Goal: Task Accomplishment & Management: Use online tool/utility

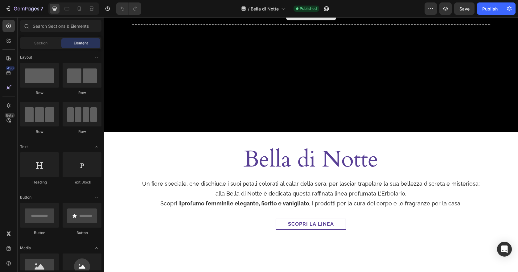
scroll to position [86, 0]
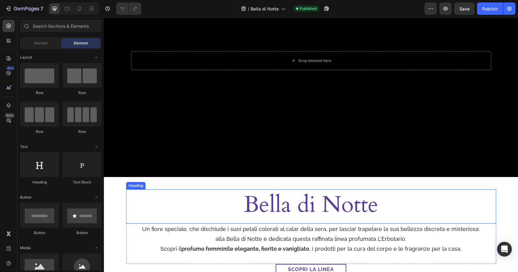
click at [380, 210] on h2 "Bella di Notte" at bounding box center [311, 204] width 370 height 31
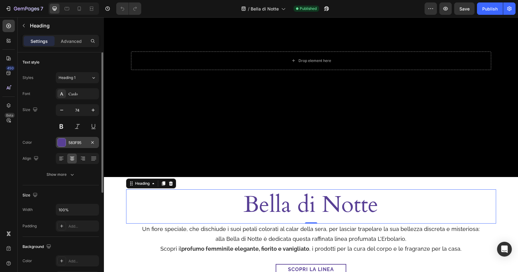
click at [76, 142] on div "583F95" at bounding box center [77, 143] width 18 height 6
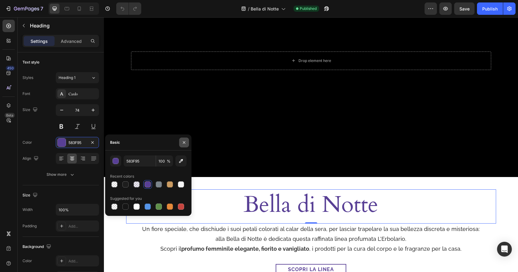
drag, startPoint x: 183, startPoint y: 141, endPoint x: 71, endPoint y: 130, distance: 113.4
click at [183, 141] on icon "button" at bounding box center [184, 142] width 5 height 5
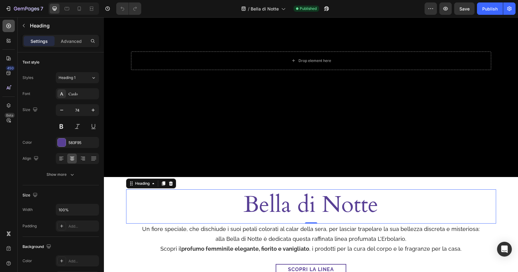
click at [8, 26] on icon at bounding box center [8, 26] width 5 height 5
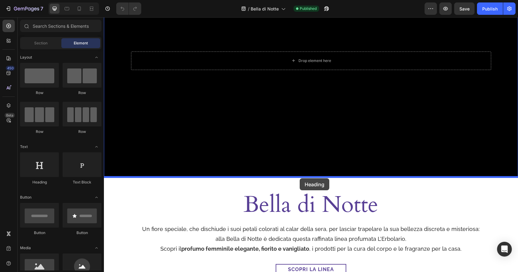
drag, startPoint x: 145, startPoint y: 182, endPoint x: 300, endPoint y: 178, distance: 154.5
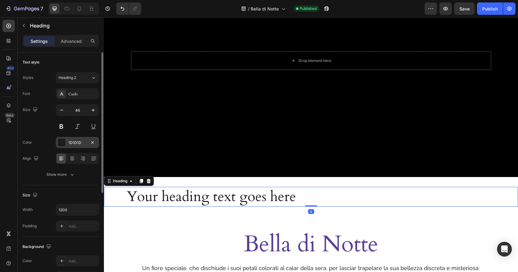
click at [77, 142] on div "1D1D1D" at bounding box center [77, 143] width 18 height 6
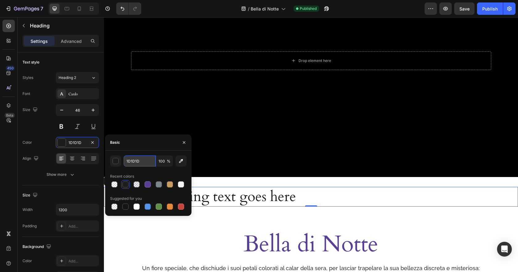
click at [140, 160] on input "1D1D1D" at bounding box center [140, 160] width 32 height 11
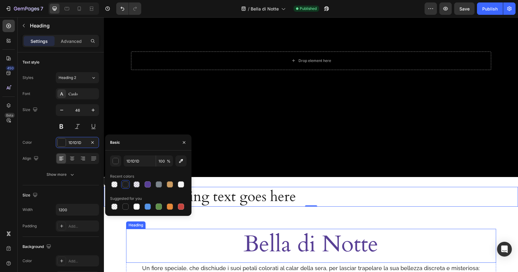
click at [335, 242] on h2 "Bella di Notte" at bounding box center [311, 244] width 370 height 31
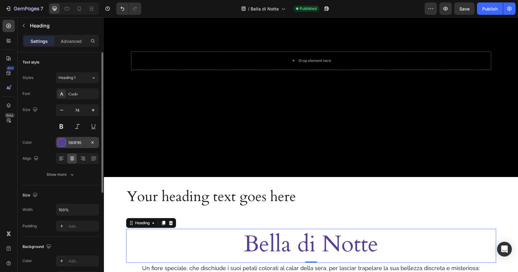
click at [80, 141] on div "583F95" at bounding box center [77, 143] width 18 height 6
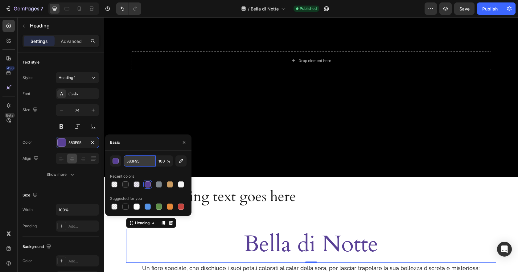
click at [142, 163] on input "583F95" at bounding box center [140, 160] width 32 height 11
paste input "1D1D1D"
type input "1D1D1D"
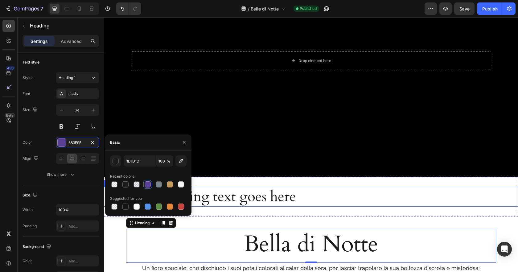
click at [351, 205] on h2 "Your heading text goes here" at bounding box center [311, 197] width 370 height 20
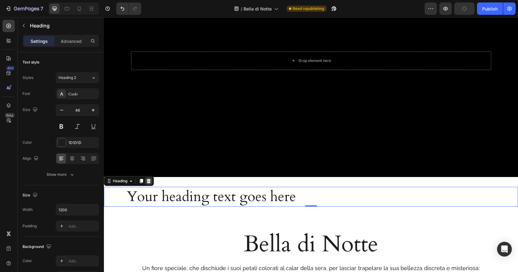
click at [150, 180] on icon at bounding box center [149, 181] width 4 height 4
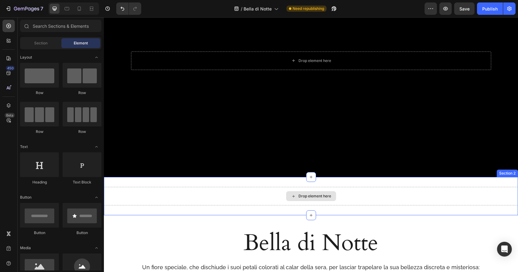
drag, startPoint x: 302, startPoint y: 196, endPoint x: 310, endPoint y: 196, distance: 8.0
click at [302, 196] on div "Drop element here" at bounding box center [314, 196] width 33 height 5
click at [437, 204] on div "Drop element here" at bounding box center [311, 196] width 414 height 19
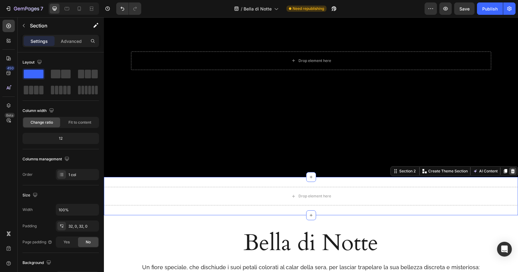
click at [515, 174] on div at bounding box center [512, 170] width 7 height 7
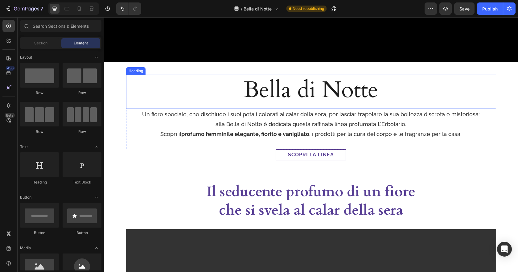
scroll to position [216, 0]
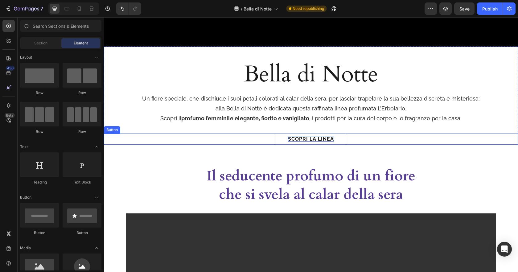
click at [331, 137] on p "Scopri la linea" at bounding box center [311, 139] width 46 height 5
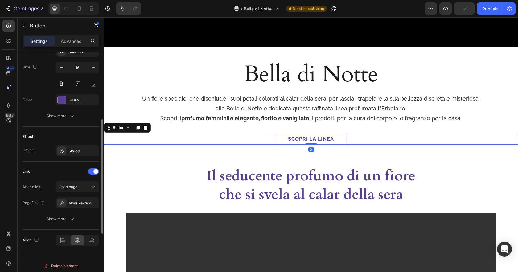
scroll to position [253, 0]
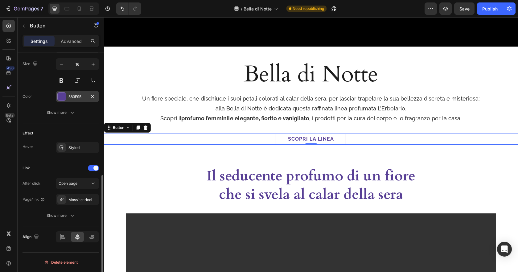
click at [60, 97] on div at bounding box center [62, 97] width 8 height 8
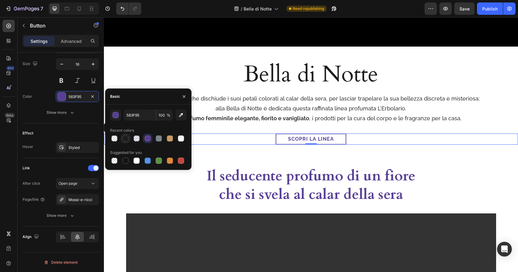
click at [125, 138] on div at bounding box center [125, 138] width 6 height 6
type input "1D1D1D"
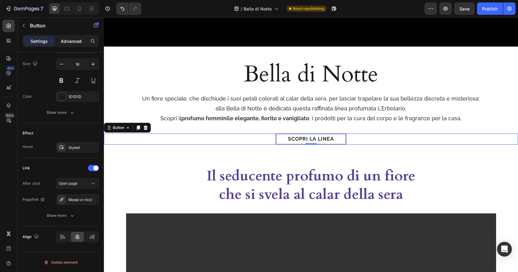
click at [70, 40] on p "Advanced" at bounding box center [71, 41] width 21 height 6
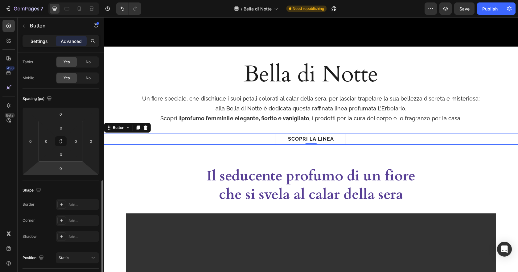
scroll to position [0, 0]
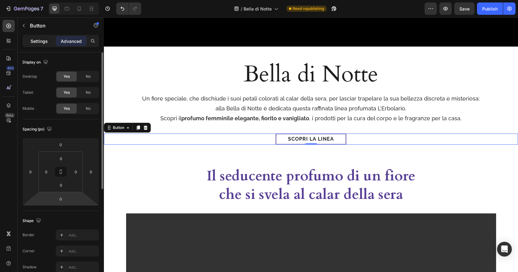
click at [36, 43] on p "Settings" at bounding box center [39, 41] width 17 height 6
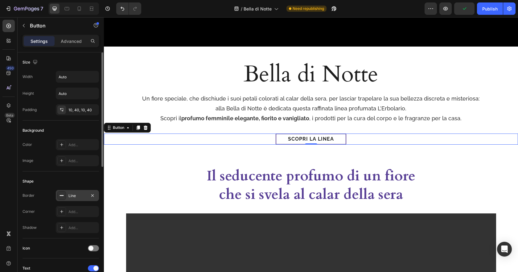
click at [76, 194] on div "Line" at bounding box center [77, 196] width 18 height 6
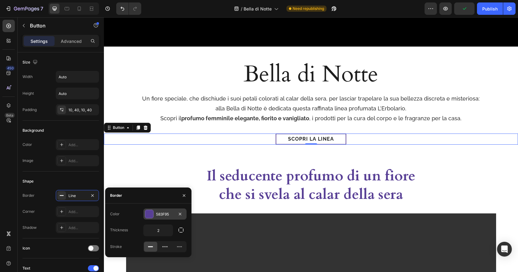
click at [160, 213] on div "583F95" at bounding box center [165, 215] width 18 height 6
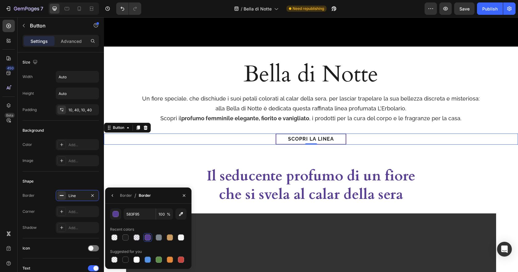
click at [120, 236] on div at bounding box center [148, 237] width 76 height 9
click at [125, 238] on div at bounding box center [125, 237] width 6 height 6
type input "1D1D1D"
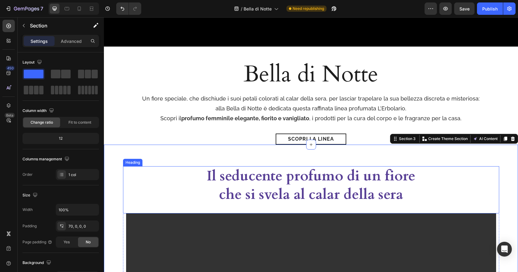
click at [396, 177] on h2 "Il seducente profumo di un fiore che si svela al calar della sera" at bounding box center [311, 185] width 221 height 38
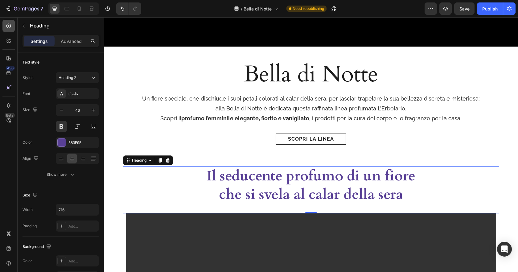
click at [11, 27] on icon at bounding box center [9, 26] width 6 height 6
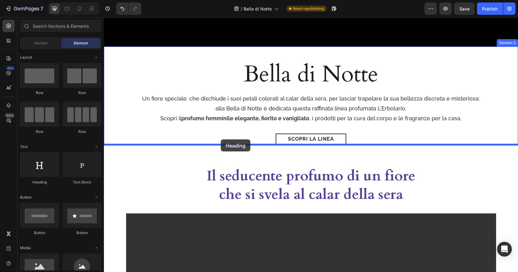
drag, startPoint x: 151, startPoint y: 189, endPoint x: 221, endPoint y: 139, distance: 85.4
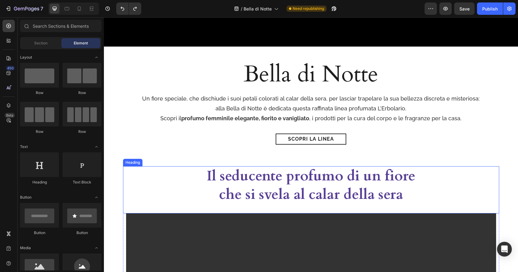
click at [303, 192] on h2 "Il seducente profumo di un fiore che si svela al calar della sera" at bounding box center [311, 185] width 221 height 38
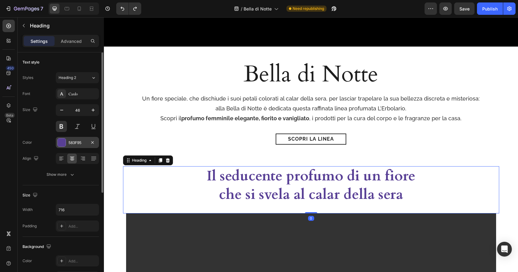
click at [75, 142] on div "583F95" at bounding box center [77, 143] width 18 height 6
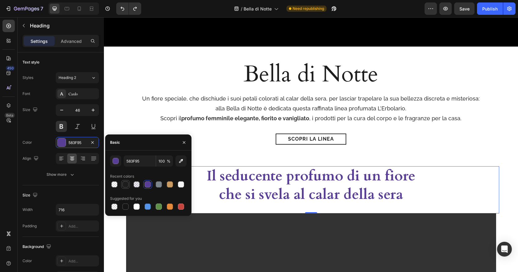
click at [127, 183] on div at bounding box center [125, 184] width 6 height 6
type input "1D1D1D"
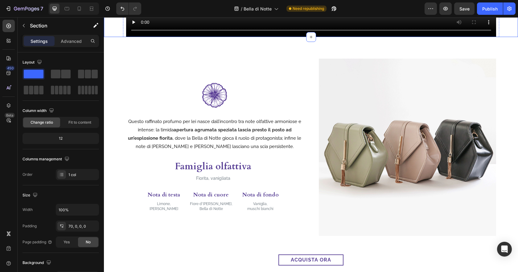
scroll to position [614, 0]
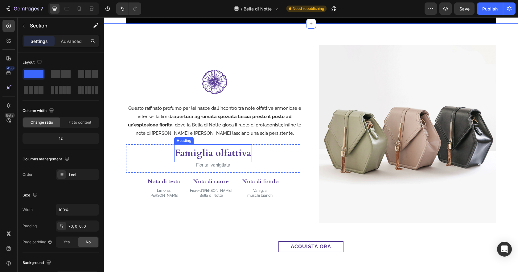
click at [223, 150] on h3 "Famiglia olfattiva" at bounding box center [213, 153] width 78 height 18
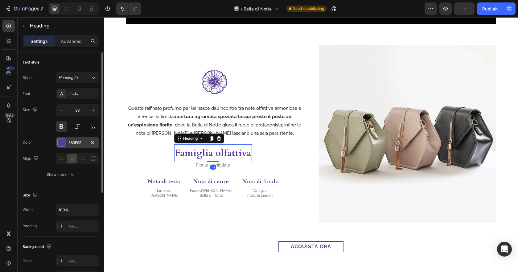
click at [76, 139] on div "583F95" at bounding box center [77, 142] width 43 height 11
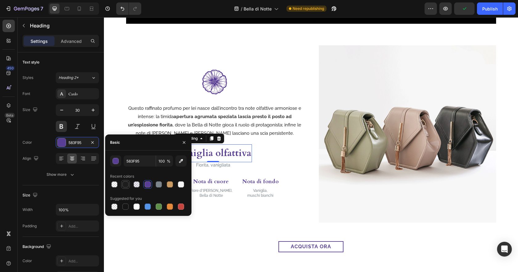
click at [126, 181] on div at bounding box center [125, 184] width 6 height 6
type input "1D1D1D"
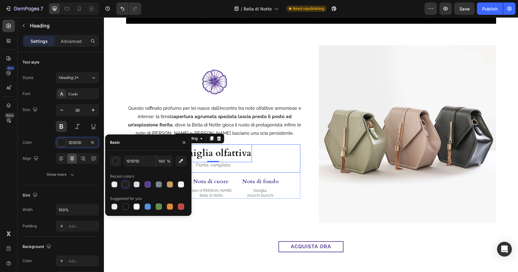
drag, startPoint x: 282, startPoint y: 156, endPoint x: 254, endPoint y: 162, distance: 28.7
click at [282, 156] on div "Famiglia olfattiva Heading -5 Fiorita, vanigliata Text Block Row" at bounding box center [213, 158] width 174 height 28
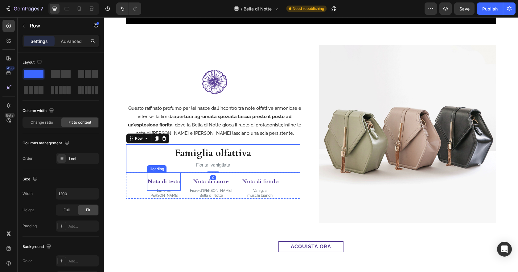
click at [167, 183] on h3 "Nota di testa" at bounding box center [164, 182] width 34 height 18
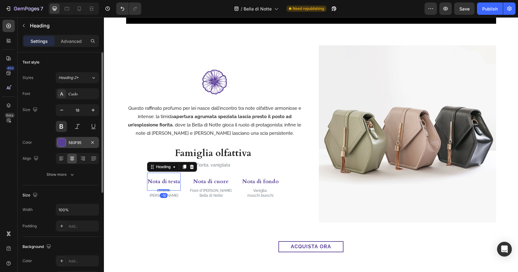
click at [63, 141] on div at bounding box center [62, 142] width 8 height 8
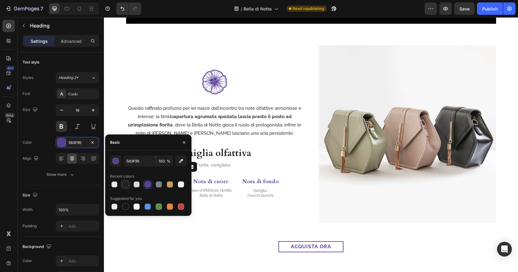
click at [126, 182] on div at bounding box center [125, 184] width 6 height 6
type input "1D1D1D"
click at [216, 181] on h3 "Nota di cuore" at bounding box center [211, 182] width 44 height 18
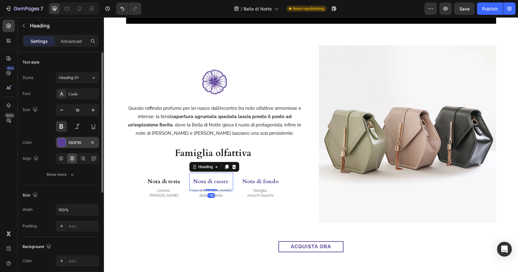
drag, startPoint x: 61, startPoint y: 144, endPoint x: 76, endPoint y: 165, distance: 25.4
click at [61, 144] on div at bounding box center [62, 142] width 8 height 8
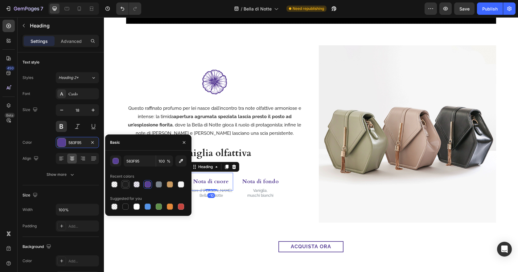
click at [128, 183] on div at bounding box center [125, 184] width 6 height 6
type input "1D1D1D"
click at [242, 183] on h3 "Nota di fondo" at bounding box center [261, 182] width 38 height 18
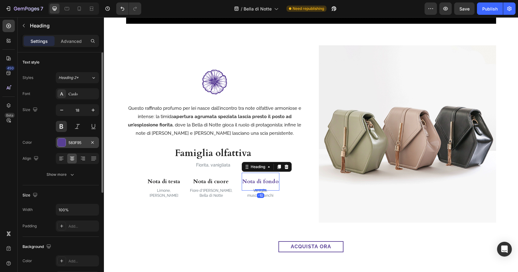
click at [61, 144] on div at bounding box center [62, 142] width 8 height 8
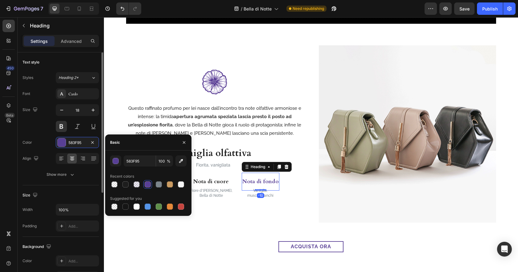
drag, startPoint x: 123, startPoint y: 184, endPoint x: 38, endPoint y: 123, distance: 104.9
click at [123, 184] on div at bounding box center [125, 184] width 6 height 6
type input "1D1D1D"
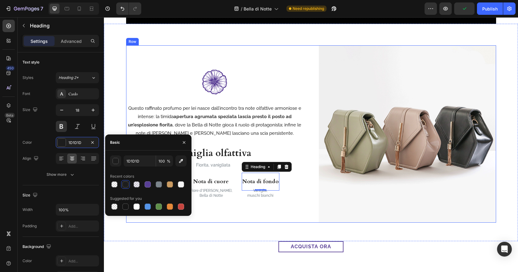
click at [310, 125] on div "Image Questo raffinato profumo per lei nasce dall’incontro tra note olfattive a…" at bounding box center [311, 133] width 370 height 177
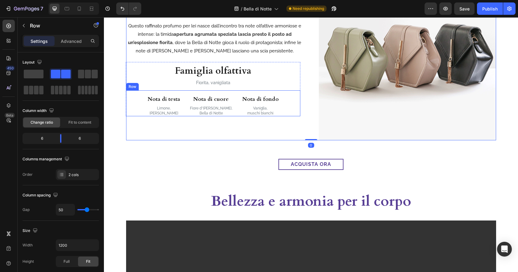
scroll to position [697, 0]
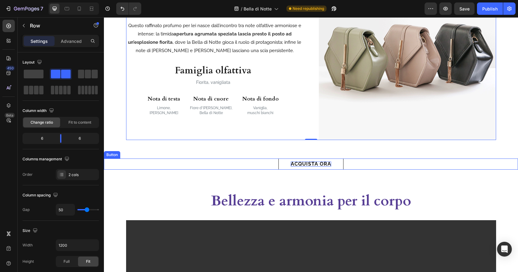
click at [327, 164] on p "acquista ora" at bounding box center [311, 164] width 40 height 5
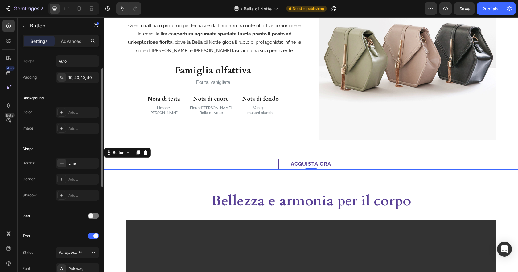
scroll to position [57, 0]
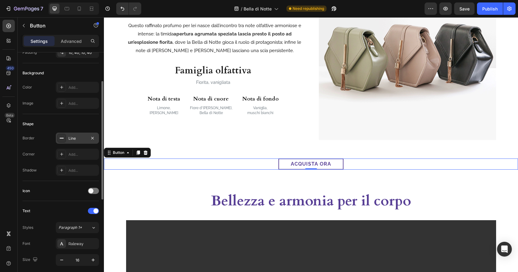
click at [73, 139] on div "Line" at bounding box center [77, 139] width 18 height 6
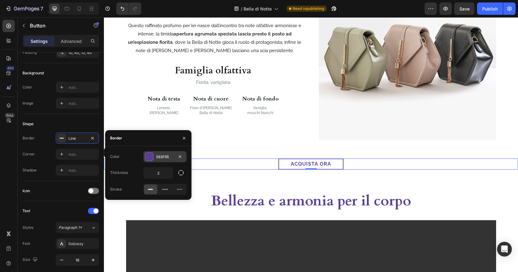
click at [163, 157] on div "583F95" at bounding box center [165, 157] width 18 height 6
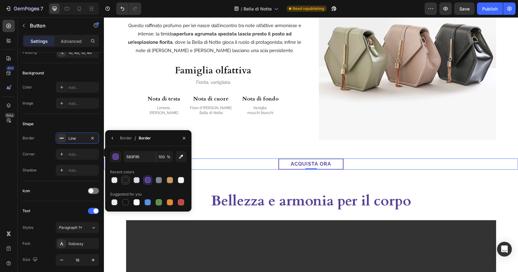
click at [127, 179] on div at bounding box center [125, 180] width 6 height 6
type input "1D1D1D"
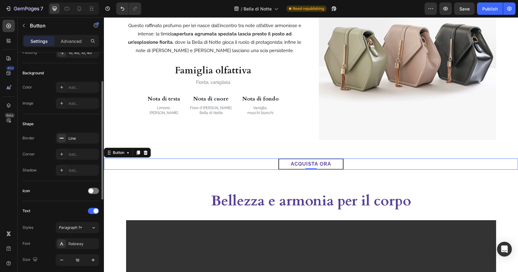
click at [67, 208] on div "Text" at bounding box center [61, 211] width 76 height 10
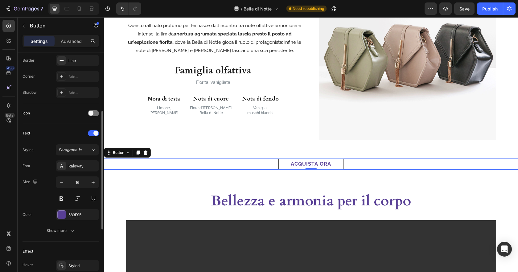
scroll to position [142, 0]
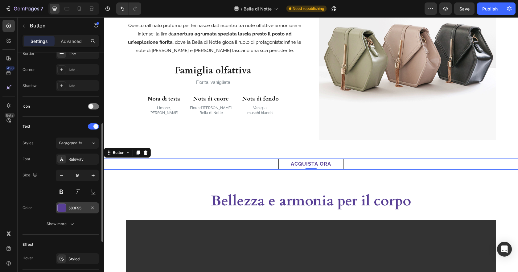
click at [73, 205] on div "583F95" at bounding box center [77, 208] width 18 height 6
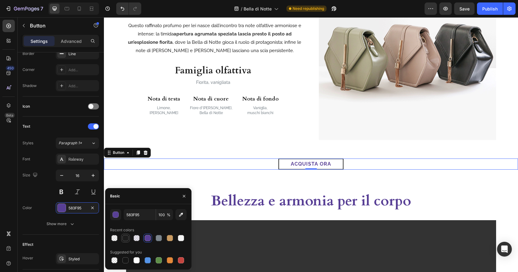
drag, startPoint x: 127, startPoint y: 239, endPoint x: 98, endPoint y: 202, distance: 46.8
click at [127, 239] on div at bounding box center [125, 238] width 6 height 6
type input "1D1D1D"
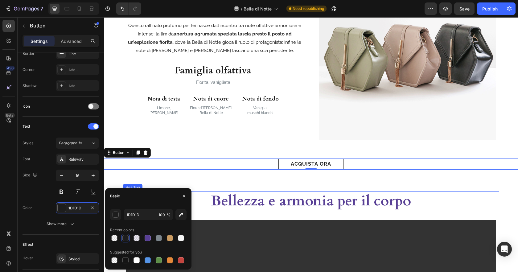
click at [343, 205] on h2 "Bellezza e armonia per il corpo" at bounding box center [311, 201] width 221 height 20
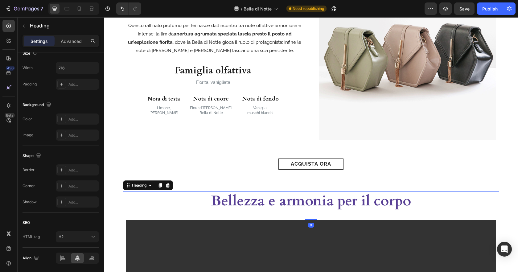
scroll to position [0, 0]
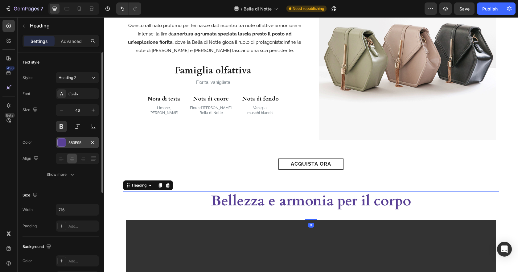
click at [78, 146] on div "583F95" at bounding box center [77, 142] width 43 height 11
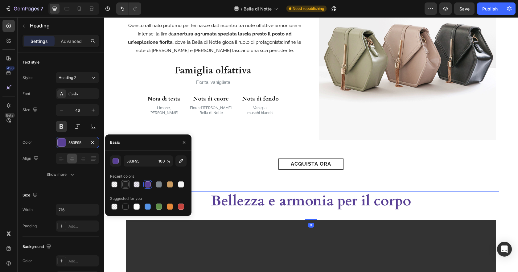
click at [128, 184] on div at bounding box center [125, 184] width 6 height 6
type input "1D1D1D"
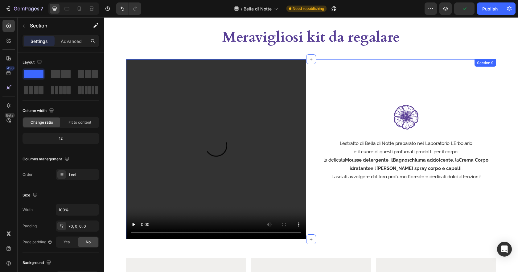
scroll to position [1327, 0]
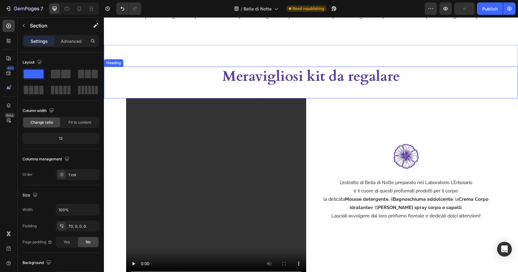
click at [376, 67] on h2 "Meravigliosi kit da regalare" at bounding box center [311, 77] width 221 height 20
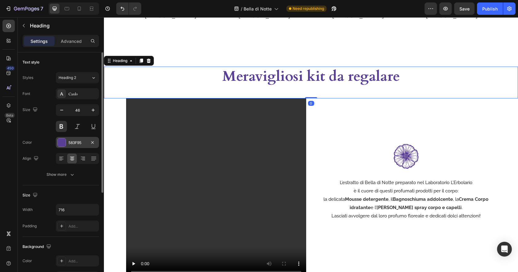
click at [72, 142] on div "583F95" at bounding box center [77, 143] width 18 height 6
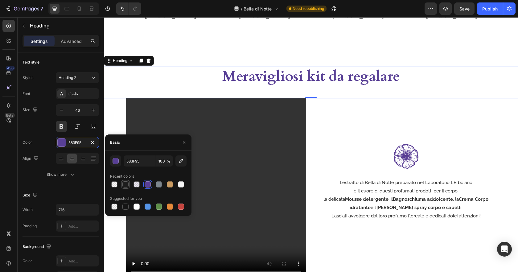
click at [126, 181] on div at bounding box center [125, 184] width 7 height 7
type input "1D1D1D"
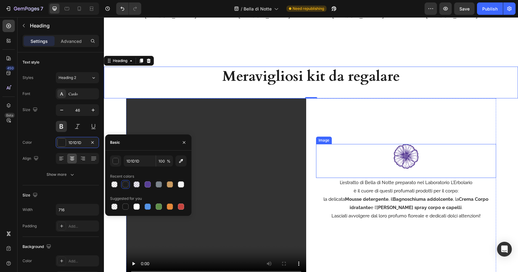
click at [443, 161] on div "Image" at bounding box center [406, 161] width 180 height 34
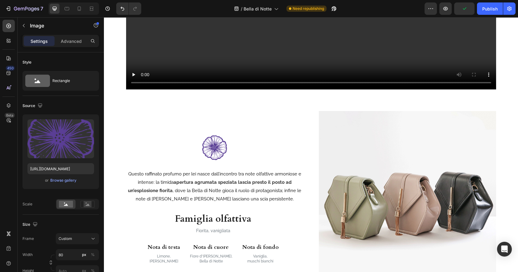
scroll to position [553, 0]
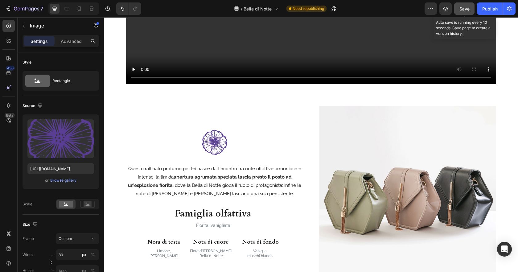
click at [470, 6] on span "Save" at bounding box center [464, 8] width 10 height 5
click at [497, 8] on div "Publish" at bounding box center [489, 9] width 15 height 6
click at [446, 9] on icon "button" at bounding box center [445, 9] width 6 height 6
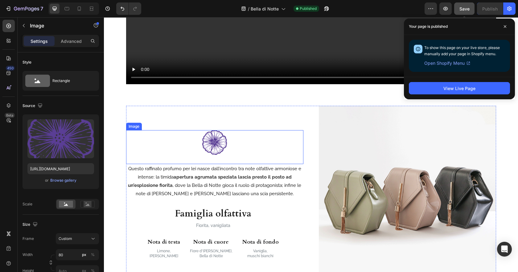
click at [212, 144] on img at bounding box center [214, 142] width 25 height 25
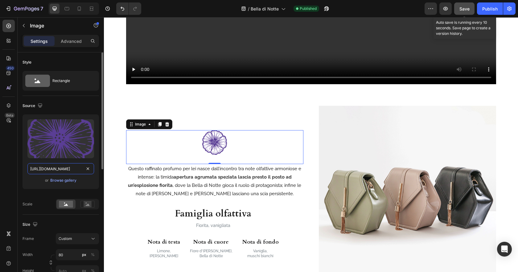
click at [70, 170] on input "[URL][DOMAIN_NAME]" at bounding box center [60, 168] width 67 height 11
paste input "6387"
type input "[URL][DOMAIN_NAME]"
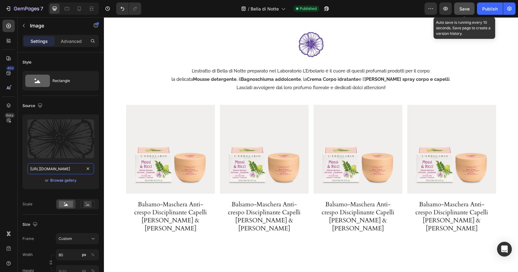
scroll to position [1121, 0]
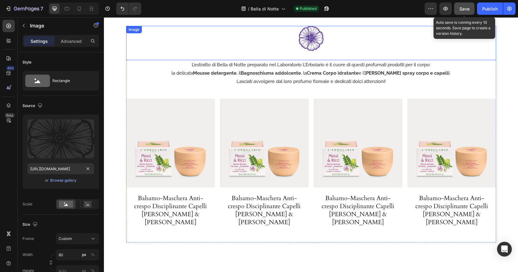
click at [321, 35] on img at bounding box center [311, 38] width 25 height 25
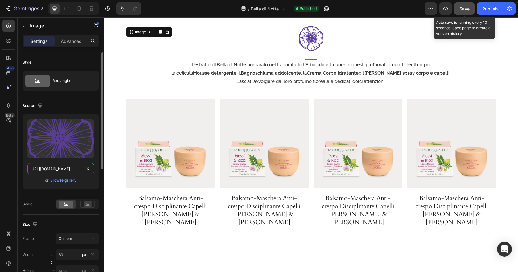
click at [61, 167] on input "[URL][DOMAIN_NAME]" at bounding box center [60, 168] width 67 height 11
paste input "6387"
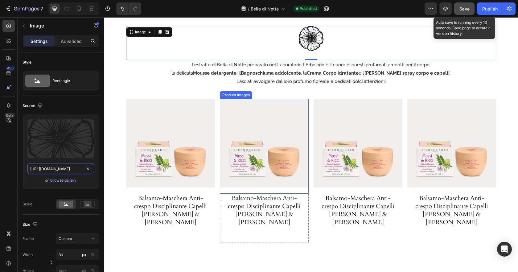
scroll to position [0, 126]
type input "[URL][DOMAIN_NAME]"
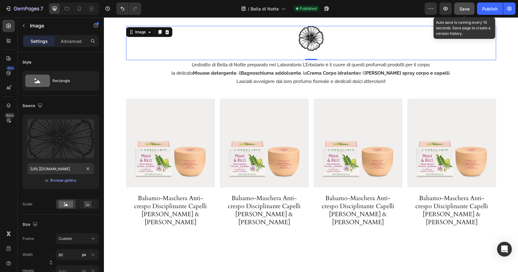
scroll to position [0, 0]
drag, startPoint x: 467, startPoint y: 7, endPoint x: 488, endPoint y: 8, distance: 21.3
click at [467, 7] on span "Save" at bounding box center [464, 8] width 10 height 5
click at [492, 9] on div "Publish" at bounding box center [489, 9] width 15 height 6
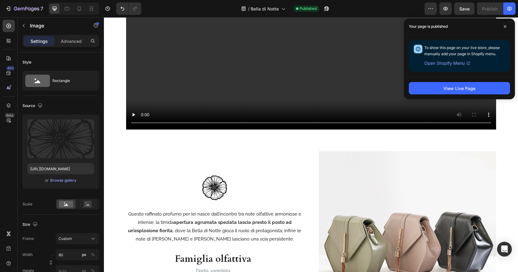
scroll to position [512, 0]
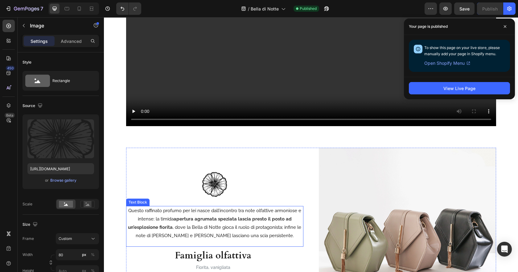
click at [274, 213] on p "Questo raffinato profumo per lei nasce dall’incontro tra note olfattive armonio…" at bounding box center [215, 223] width 176 height 33
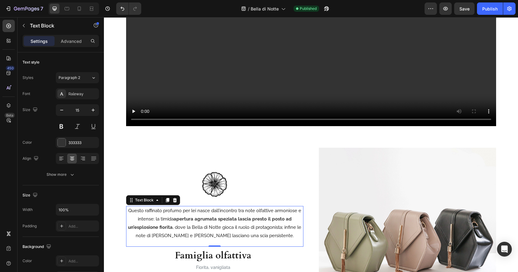
click at [274, 213] on p "Questo raffinato profumo per lei nasce dall’incontro tra note olfattive armonio…" at bounding box center [215, 223] width 176 height 33
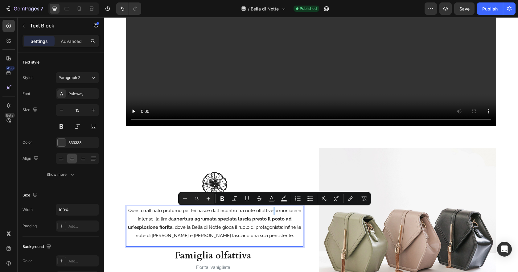
click at [276, 211] on p "Questo raffinato profumo per lei nasce dall’incontro tra note olfattive armonio…" at bounding box center [215, 223] width 176 height 33
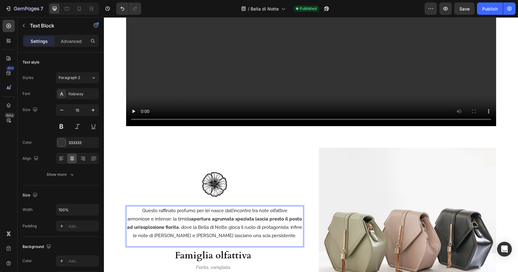
click at [269, 219] on strong "apertura agrumata speziata lascia presto il posto ad un’esplosione fiorita" at bounding box center [214, 223] width 175 height 14
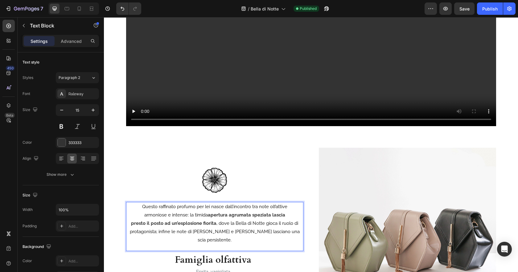
click at [278, 228] on p "presto il posto ad un’esplosione fiorita , dove la Bella di Notte gioca il ruol…" at bounding box center [215, 231] width 176 height 25
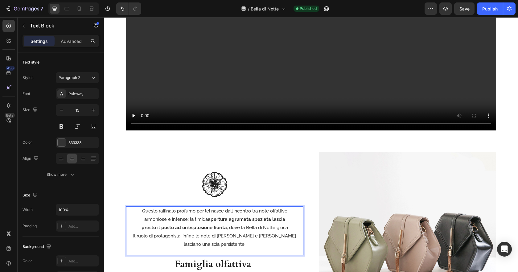
click at [258, 236] on p "il ruolo di protagonista; infine le note di [PERSON_NAME] e [PERSON_NAME] lasci…" at bounding box center [215, 240] width 176 height 17
drag, startPoint x: 277, startPoint y: 236, endPoint x: 304, endPoint y: 242, distance: 27.6
click at [277, 236] on p "il ruolo di protagonista; infine le note di [PERSON_NAME] e [PERSON_NAME] lasci…" at bounding box center [215, 240] width 176 height 17
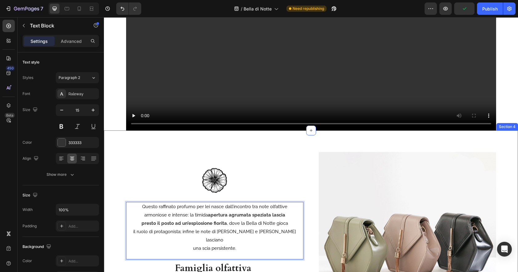
click at [511, 159] on div "Image Questo raffinato profumo per lei nasce dall’incontro tra note olfattive a…" at bounding box center [311, 240] width 414 height 177
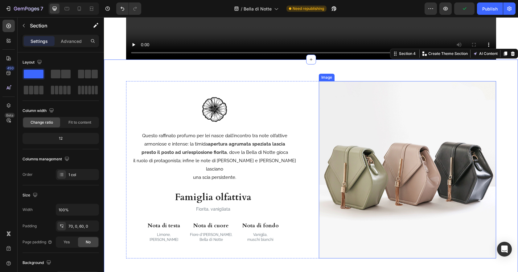
scroll to position [633, 0]
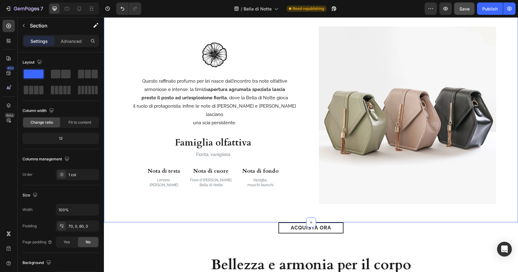
click at [467, 12] on button "Save" at bounding box center [464, 8] width 20 height 12
click at [490, 10] on div "Publish" at bounding box center [489, 9] width 15 height 6
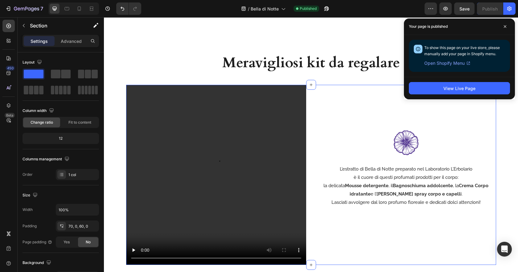
scroll to position [1328, 0]
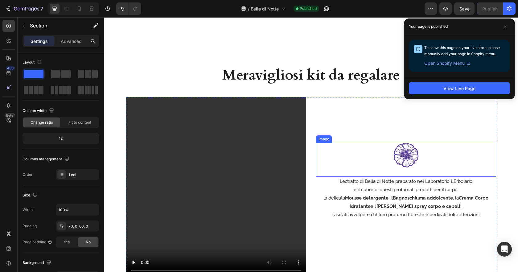
click at [403, 145] on img at bounding box center [406, 155] width 25 height 25
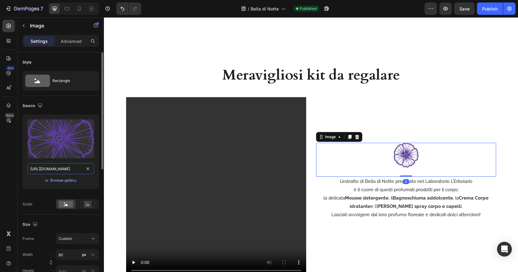
click at [64, 165] on input "[URL][DOMAIN_NAME]" at bounding box center [60, 168] width 67 height 11
paste input "[URL][DOMAIN_NAME]"
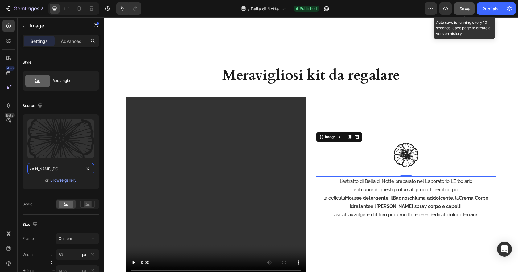
type input "[URL][DOMAIN_NAME][DOMAIN_NAME]"
click at [461, 7] on span "Save" at bounding box center [464, 8] width 10 height 5
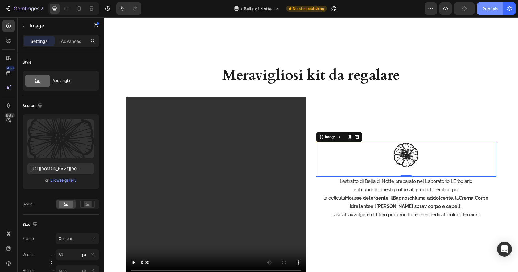
click at [478, 7] on button "Publish" at bounding box center [490, 8] width 26 height 12
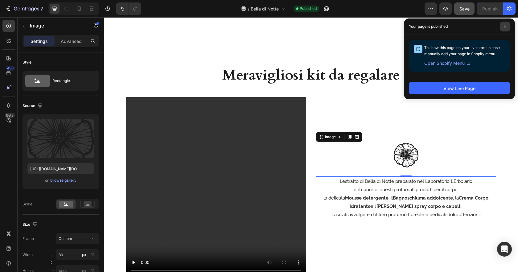
click at [505, 28] on icon at bounding box center [505, 26] width 3 height 3
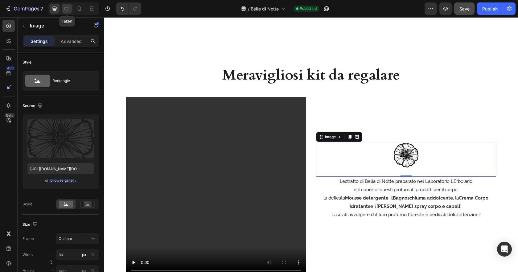
click at [70, 9] on div at bounding box center [67, 9] width 10 height 10
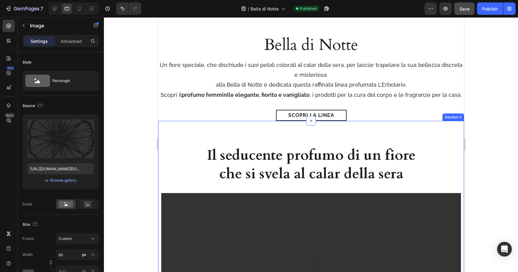
scroll to position [142, 0]
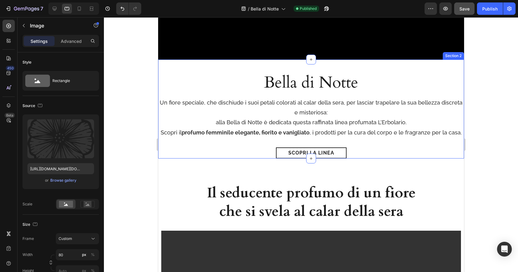
click at [162, 61] on div "[PERSON_NAME] di Notte Heading Un fiore speciale, che dischiude i suoi petali c…" at bounding box center [311, 109] width 306 height 99
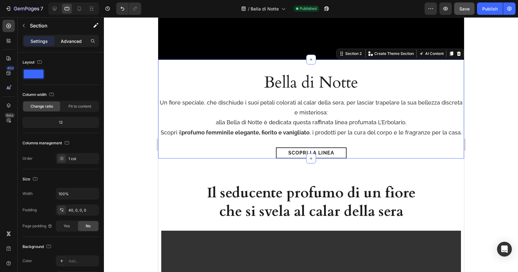
click at [77, 39] on p "Advanced" at bounding box center [71, 41] width 21 height 6
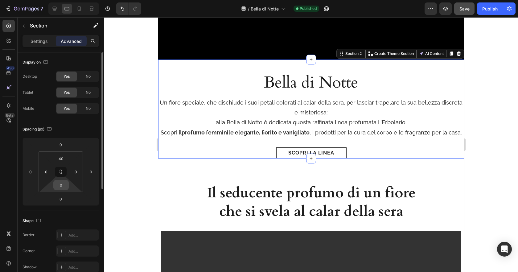
click at [65, 184] on input "0" at bounding box center [61, 184] width 12 height 9
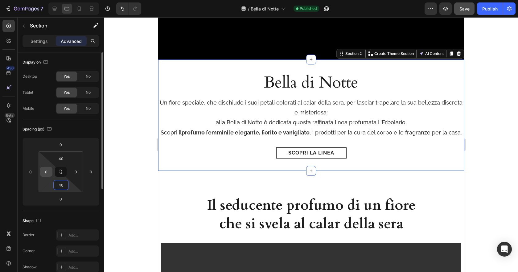
type input "40"
click at [47, 170] on input "0" at bounding box center [46, 171] width 9 height 9
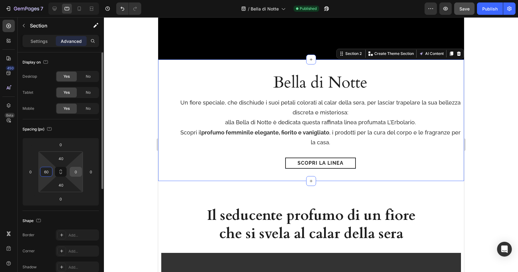
type input "60"
drag, startPoint x: 74, startPoint y: 171, endPoint x: 100, endPoint y: 171, distance: 25.3
click at [74, 171] on input "0" at bounding box center [75, 171] width 9 height 9
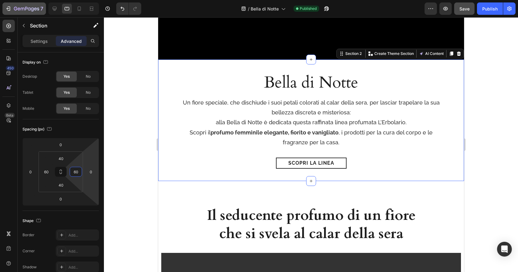
type input "60"
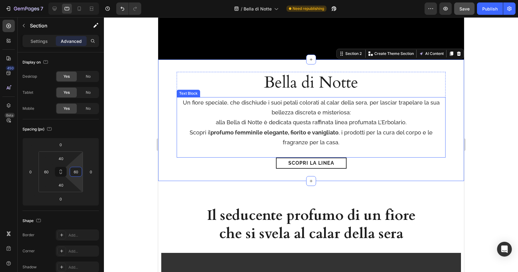
click at [391, 105] on p "Un fiore speciale, che dischiude i suoi petali colorati al calar della sera, pe…" at bounding box center [311, 113] width 268 height 30
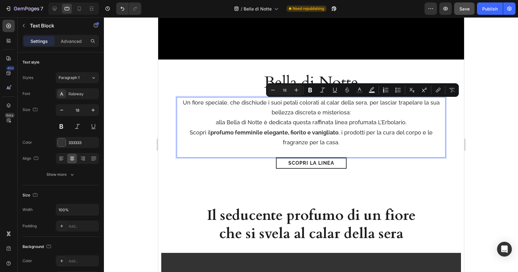
click at [369, 104] on p "Un fiore speciale, che dischiude i suoi petali colorati al calar della sera, pe…" at bounding box center [311, 113] width 268 height 30
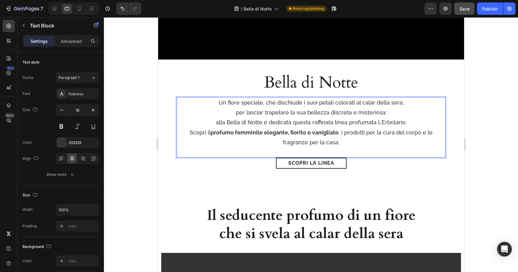
drag, startPoint x: 409, startPoint y: 133, endPoint x: 438, endPoint y: 145, distance: 31.5
click at [409, 133] on p "Scopri il profumo femminile elegante, fiorito e vanigliato , i prodotti per la …" at bounding box center [311, 138] width 268 height 20
click at [474, 170] on div at bounding box center [311, 144] width 414 height 255
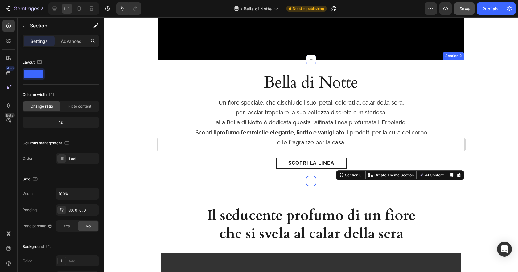
click at [453, 149] on div "[PERSON_NAME] di Notte Heading Un fiore speciale, che dischiude i suoi petali c…" at bounding box center [311, 120] width 306 height 121
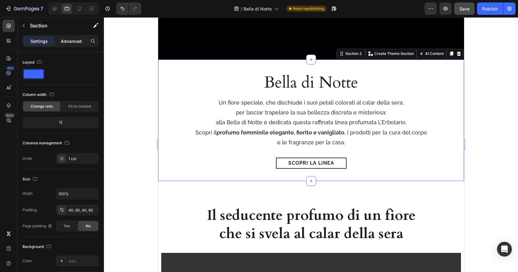
click at [69, 43] on p "Advanced" at bounding box center [71, 41] width 21 height 6
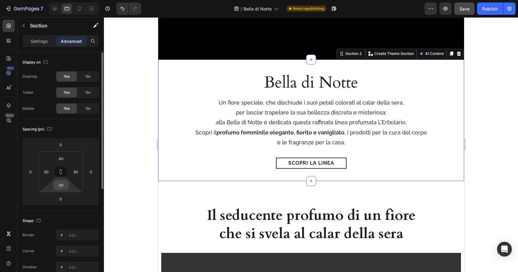
click at [63, 187] on input "40" at bounding box center [61, 184] width 12 height 9
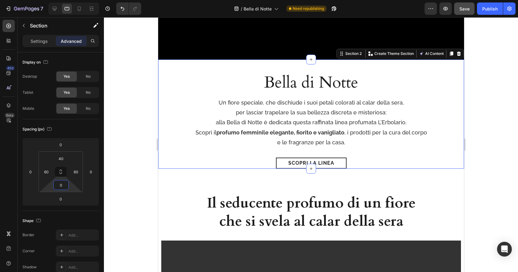
type input "0"
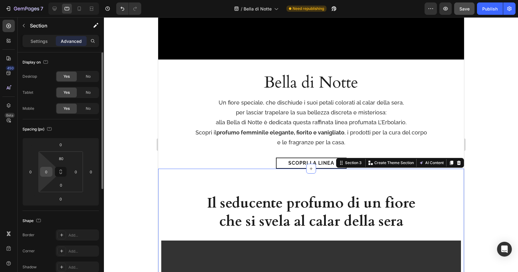
click at [47, 171] on input "0" at bounding box center [46, 171] width 9 height 9
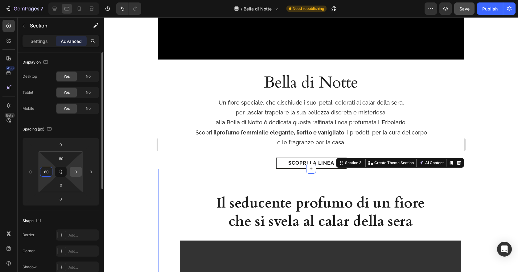
type input "60"
click at [77, 171] on input "0" at bounding box center [75, 171] width 9 height 9
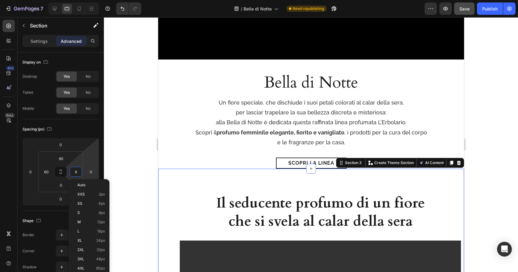
type input "60"
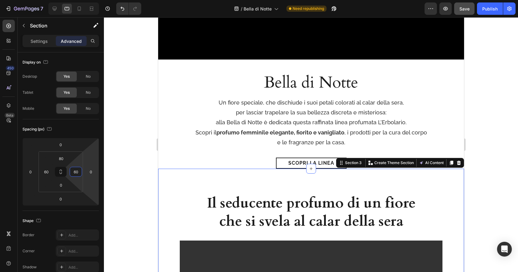
click at [474, 203] on div at bounding box center [311, 144] width 414 height 255
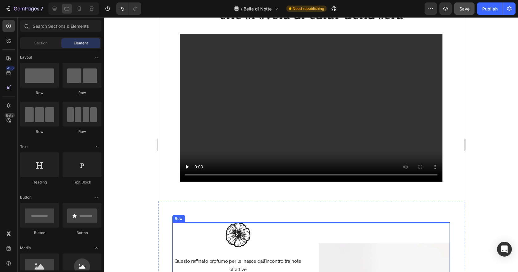
scroll to position [401, 0]
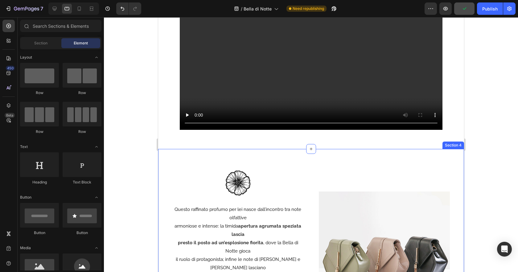
click at [166, 182] on div "Image Questo raffinato profumo per lei nasce dall’incontro tra note olfattive a…" at bounding box center [311, 257] width 306 height 172
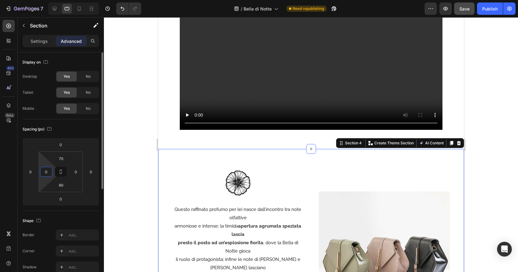
click at [47, 171] on input "0" at bounding box center [46, 171] width 9 height 9
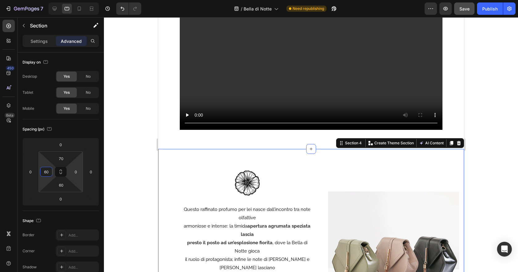
type input "60"
click at [77, 172] on input "0" at bounding box center [75, 171] width 9 height 9
type input "60"
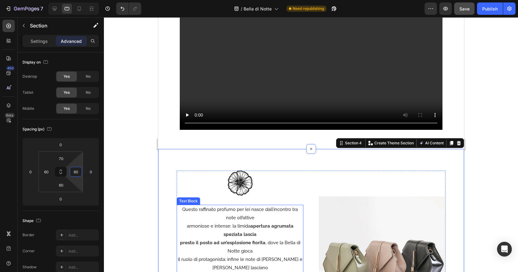
click at [242, 233] on strong "apertura agrumata speziata lascia" at bounding box center [258, 230] width 70 height 14
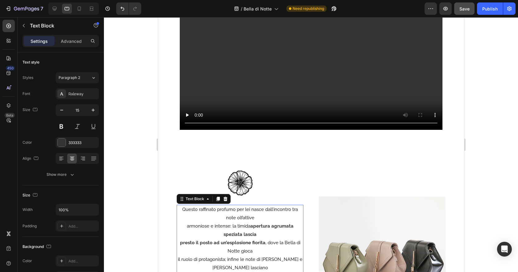
click at [190, 226] on p "armoniose e intense: la timida apertura agrumata speziata lascia" at bounding box center [239, 230] width 125 height 17
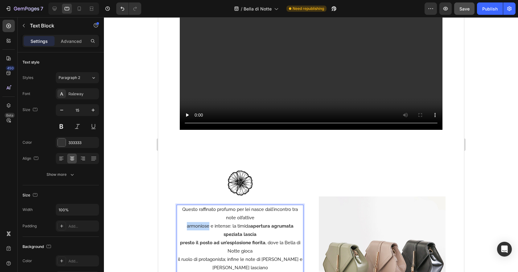
click at [190, 226] on p "armoniose e intense: la timida apertura agrumata speziata lascia" at bounding box center [239, 230] width 125 height 17
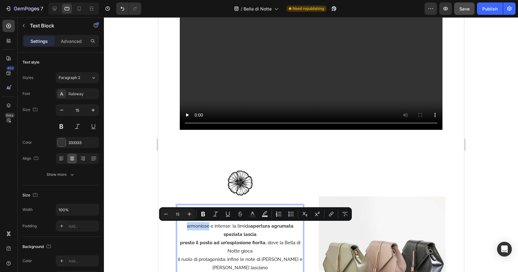
click at [187, 226] on p "armoniose e intense: la timida apertura agrumata speziata lascia" at bounding box center [239, 230] width 125 height 17
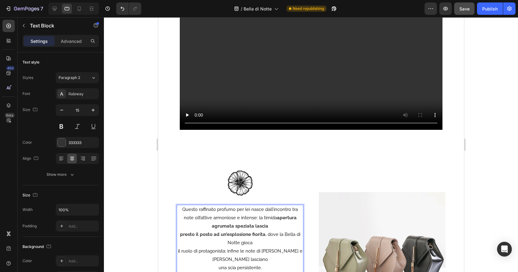
drag, startPoint x: 180, startPoint y: 235, endPoint x: 204, endPoint y: 235, distance: 23.7
click at [180, 235] on p "presto il posto ad un’esplosione fiorita , dove la Bella di Notte gioca" at bounding box center [239, 238] width 125 height 17
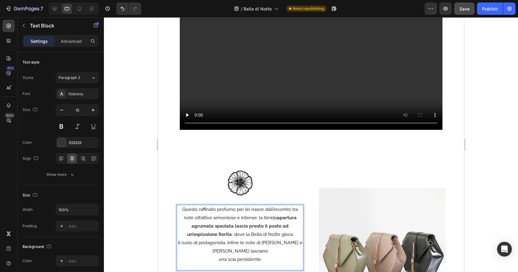
drag, startPoint x: 218, startPoint y: 260, endPoint x: 223, endPoint y: 260, distance: 4.9
click at [218, 260] on p "una scia persistente." at bounding box center [239, 259] width 125 height 8
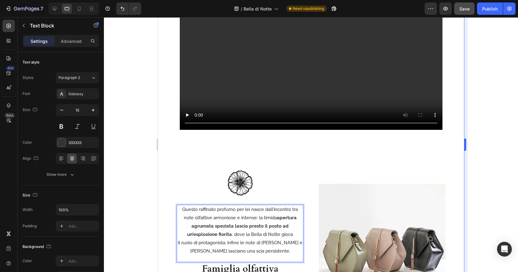
drag, startPoint x: 480, startPoint y: 194, endPoint x: 466, endPoint y: 193, distance: 14.2
click at [480, 194] on div at bounding box center [311, 144] width 414 height 255
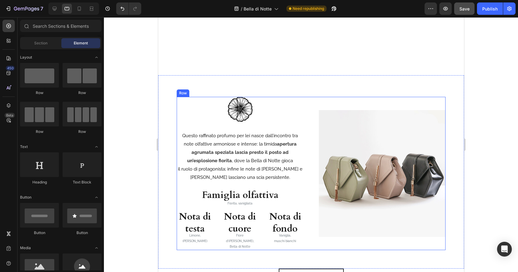
scroll to position [545, 0]
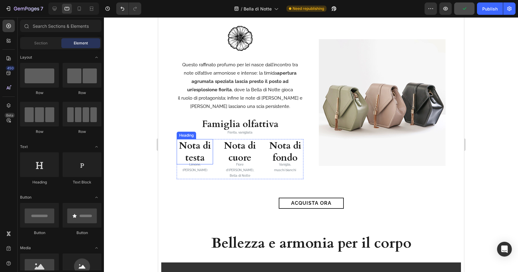
click at [204, 148] on h3 "Nota di testa" at bounding box center [194, 151] width 36 height 25
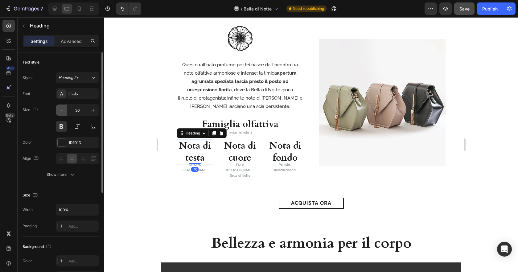
click at [64, 109] on icon "button" at bounding box center [62, 110] width 6 height 6
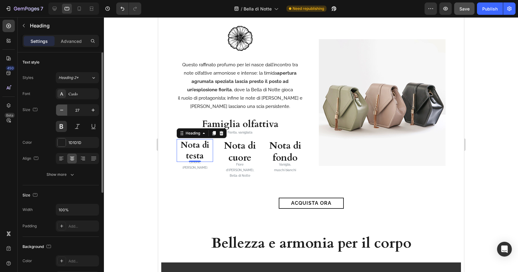
click at [64, 109] on icon "button" at bounding box center [62, 110] width 6 height 6
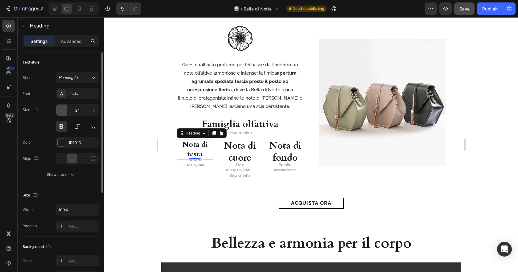
click at [64, 109] on icon "button" at bounding box center [62, 110] width 6 height 6
type input "20"
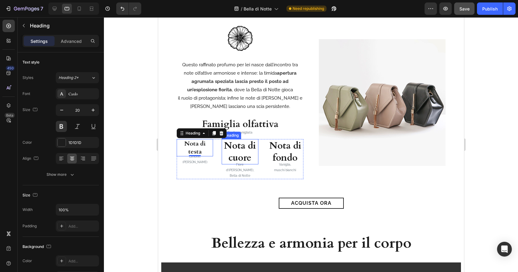
click at [239, 147] on h3 "Nota di cuore" at bounding box center [239, 151] width 36 height 25
click at [189, 146] on h3 "Nota di testa" at bounding box center [194, 147] width 36 height 17
click at [188, 149] on h3 "Nota di testa" at bounding box center [194, 147] width 36 height 17
click at [188, 149] on p "Nota di testa" at bounding box center [194, 148] width 35 height 16
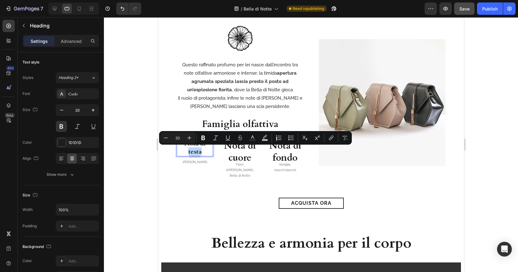
click at [189, 153] on div "Limone, [PERSON_NAME] Text Block" at bounding box center [194, 159] width 36 height 12
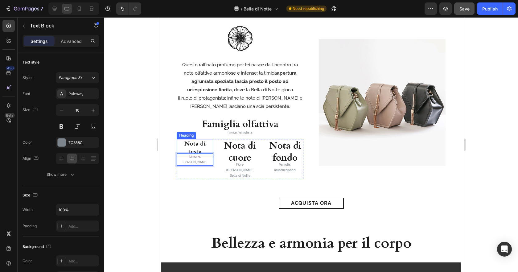
click at [185, 152] on p "Nota di testa" at bounding box center [194, 148] width 35 height 16
click at [188, 152] on p "Nota di testa" at bounding box center [194, 148] width 35 height 16
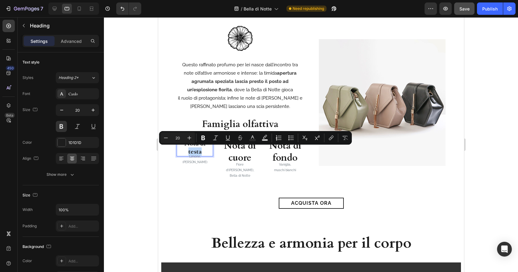
click at [189, 152] on p "Nota di testa" at bounding box center [194, 148] width 35 height 16
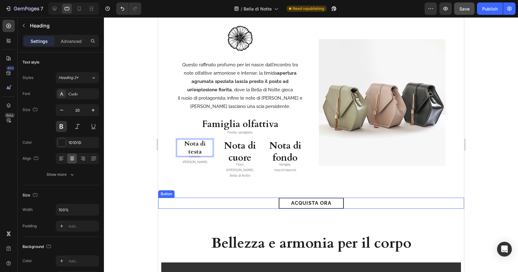
click at [246, 198] on div "acquista ora Button" at bounding box center [311, 203] width 306 height 11
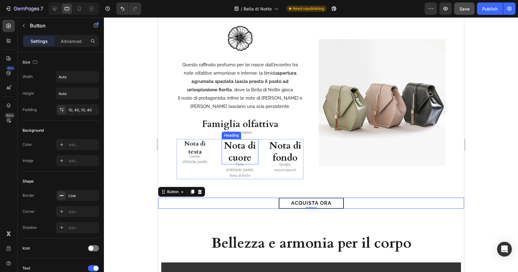
click at [239, 148] on h3 "Nota di cuore" at bounding box center [239, 151] width 36 height 25
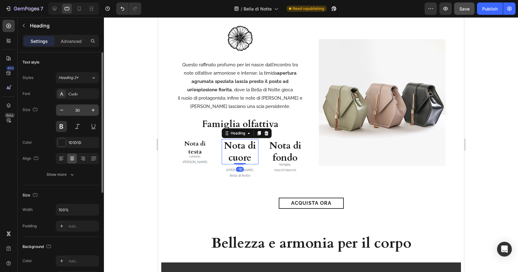
click at [78, 109] on input "30" at bounding box center [77, 110] width 20 height 11
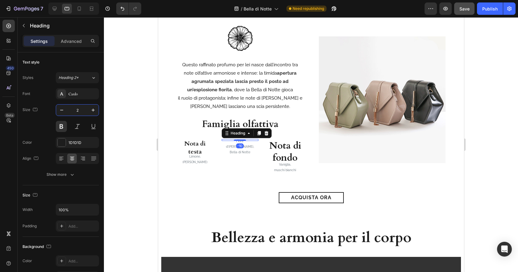
type input "20"
click at [269, 142] on h3 "Nota di fondo" at bounding box center [285, 151] width 36 height 25
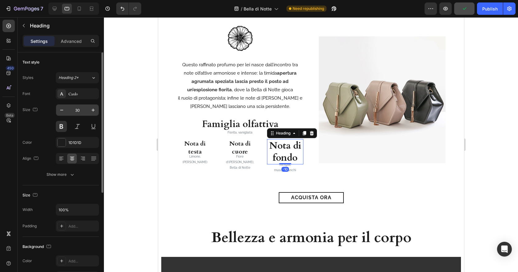
click at [78, 108] on input "30" at bounding box center [77, 110] width 20 height 11
type input "20"
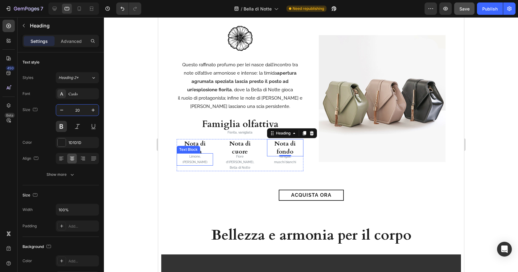
click at [195, 160] on p "[PERSON_NAME]" at bounding box center [194, 162] width 35 height 6
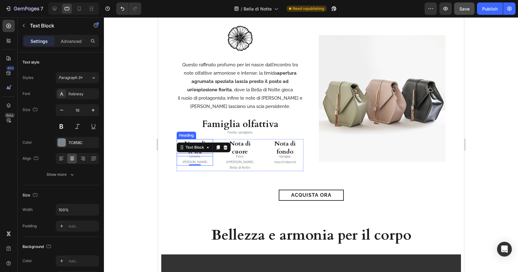
click at [198, 140] on p "Nota di testa" at bounding box center [194, 148] width 35 height 16
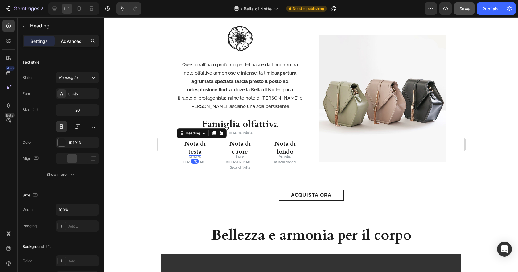
click at [65, 39] on p "Advanced" at bounding box center [71, 41] width 21 height 6
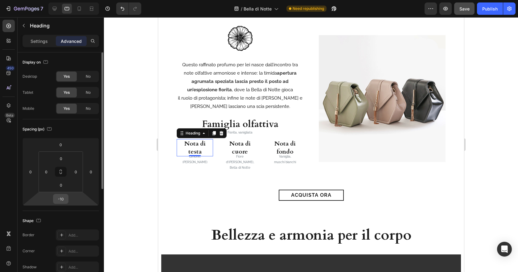
click at [66, 200] on input "-10" at bounding box center [61, 198] width 12 height 9
type input "0"
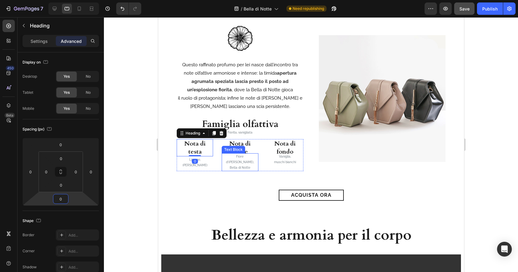
click at [245, 151] on h3 "Nota di cuore" at bounding box center [239, 147] width 36 height 17
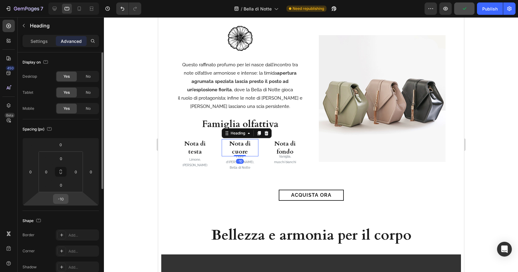
click at [63, 199] on input "-10" at bounding box center [61, 198] width 12 height 9
type input "0"
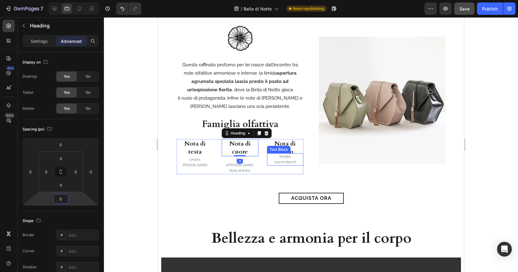
click at [288, 144] on h3 "Nota di fondo" at bounding box center [285, 147] width 36 height 17
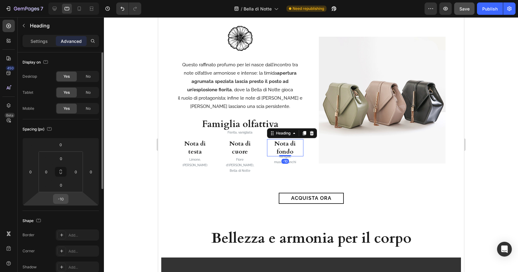
click at [62, 199] on input "-10" at bounding box center [61, 198] width 12 height 9
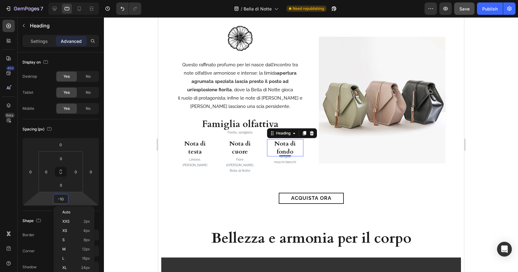
type input "0"
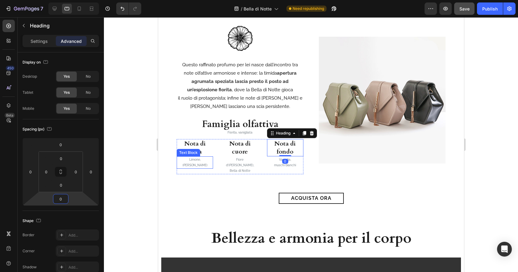
click at [198, 163] on p "[PERSON_NAME]" at bounding box center [194, 165] width 35 height 6
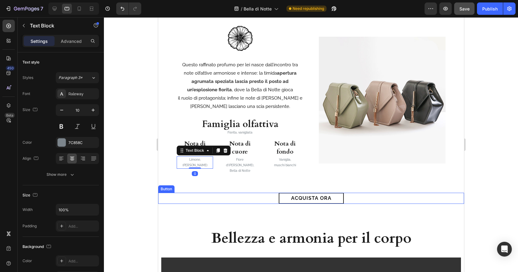
click at [208, 193] on div "acquista ora Button" at bounding box center [311, 198] width 306 height 11
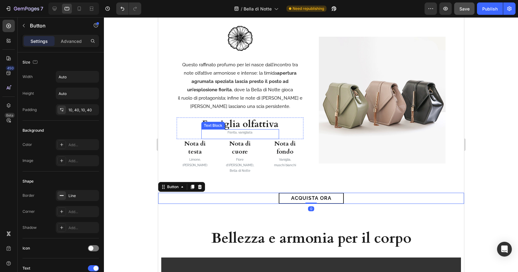
click at [245, 132] on p "Fiorita, vanigliata" at bounding box center [240, 133] width 76 height 6
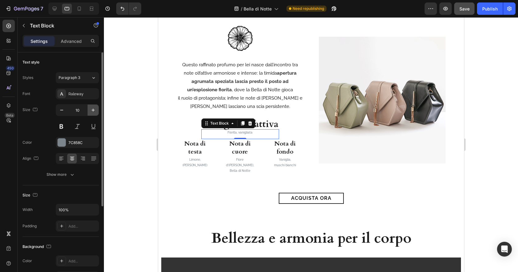
click at [94, 109] on icon "button" at bounding box center [93, 110] width 6 height 6
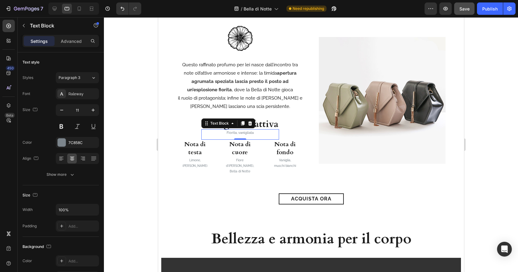
type input "12"
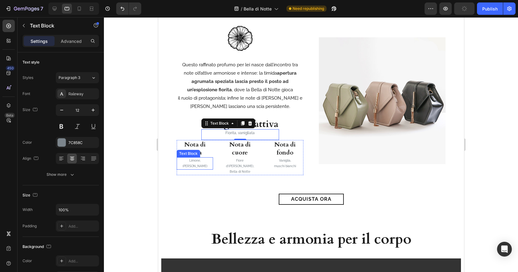
click at [208, 166] on p "[PERSON_NAME]" at bounding box center [194, 166] width 35 height 6
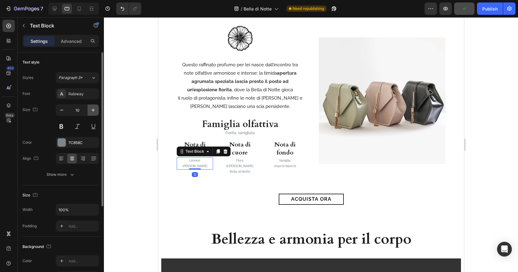
click at [96, 112] on icon "button" at bounding box center [93, 110] width 6 height 6
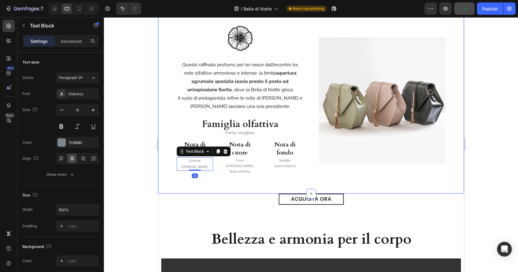
type input "12"
click at [237, 169] on p "Bella di Notte" at bounding box center [239, 172] width 35 height 6
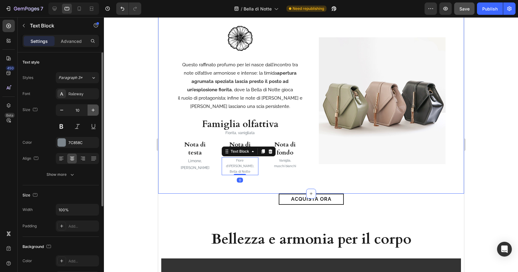
click at [95, 109] on icon "button" at bounding box center [93, 110] width 6 height 6
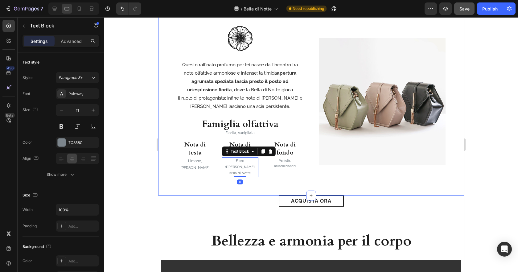
type input "12"
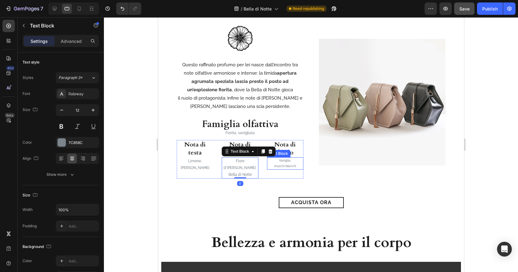
click at [290, 166] on p "muschi bianchi" at bounding box center [284, 166] width 35 height 6
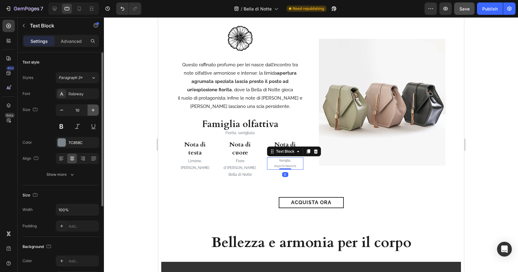
click at [94, 110] on icon "button" at bounding box center [93, 110] width 6 height 6
type input "12"
click at [140, 175] on div at bounding box center [311, 144] width 414 height 255
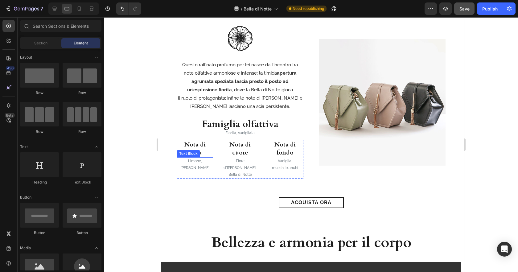
click at [197, 164] on p "Limone," at bounding box center [194, 161] width 35 height 7
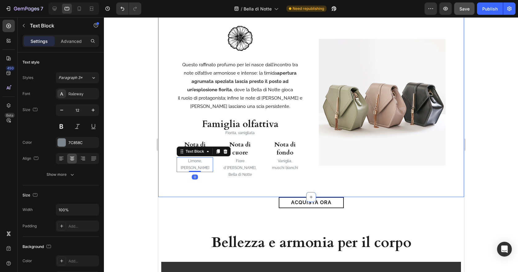
click at [240, 197] on div "acquista ora Button" at bounding box center [311, 202] width 306 height 11
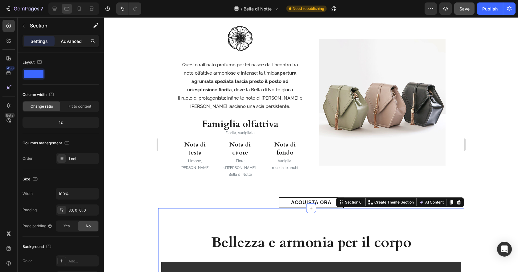
click at [71, 38] on p "Advanced" at bounding box center [71, 41] width 21 height 6
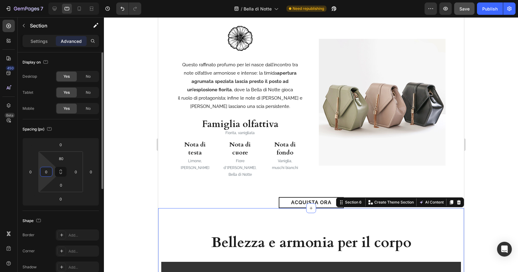
click at [47, 173] on input "0" at bounding box center [46, 171] width 9 height 9
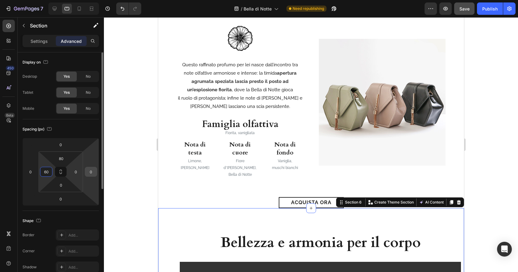
type input "60"
click at [79, 171] on input "0" at bounding box center [75, 171] width 9 height 9
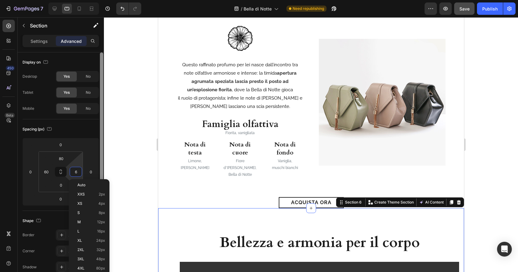
type input "60"
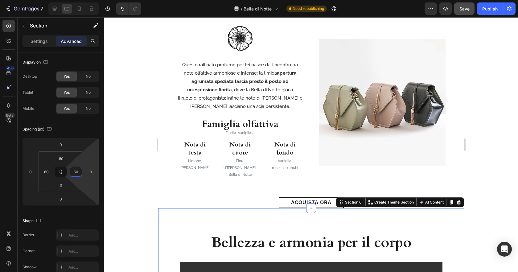
click at [493, 203] on div at bounding box center [311, 144] width 414 height 255
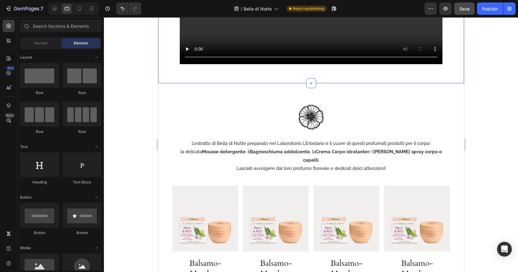
scroll to position [895, 0]
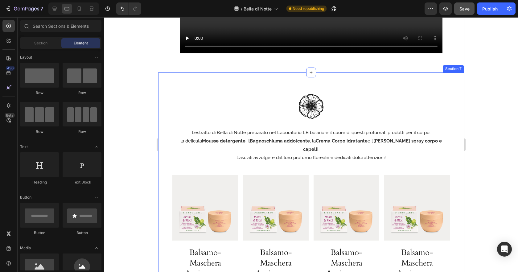
click at [161, 97] on div "Image L’estratto di Bella di Notte preparato nel Laboratorio L’Erbolario è il c…" at bounding box center [311, 224] width 306 height 260
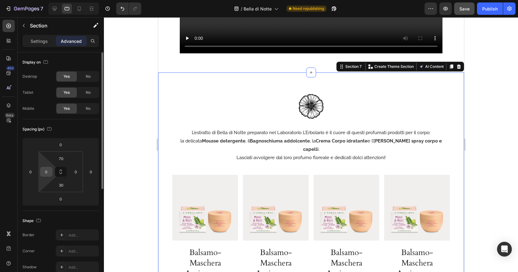
click at [43, 170] on input "0" at bounding box center [46, 171] width 9 height 9
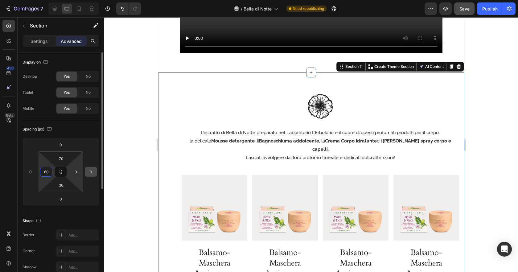
type input "60"
click at [76, 171] on input "0" at bounding box center [75, 171] width 9 height 9
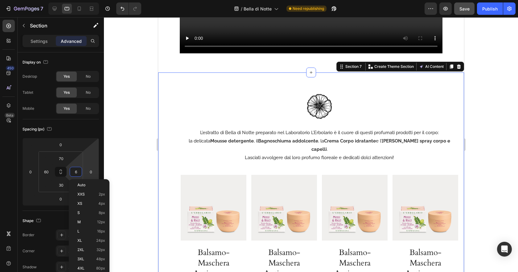
type input "60"
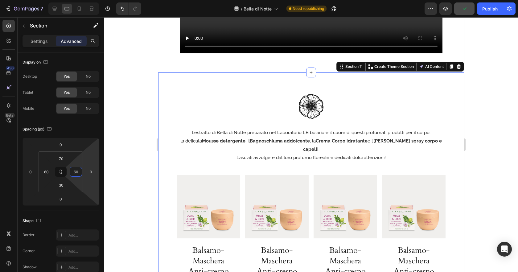
click at [139, 159] on div at bounding box center [311, 144] width 414 height 255
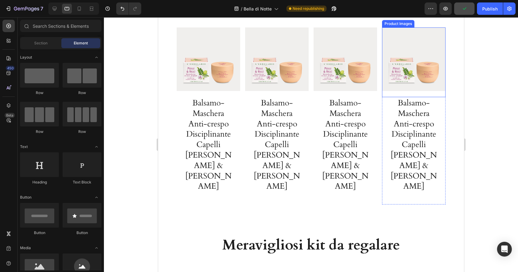
scroll to position [1114, 0]
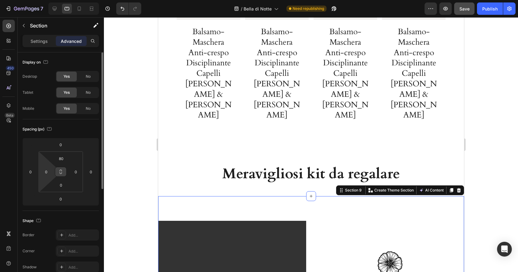
drag, startPoint x: 48, startPoint y: 172, endPoint x: 62, endPoint y: 173, distance: 14.2
click at [48, 172] on input "0" at bounding box center [46, 171] width 9 height 9
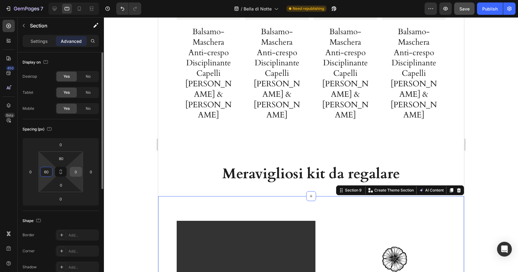
type input "60"
click at [78, 170] on input "0" at bounding box center [75, 171] width 9 height 9
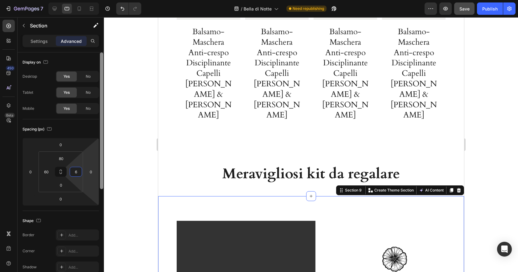
type input "60"
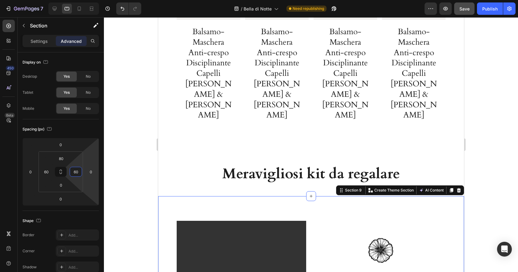
click at [474, 185] on div at bounding box center [311, 144] width 414 height 255
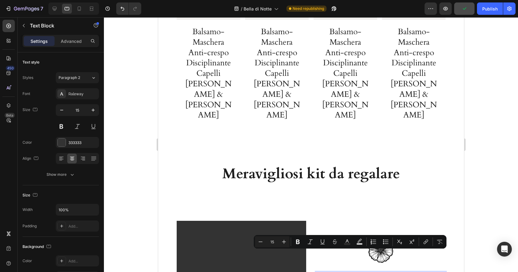
drag, startPoint x: 326, startPoint y: 254, endPoint x: 341, endPoint y: 255, distance: 14.8
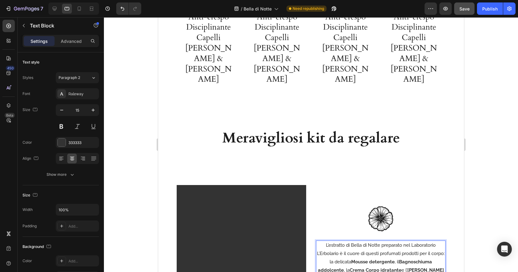
scroll to position [1159, 0]
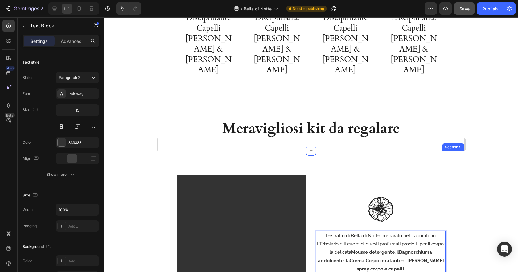
click at [474, 220] on div at bounding box center [311, 144] width 414 height 255
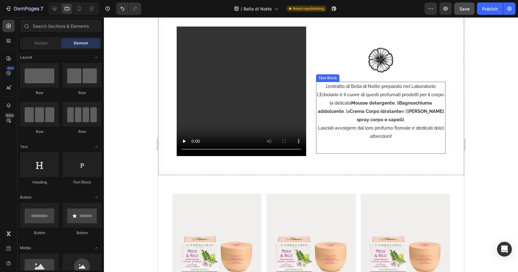
scroll to position [1294, 0]
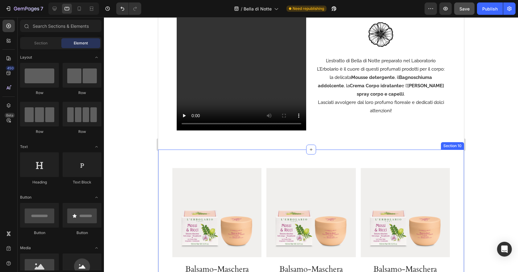
click at [166, 154] on div "Product Images Balsamo-Maschera Anti-crespo Disciplinante Capelli Mossi & [PERS…" at bounding box center [311, 253] width 306 height 207
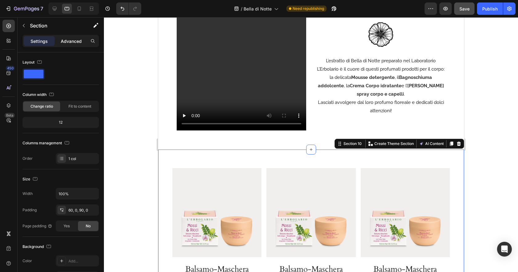
click at [67, 41] on p "Advanced" at bounding box center [71, 41] width 21 height 6
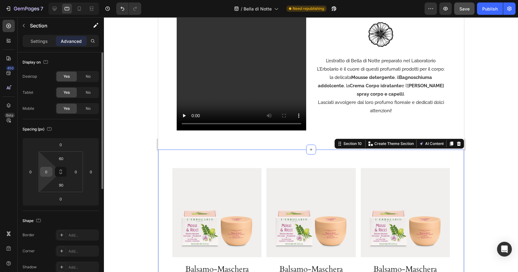
click at [47, 171] on input "0" at bounding box center [46, 171] width 9 height 9
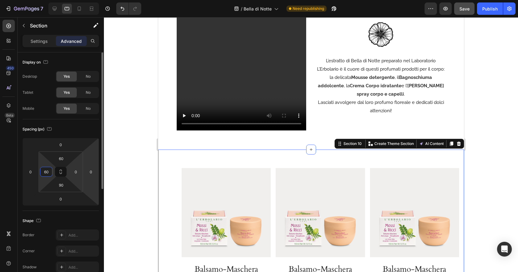
type input "60"
click at [77, 172] on input "0" at bounding box center [75, 171] width 9 height 9
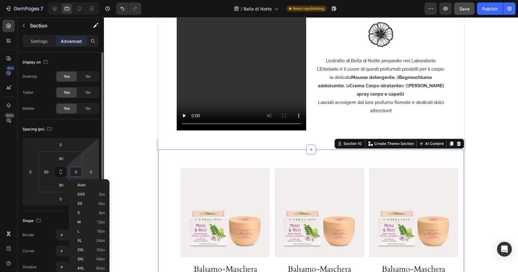
type input "60"
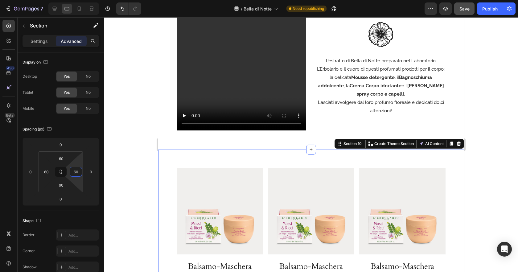
click at [147, 169] on div at bounding box center [311, 144] width 414 height 255
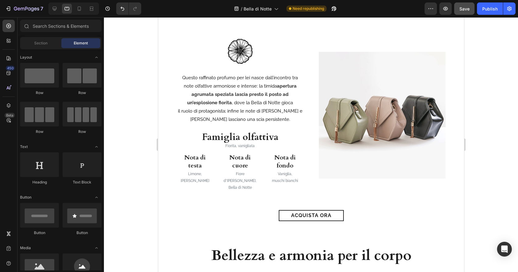
scroll to position [524, 0]
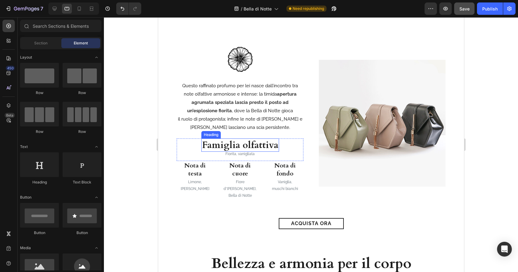
click at [269, 145] on h3 "Famiglia olfattiva" at bounding box center [240, 144] width 78 height 13
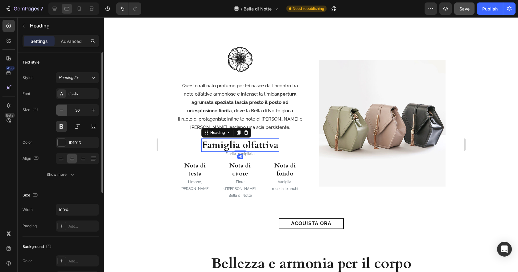
click at [60, 109] on icon "button" at bounding box center [62, 110] width 6 height 6
click at [64, 110] on icon "button" at bounding box center [62, 110] width 6 height 6
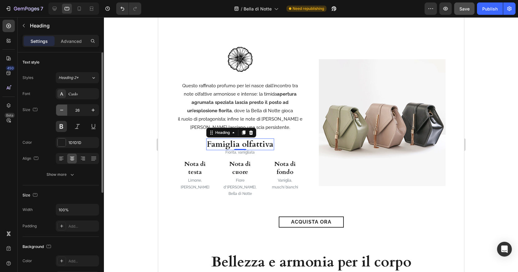
click at [64, 110] on icon "button" at bounding box center [62, 110] width 6 height 6
type input "25"
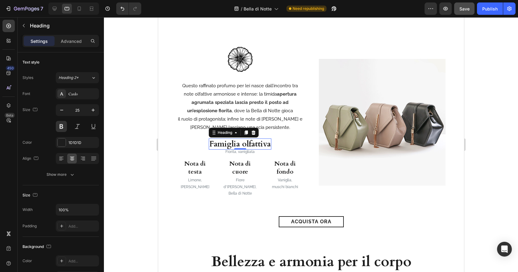
click at [134, 171] on div at bounding box center [311, 144] width 414 height 255
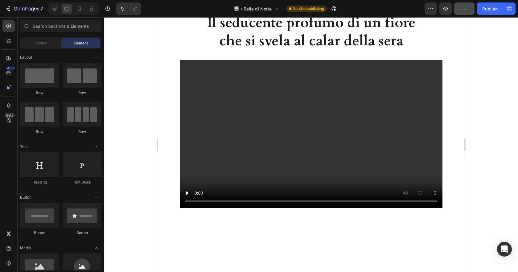
scroll to position [237, 0]
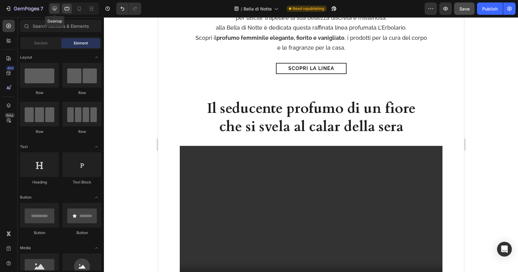
click at [56, 7] on icon at bounding box center [55, 9] width 4 height 4
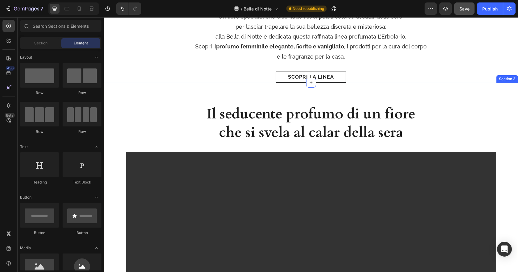
click at [111, 142] on div "Il seducente profumo di un fiore che si svela al calar della sera Heading Video…" at bounding box center [311, 232] width 414 height 256
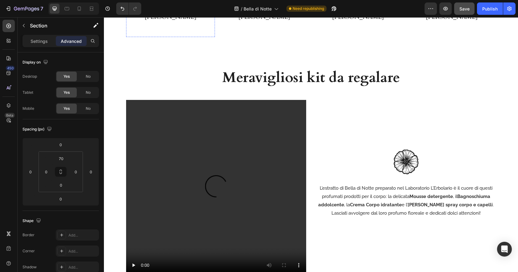
scroll to position [1586, 0]
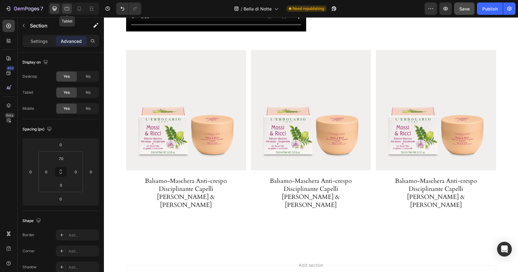
click at [70, 8] on icon at bounding box center [67, 9] width 6 height 6
type input "80"
type input "60"
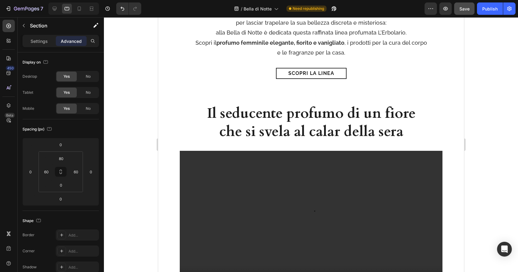
scroll to position [226, 0]
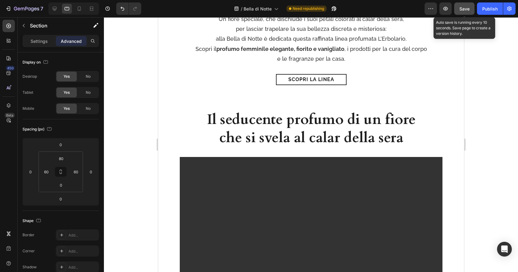
click at [464, 12] on div "Save" at bounding box center [464, 9] width 10 height 6
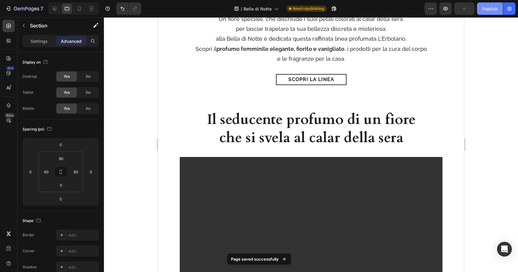
click at [487, 11] on div "Publish" at bounding box center [489, 9] width 15 height 6
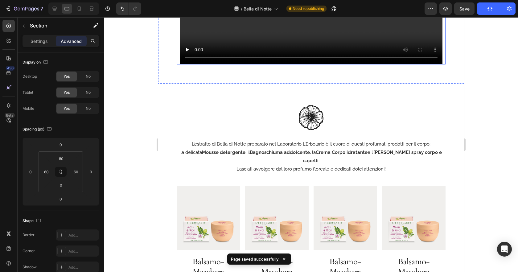
scroll to position [910, 0]
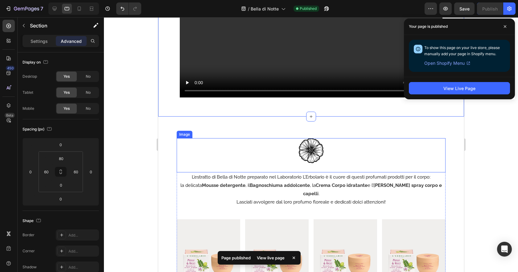
scroll to position [808, 0]
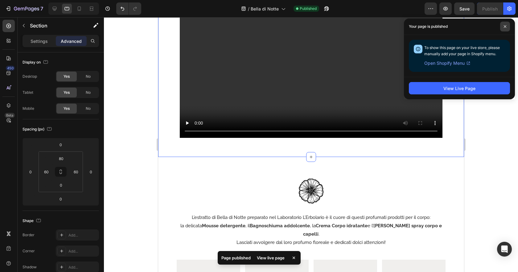
click at [503, 25] on span at bounding box center [505, 27] width 10 height 10
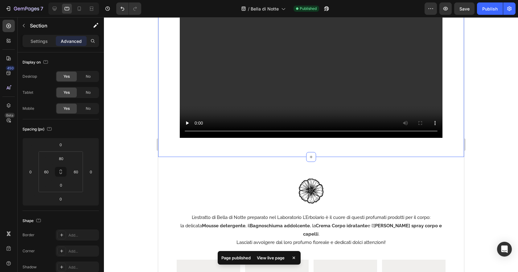
click at [453, 127] on div "Bellezza e armonia per il corpo Heading Video Row Section 6 Create Theme Sectio…" at bounding box center [311, 46] width 306 height 220
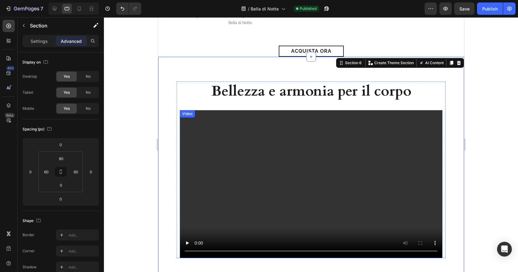
scroll to position [689, 0]
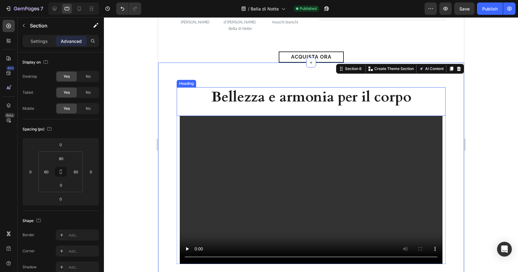
click at [193, 101] on div "Bellezza e armonia per il corpo Heading" at bounding box center [310, 101] width 269 height 29
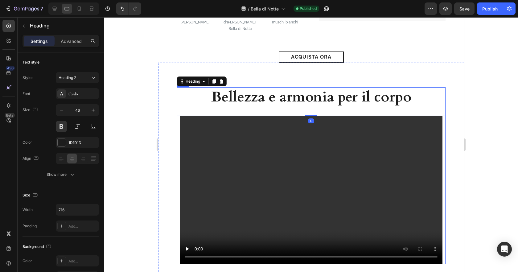
click at [178, 116] on div "Bellezza e armonia per il corpo Heading 0 Video" at bounding box center [310, 175] width 269 height 177
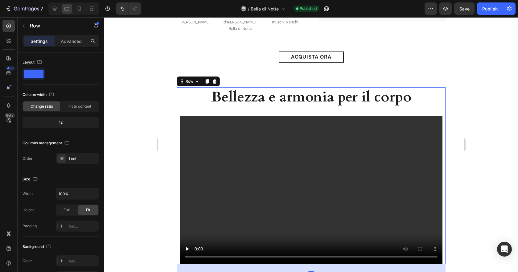
click at [71, 36] on div "Settings Advanced" at bounding box center [61, 41] width 76 height 12
click at [69, 39] on p "Advanced" at bounding box center [71, 41] width 21 height 6
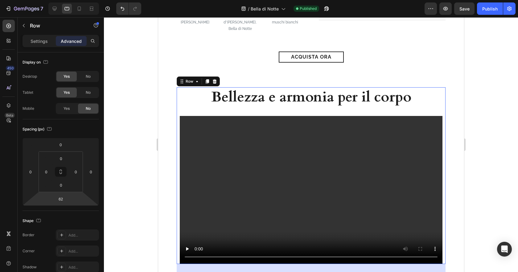
click at [61, 197] on input "62" at bounding box center [61, 198] width 12 height 9
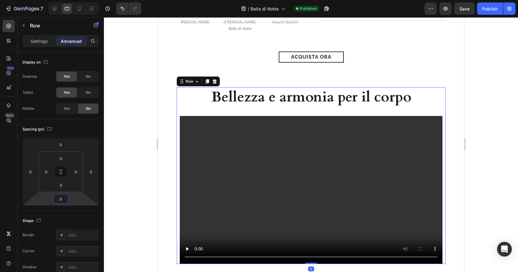
type input "0"
drag, startPoint x: 141, startPoint y: 172, endPoint x: 55, endPoint y: 151, distance: 88.3
click at [141, 172] on div at bounding box center [311, 144] width 414 height 255
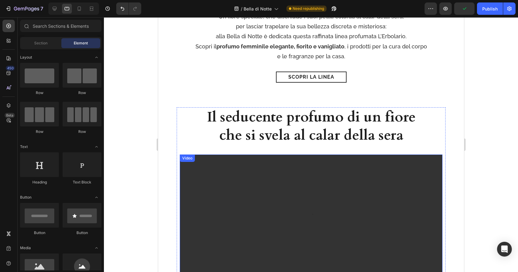
scroll to position [233, 0]
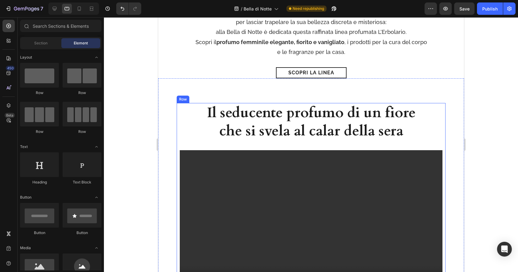
click at [444, 187] on div "Il seducente profumo di un fiore che si svela al calar della sera Heading Video" at bounding box center [310, 200] width 269 height 195
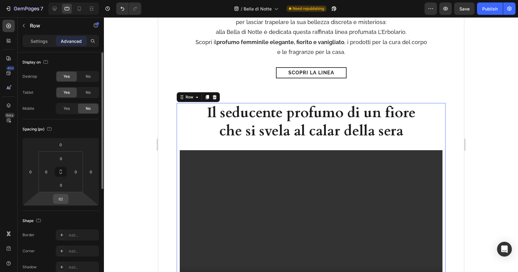
click at [64, 200] on input "62" at bounding box center [61, 198] width 12 height 9
type input "0"
click at [125, 118] on div at bounding box center [311, 144] width 414 height 255
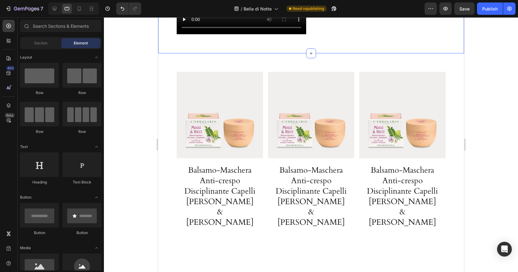
scroll to position [1360, 0]
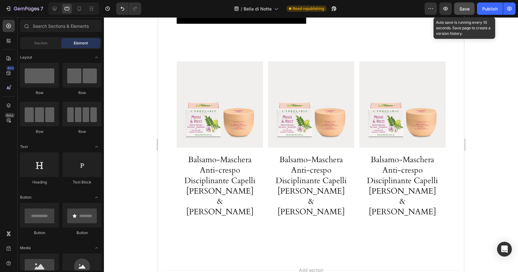
click at [460, 11] on span "Save" at bounding box center [464, 8] width 10 height 5
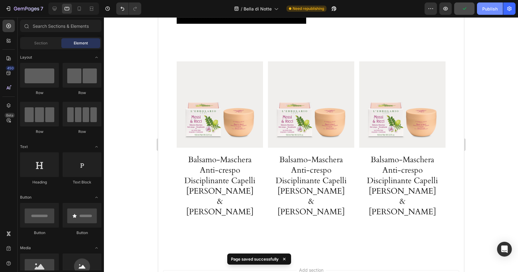
drag, startPoint x: 486, startPoint y: 11, endPoint x: 293, endPoint y: 3, distance: 193.5
click at [486, 11] on div "Publish" at bounding box center [489, 9] width 15 height 6
click at [80, 9] on icon at bounding box center [79, 9] width 6 height 6
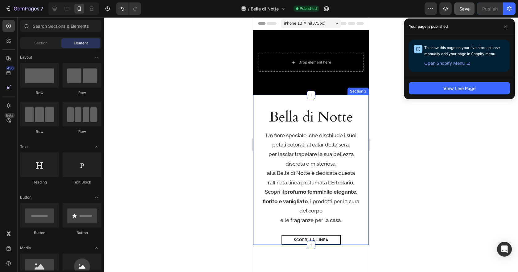
click at [257, 153] on div "[PERSON_NAME] di Notte Heading Un fiore speciale, che dischiude i suoi petali c…" at bounding box center [311, 170] width 116 height 150
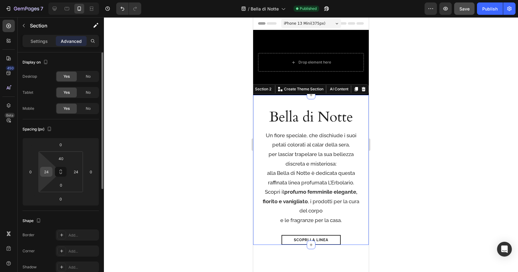
click at [47, 172] on input "24" at bounding box center [46, 171] width 9 height 9
type input "40"
click at [77, 172] on input "24" at bounding box center [75, 171] width 9 height 9
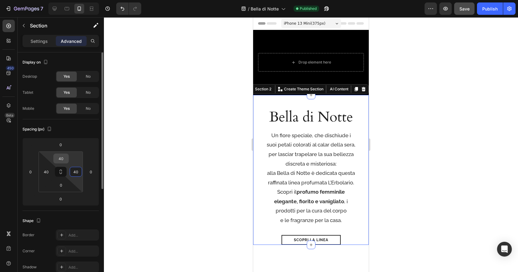
type input "40"
click at [64, 158] on input "40" at bounding box center [61, 158] width 12 height 9
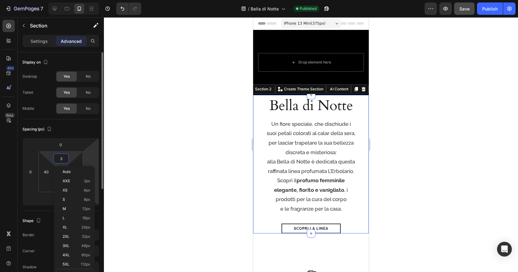
type input "30"
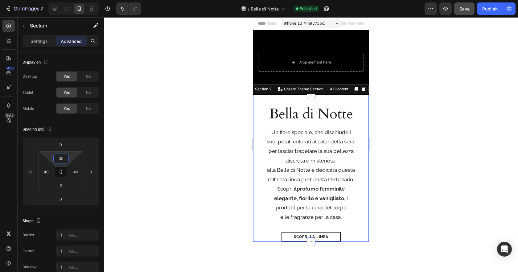
click at [412, 182] on div at bounding box center [311, 144] width 414 height 255
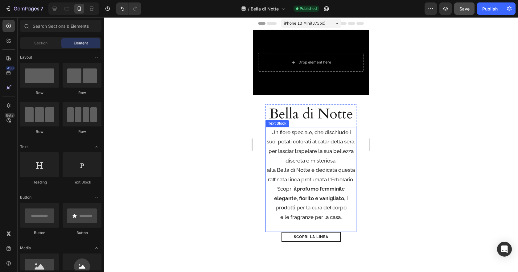
click at [313, 178] on p "per lasciar trapelare la sua bellezza discreta e misteriosa: alla Bella di Nott…" at bounding box center [311, 165] width 90 height 38
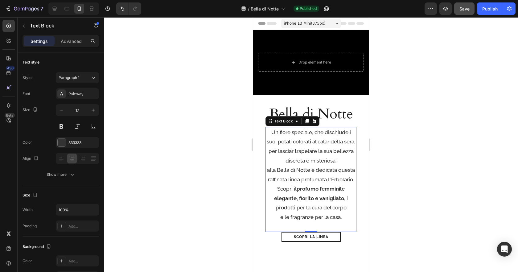
click at [278, 158] on p "per lasciar trapelare la sua bellezza discreta e misteriosa: alla Bella di Nott…" at bounding box center [311, 165] width 90 height 38
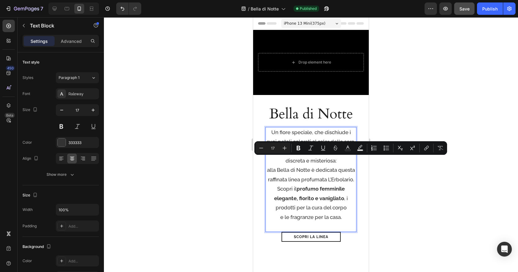
drag, startPoint x: 269, startPoint y: 161, endPoint x: 277, endPoint y: 164, distance: 8.5
click at [269, 161] on p "per lasciar trapelare la sua bellezza discreta e misteriosa: alla Bella di Nott…" at bounding box center [311, 165] width 90 height 38
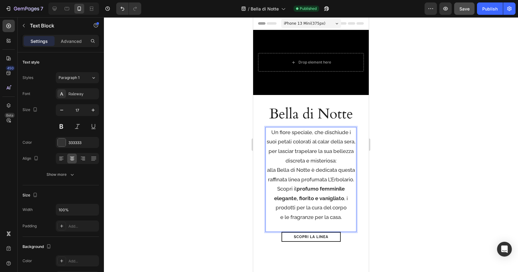
click at [426, 175] on div at bounding box center [311, 144] width 414 height 255
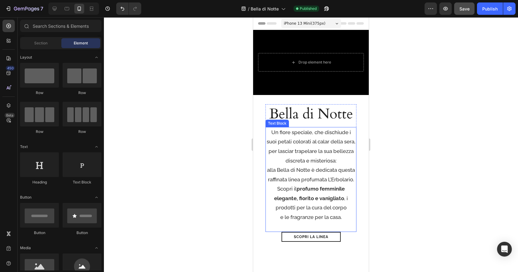
click at [339, 181] on p "Un fiore speciale, che dischiude i suoi petali colorati al calar della sera, pe…" at bounding box center [311, 156] width 90 height 57
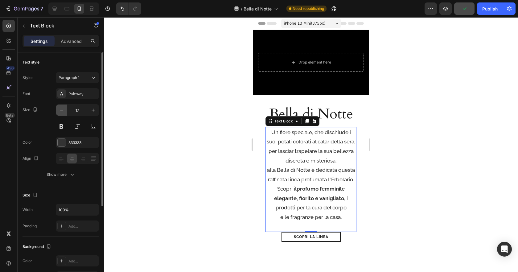
click at [62, 112] on icon "button" at bounding box center [62, 110] width 6 height 6
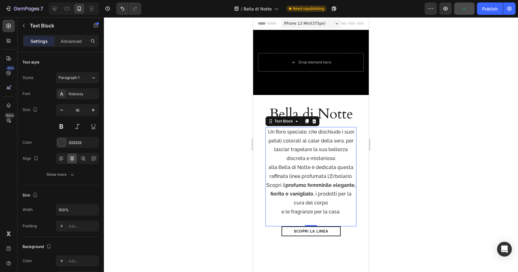
type input "15"
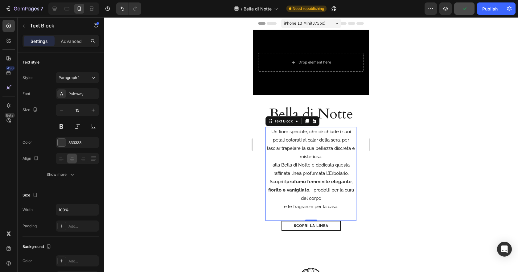
click at [378, 152] on div at bounding box center [311, 144] width 414 height 255
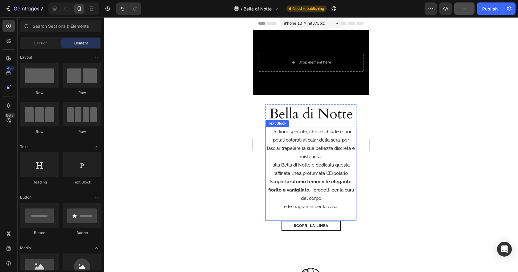
click at [304, 167] on p "Un fiore speciale, che dischiude i suoi petali colorati al calar della sera, pe…" at bounding box center [311, 153] width 90 height 50
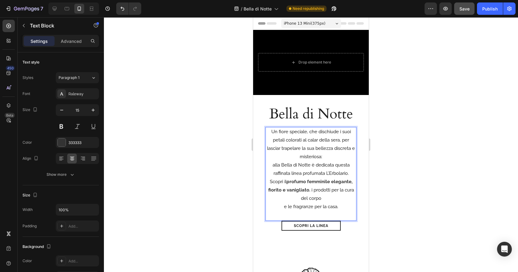
click at [271, 165] on p "Un fiore speciale, che dischiude i suoi petali colorati al calar della sera, pe…" at bounding box center [311, 153] width 90 height 50
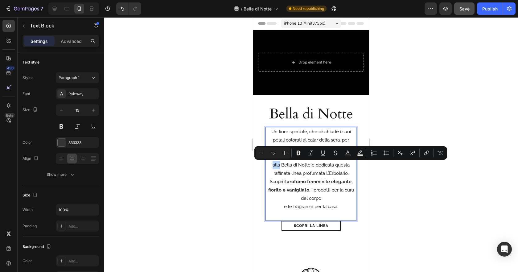
click at [272, 166] on p "Un fiore speciale, che dischiude i suoi petali colorati al calar della sera, pe…" at bounding box center [311, 153] width 90 height 50
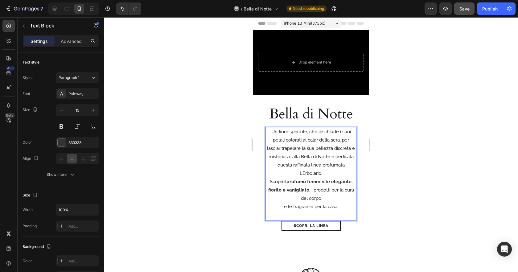
click at [282, 208] on p "e le fragranze per la casa." at bounding box center [311, 207] width 90 height 8
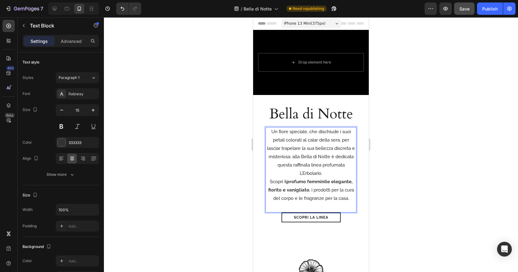
click at [480, 187] on div at bounding box center [311, 144] width 414 height 255
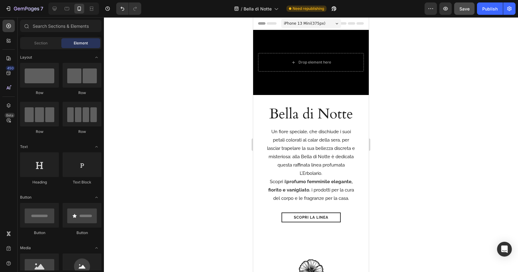
click at [478, 187] on div at bounding box center [311, 144] width 414 height 255
click at [347, 237] on div "Il seducente profumo di un fiore che si svela al calar della sera Heading Video…" at bounding box center [311, 234] width 116 height 25
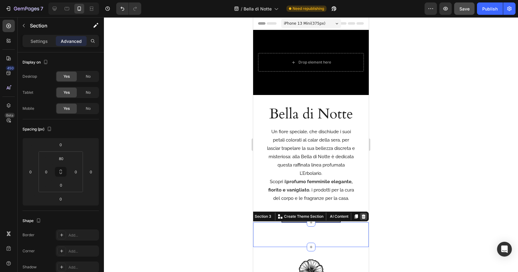
click at [364, 217] on icon at bounding box center [364, 216] width 4 height 4
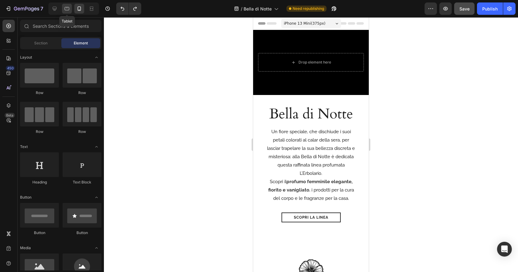
click at [67, 10] on icon at bounding box center [67, 8] width 5 height 3
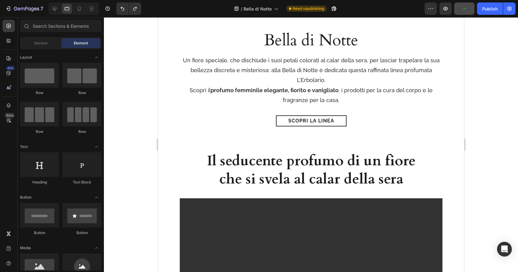
scroll to position [205, 0]
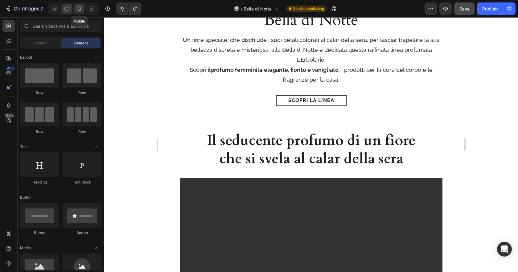
click at [81, 10] on icon at bounding box center [79, 9] width 6 height 6
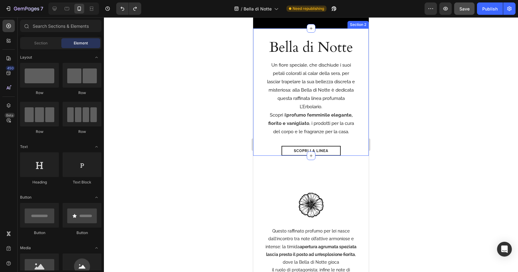
scroll to position [121, 0]
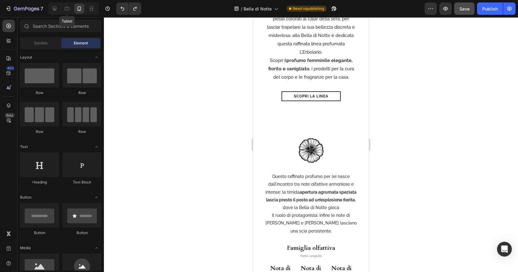
drag, startPoint x: 68, startPoint y: 9, endPoint x: 112, endPoint y: 19, distance: 45.3
click at [68, 9] on icon at bounding box center [67, 9] width 6 height 6
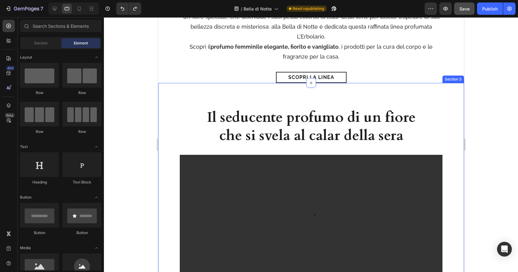
click at [459, 119] on div "Il seducente profumo di un fiore che si svela al calar della sera Heading Video…" at bounding box center [311, 193] width 306 height 220
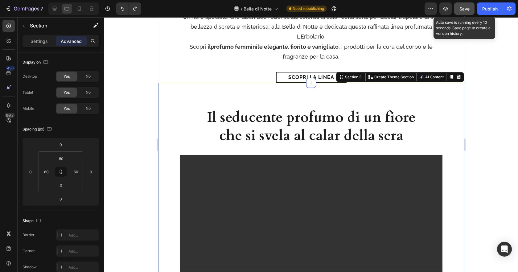
click at [464, 8] on span "Save" at bounding box center [464, 8] width 10 height 5
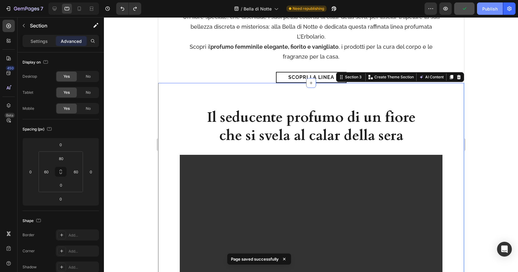
click at [492, 11] on div "Publish" at bounding box center [489, 9] width 15 height 6
click at [79, 9] on icon at bounding box center [79, 9] width 6 height 6
type input "0"
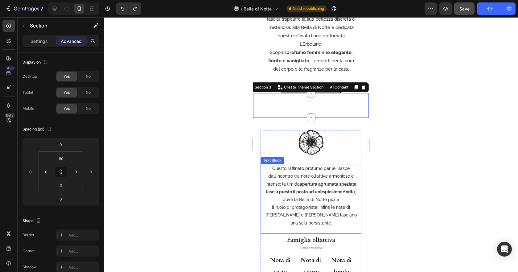
scroll to position [125, 0]
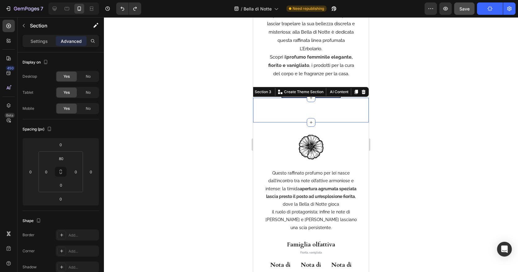
click at [195, 104] on div at bounding box center [311, 144] width 414 height 255
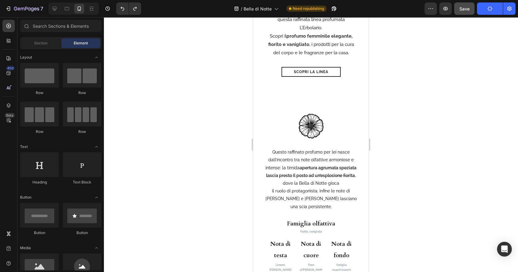
scroll to position [211, 0]
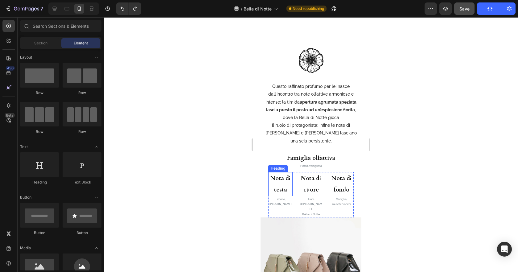
click at [288, 172] on h3 "Nota di testa" at bounding box center [280, 184] width 24 height 24
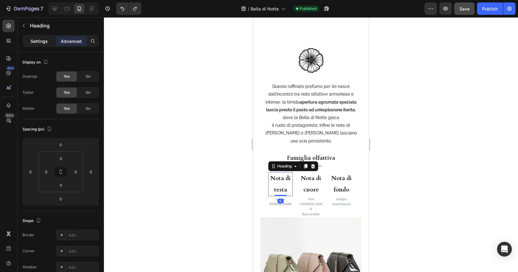
click at [36, 43] on p "Settings" at bounding box center [39, 41] width 17 height 6
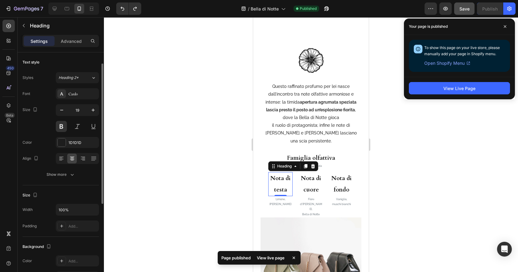
scroll to position [50, 0]
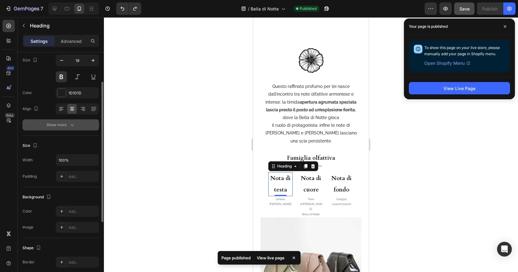
click at [68, 126] on div "Show more" at bounding box center [61, 125] width 29 height 6
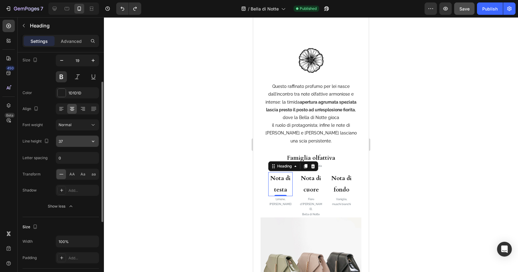
click at [71, 143] on input "37" at bounding box center [77, 141] width 43 height 11
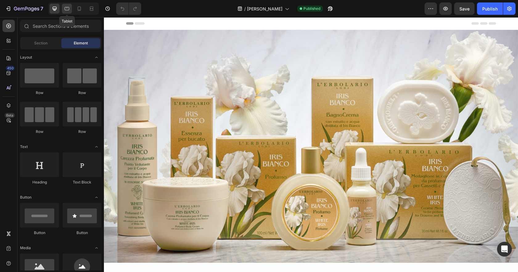
click at [69, 12] on div at bounding box center [67, 9] width 10 height 10
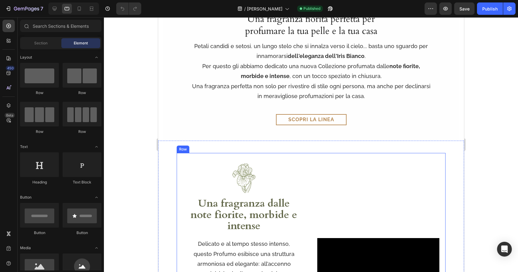
scroll to position [229, 0]
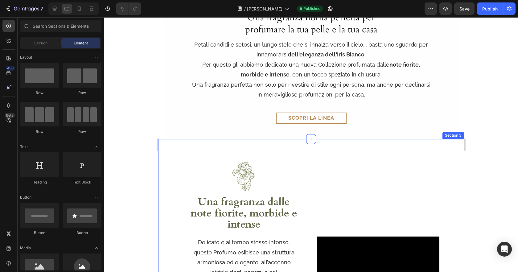
click at [172, 211] on div "Image Una fragranza dalle note fiorite, morbide e intense Heading Delicato e al…" at bounding box center [311, 271] width 306 height 265
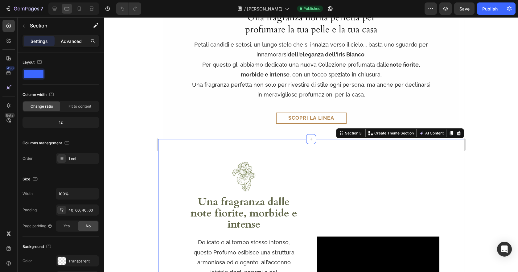
click at [68, 43] on p "Advanced" at bounding box center [71, 41] width 21 height 6
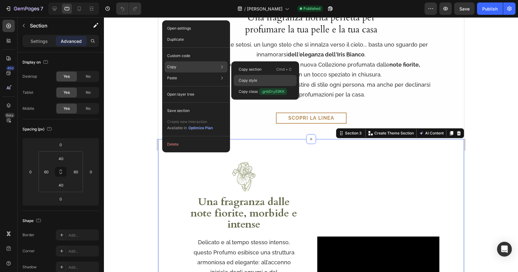
click at [247, 79] on p "Copy style" at bounding box center [248, 81] width 19 height 6
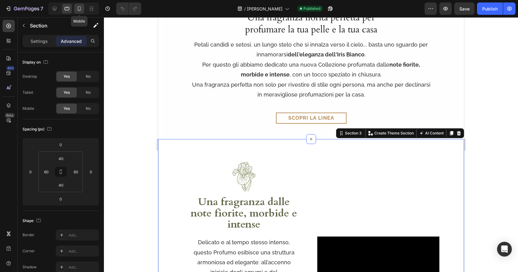
click at [79, 11] on icon at bounding box center [79, 9] width 6 height 6
type input "10"
type input "40"
type input "10"
type input "40"
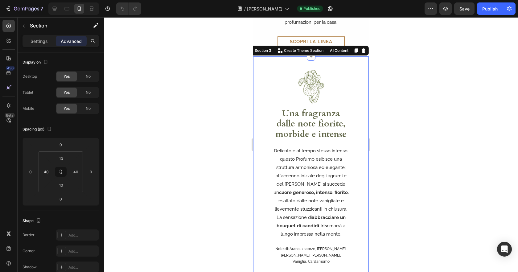
scroll to position [358, 0]
click at [293, 148] on p "Delicato e al tempo stesso intenso, questo Profumo esibisce una struttura armon…" at bounding box center [310, 180] width 77 height 67
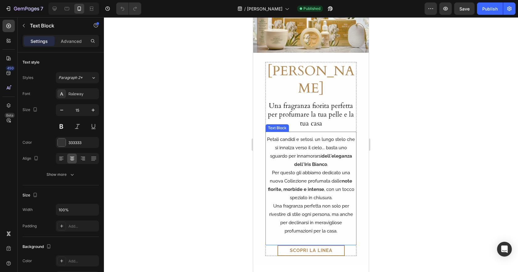
scroll to position [18, 0]
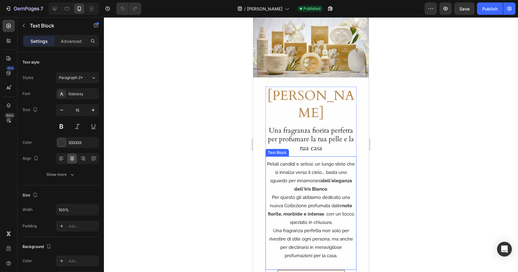
click at [312, 167] on p "Petali candidi e setosi. un lungo stelo che si innalza verso il cielo... basta …" at bounding box center [311, 176] width 90 height 33
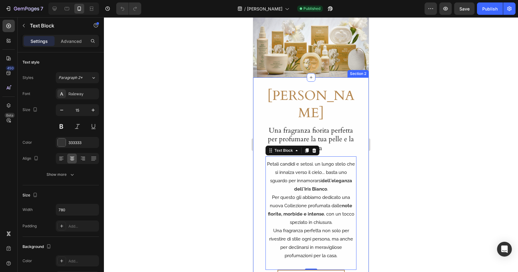
click at [260, 180] on div "Iris Bianco Heading Una fragranza fiorita perfetta per profumare la tua pelle e…" at bounding box center [311, 183] width 116 height 212
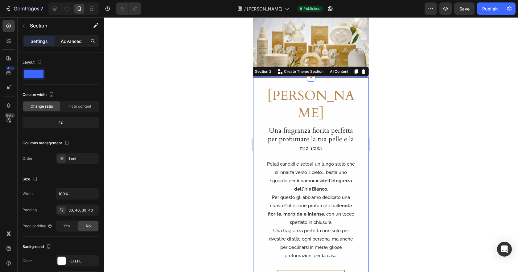
click at [72, 38] on p "Advanced" at bounding box center [71, 41] width 21 height 6
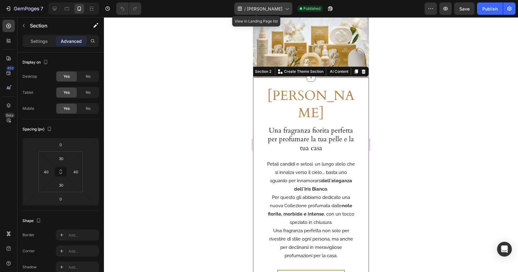
drag, startPoint x: 253, startPoint y: 6, endPoint x: 260, endPoint y: 13, distance: 10.3
click at [253, 6] on div "/ Iris Bianco" at bounding box center [263, 8] width 58 height 12
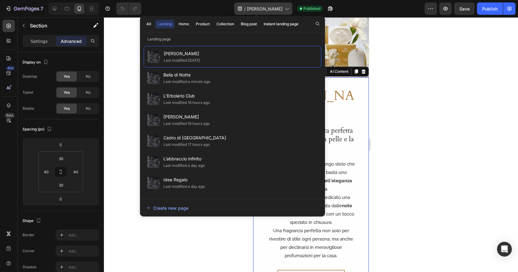
click at [263, 11] on span "[PERSON_NAME]" at bounding box center [264, 9] width 35 height 6
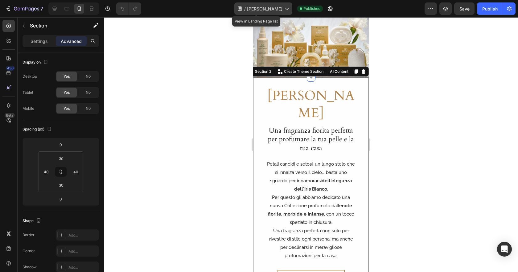
click at [269, 7] on span "[PERSON_NAME]" at bounding box center [264, 9] width 35 height 6
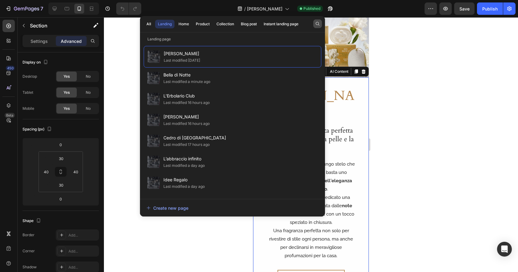
click at [317, 23] on icon "button" at bounding box center [317, 23] width 5 height 5
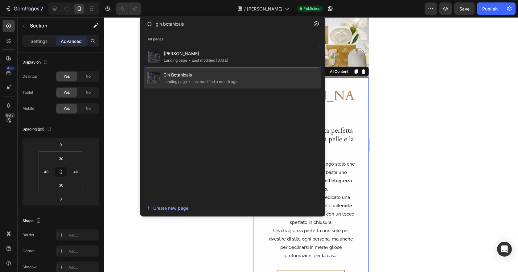
type input "gin botanicals"
drag, startPoint x: 213, startPoint y: 80, endPoint x: 54, endPoint y: 254, distance: 236.2
click at [214, 80] on div "• Last modified a month ago" at bounding box center [212, 82] width 51 height 6
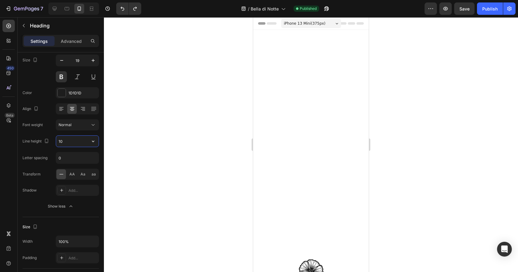
scroll to position [211, 0]
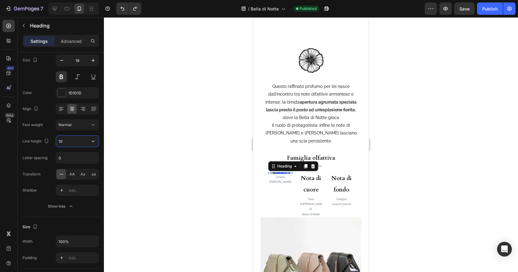
type input "1"
type input "2"
type input "22"
click at [234, 170] on div at bounding box center [311, 144] width 414 height 255
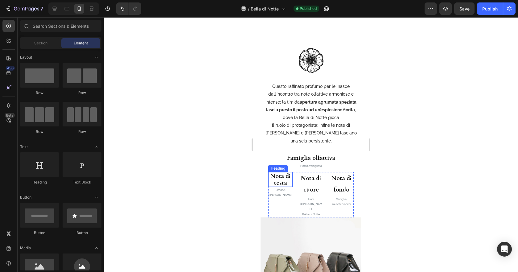
click at [282, 172] on h3 "Nota di testa" at bounding box center [280, 179] width 24 height 15
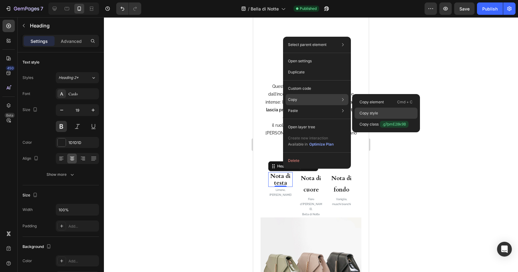
click at [386, 119] on div "Copy style" at bounding box center [386, 124] width 63 height 11
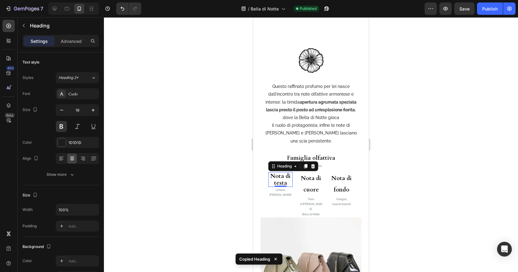
click at [184, 168] on div at bounding box center [311, 144] width 414 height 255
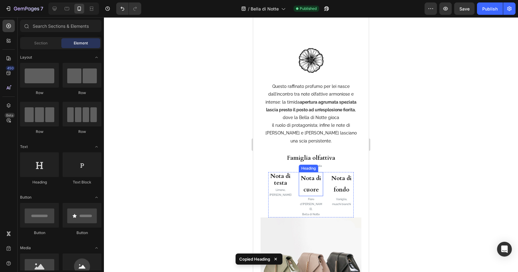
click at [314, 172] on h3 "Nota di cuore" at bounding box center [311, 184] width 24 height 24
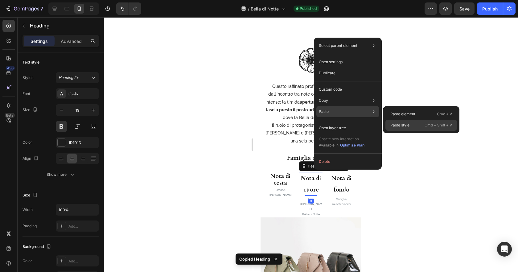
click at [420, 125] on div "Paste style Cmd + Shift + V" at bounding box center [421, 125] width 72 height 11
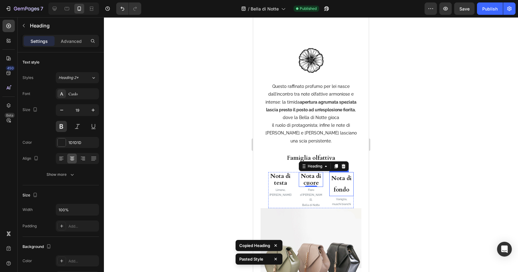
click at [343, 173] on h3 "Nota di fondo" at bounding box center [341, 184] width 24 height 24
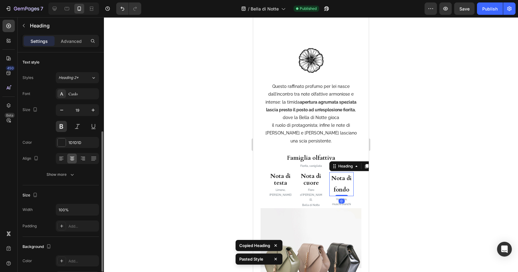
scroll to position [50, 0]
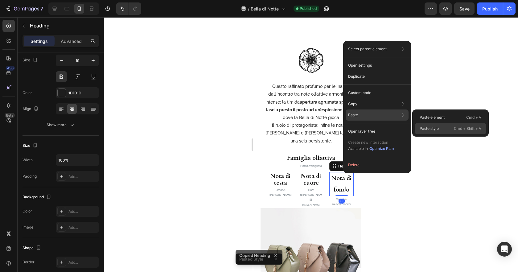
click at [441, 129] on div "Paste style Cmd + Shift + V" at bounding box center [451, 128] width 72 height 11
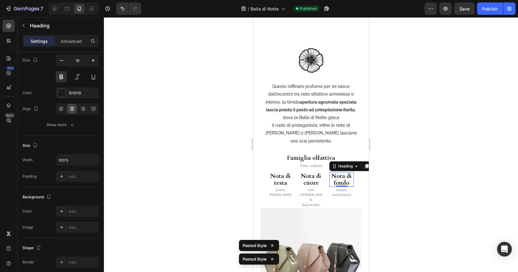
click at [440, 189] on div at bounding box center [311, 144] width 414 height 255
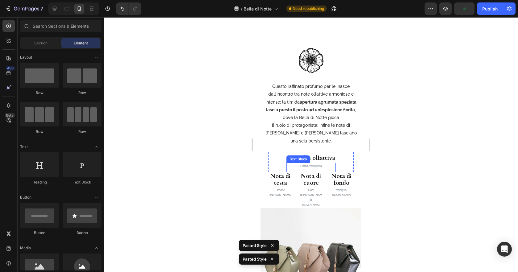
click at [311, 163] on p "Fiorita, vanigliata" at bounding box center [311, 165] width 48 height 5
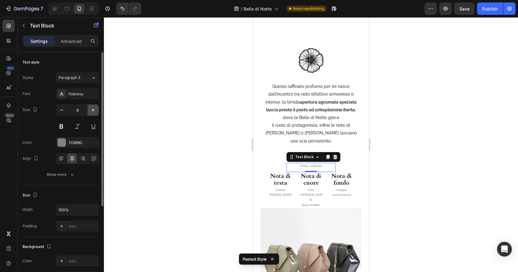
click at [92, 111] on icon "button" at bounding box center [93, 110] width 6 height 6
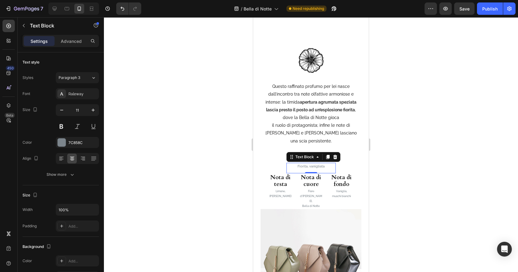
type input "12"
click at [283, 189] on p "Limone," at bounding box center [280, 191] width 23 height 5
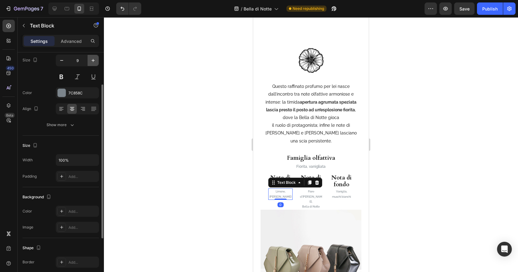
click at [95, 59] on icon "button" at bounding box center [93, 60] width 6 height 6
type input "12"
click at [65, 126] on div "Show more" at bounding box center [61, 125] width 29 height 6
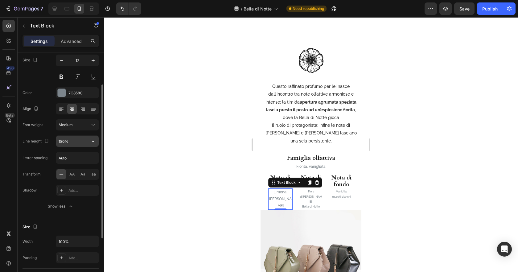
click at [72, 141] on input "180%" at bounding box center [77, 141] width 43 height 11
type input "150%"
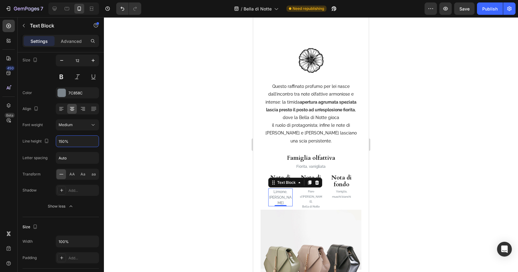
click at [183, 156] on div at bounding box center [311, 144] width 414 height 255
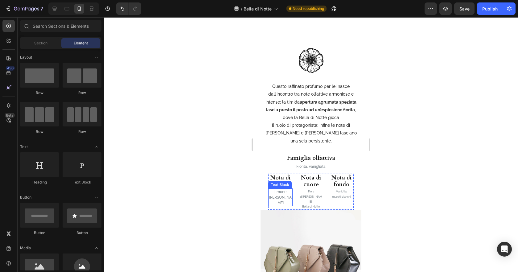
click at [286, 195] on p "[PERSON_NAME]" at bounding box center [280, 200] width 23 height 11
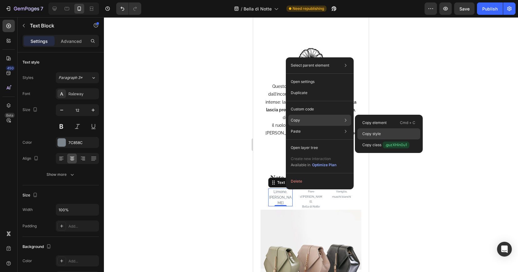
click at [391, 139] on div "Copy style" at bounding box center [388, 144] width 63 height 11
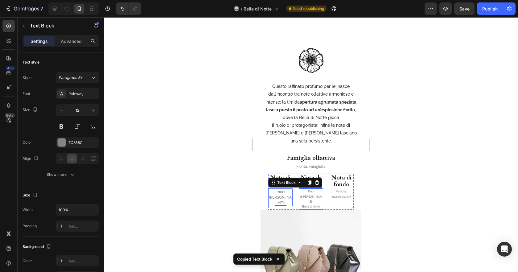
click at [316, 204] on p "Bella di Notte" at bounding box center [310, 206] width 23 height 5
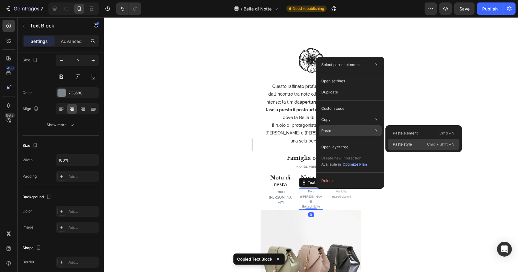
click at [413, 148] on div "Paste style Cmd + Shift + V" at bounding box center [424, 144] width 72 height 11
type input "12"
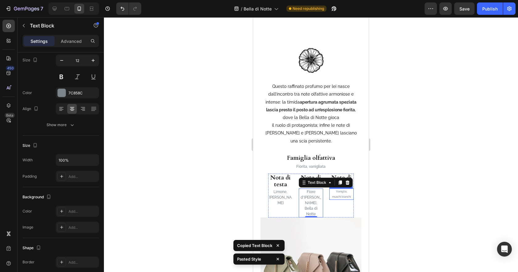
click at [341, 194] on p "muschi bianchi" at bounding box center [341, 196] width 23 height 5
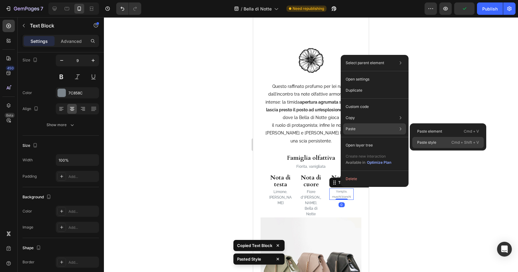
click at [422, 141] on p "Paste style" at bounding box center [426, 143] width 19 height 6
type input "12"
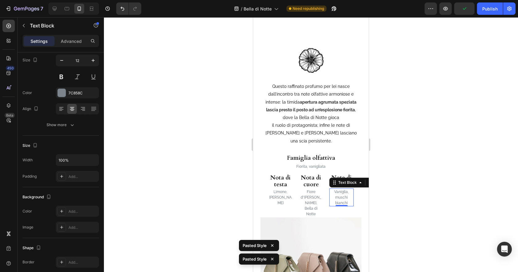
click at [466, 199] on div at bounding box center [311, 144] width 414 height 255
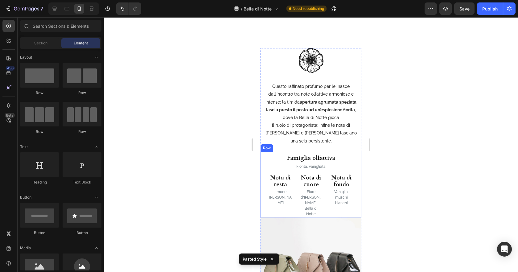
click at [265, 178] on div "Famiglia olfattiva Heading Fiorita, vanigliata Text Block Row Nota di testa Hea…" at bounding box center [311, 185] width 101 height 66
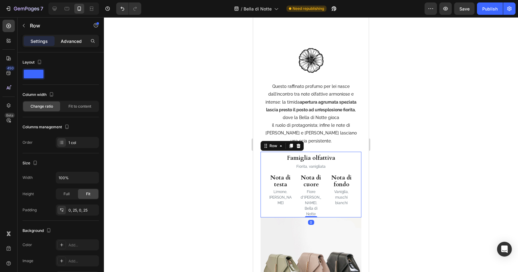
click at [68, 38] on p "Advanced" at bounding box center [71, 41] width 21 height 6
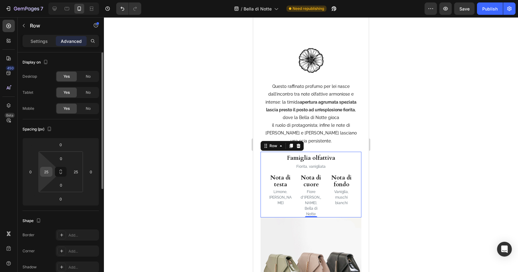
click at [48, 168] on input "25" at bounding box center [46, 171] width 9 height 9
click at [50, 171] on input "025" at bounding box center [46, 171] width 9 height 9
type input "0"
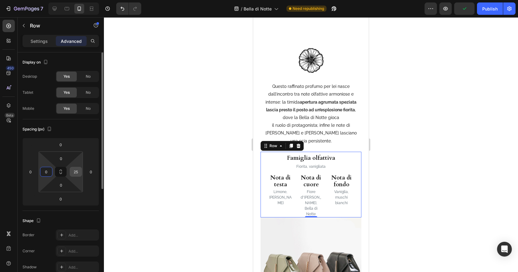
click at [79, 172] on input "25" at bounding box center [75, 171] width 9 height 9
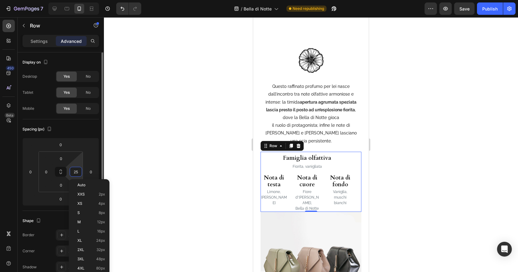
type input "0"
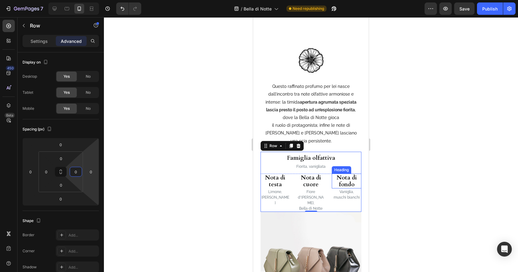
click at [436, 167] on div at bounding box center [311, 144] width 414 height 255
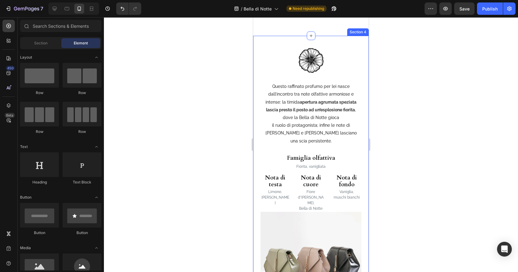
click at [367, 163] on div "Image Questo raffinato profumo per lei nasce dall’incontro tra note olfattive a…" at bounding box center [311, 181] width 116 height 290
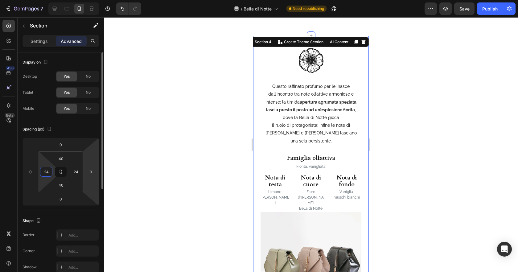
drag, startPoint x: 47, startPoint y: 170, endPoint x: 84, endPoint y: 173, distance: 38.1
click at [47, 170] on input "24" at bounding box center [46, 171] width 9 height 9
type input "4"
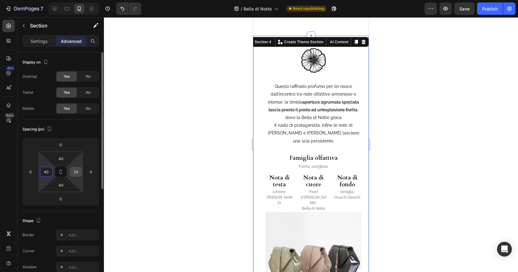
type input "40"
click at [78, 173] on input "24" at bounding box center [75, 171] width 9 height 9
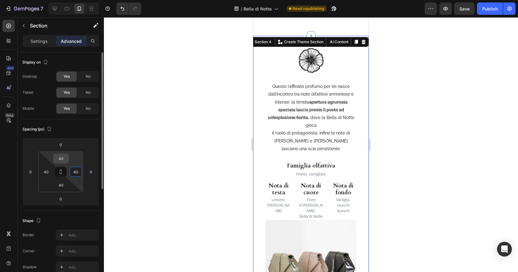
type input "40"
click at [62, 159] on input "40" at bounding box center [61, 158] width 12 height 9
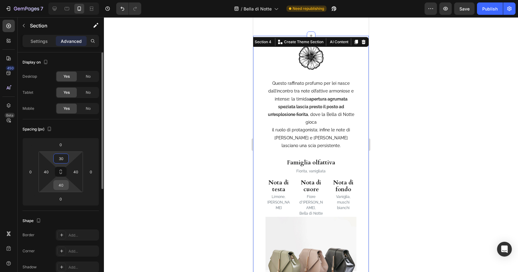
type input "30"
click at [64, 183] on input "40" at bounding box center [61, 184] width 12 height 9
type input "30"
click at [417, 179] on div at bounding box center [311, 144] width 414 height 255
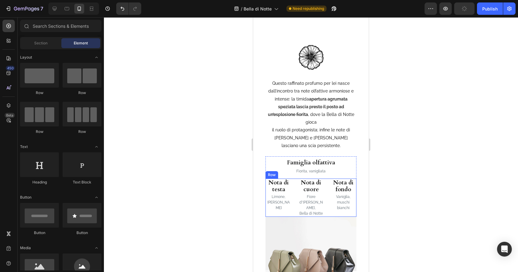
click at [328, 209] on div "Nota di testa Heading Limone, Pepe rosa Text Block Nota di cuore Heading Fiore …" at bounding box center [310, 198] width 91 height 38
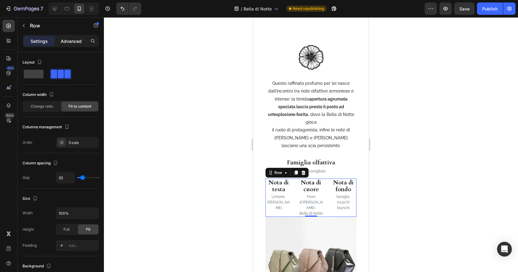
click at [72, 43] on p "Advanced" at bounding box center [71, 41] width 21 height 6
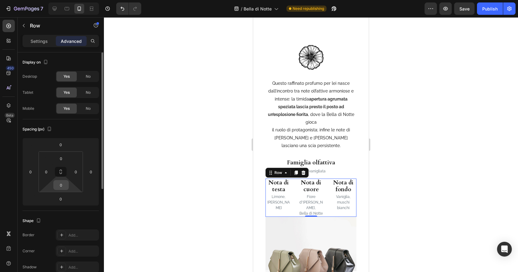
click at [60, 186] on input "0" at bounding box center [61, 184] width 12 height 9
type input "30"
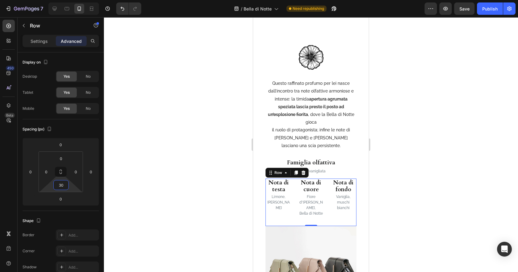
click at [438, 173] on div at bounding box center [311, 144] width 414 height 255
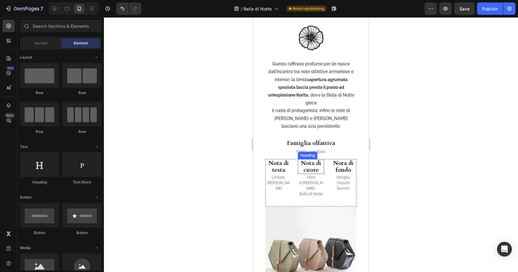
scroll to position [271, 0]
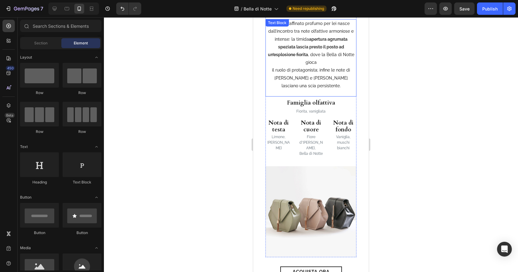
click at [311, 76] on p "il ruolo di protagonista; infine le note di [PERSON_NAME] e [PERSON_NAME] lasci…" at bounding box center [311, 77] width 90 height 23
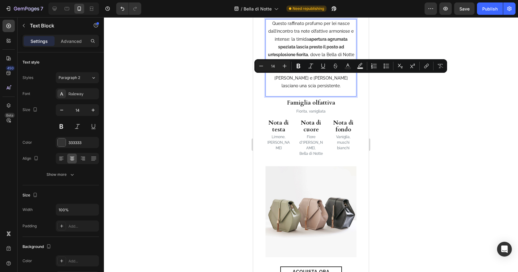
click at [291, 83] on p "il ruolo di protagonista; infine le note di [PERSON_NAME] e [PERSON_NAME] lasci…" at bounding box center [311, 77] width 90 height 23
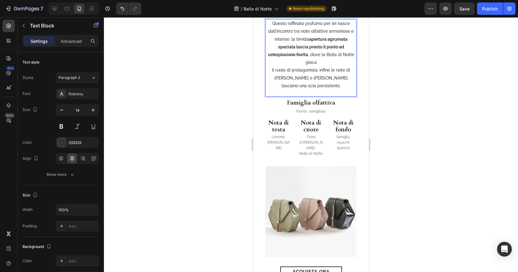
click at [272, 70] on p "il ruolo di protagonista; infine le note di [PERSON_NAME] e [PERSON_NAME] lasci…" at bounding box center [311, 77] width 90 height 23
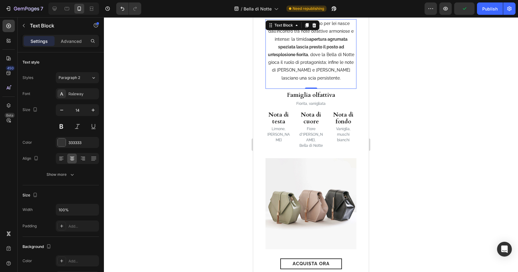
click at [442, 98] on div at bounding box center [311, 144] width 414 height 255
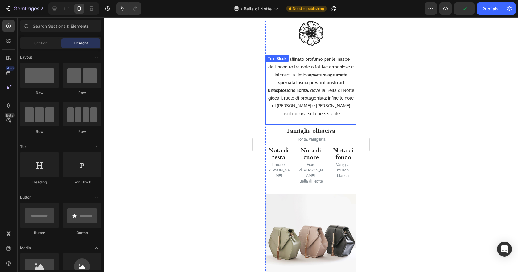
scroll to position [211, 0]
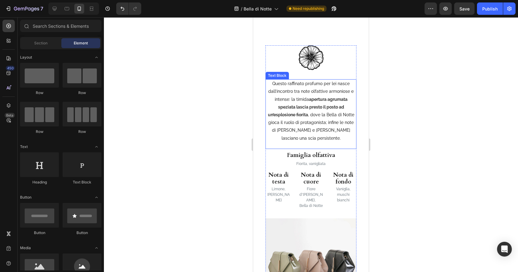
click at [354, 108] on p "Questo raffinato profumo per lei nasce dall’incontro tra note olfattive armonio…" at bounding box center [311, 111] width 90 height 62
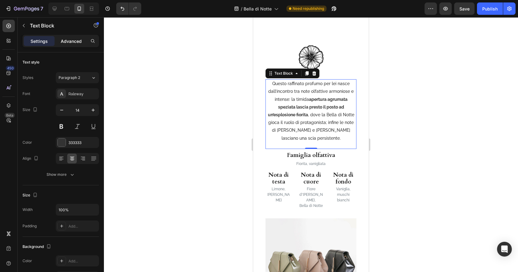
click at [72, 42] on p "Advanced" at bounding box center [71, 41] width 21 height 6
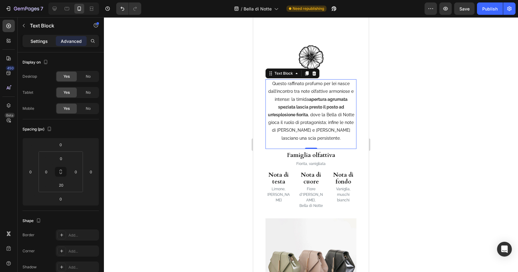
click at [42, 40] on p "Settings" at bounding box center [39, 41] width 17 height 6
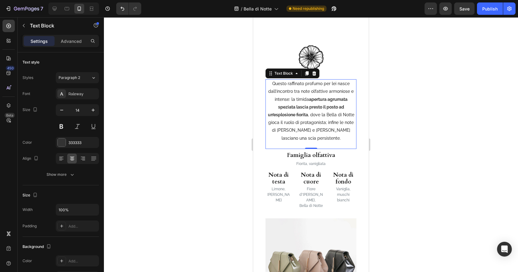
click at [443, 168] on div at bounding box center [311, 144] width 414 height 255
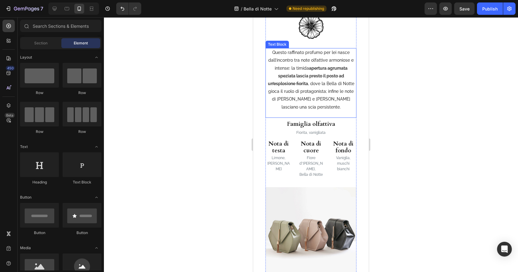
scroll to position [319, 0]
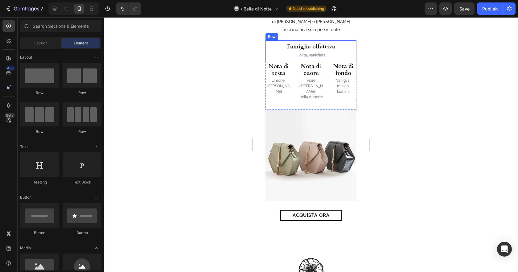
click at [350, 55] on div "Famiglia olfattiva Heading Fiorita, vanigliata Text Block Row" at bounding box center [310, 51] width 91 height 22
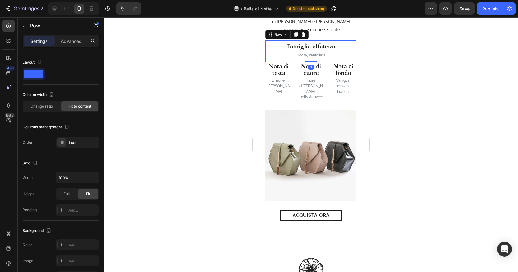
click at [73, 48] on div "Settings Advanced" at bounding box center [61, 44] width 86 height 18
click at [73, 41] on p "Advanced" at bounding box center [71, 41] width 21 height 6
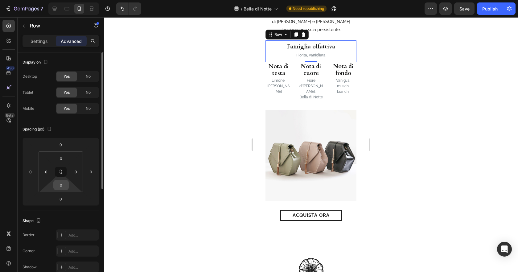
click at [64, 185] on input "0" at bounding box center [61, 184] width 12 height 9
type input "15"
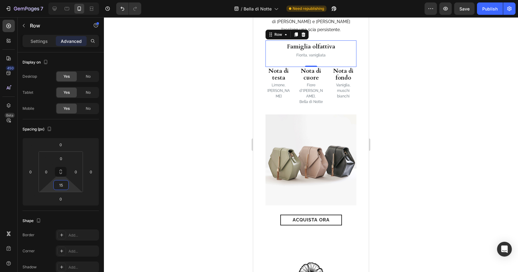
click at [404, 164] on div at bounding box center [311, 144] width 414 height 255
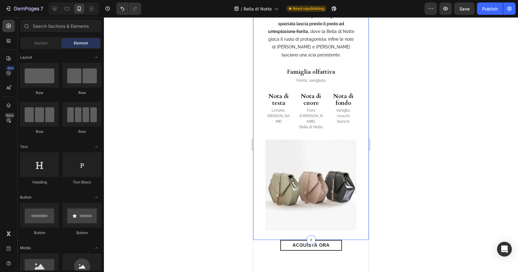
scroll to position [281, 0]
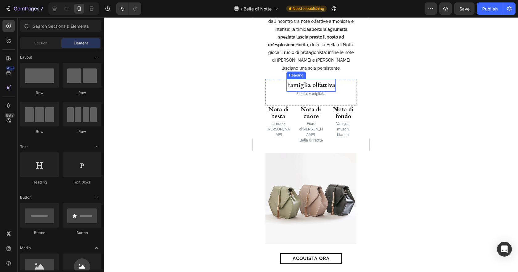
click at [310, 84] on h3 "Famiglia olfattiva" at bounding box center [310, 85] width 49 height 13
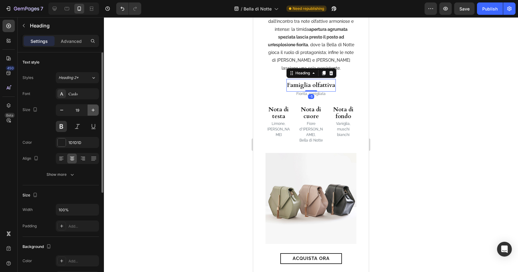
click at [94, 110] on icon "button" at bounding box center [93, 110] width 6 height 6
type input "22"
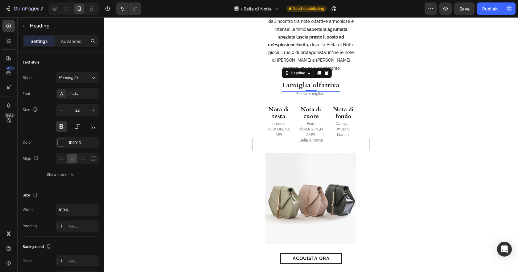
click at [449, 97] on div at bounding box center [311, 144] width 414 height 255
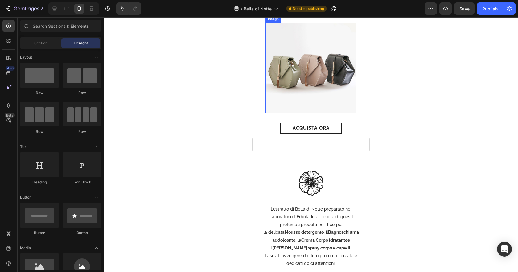
scroll to position [430, 0]
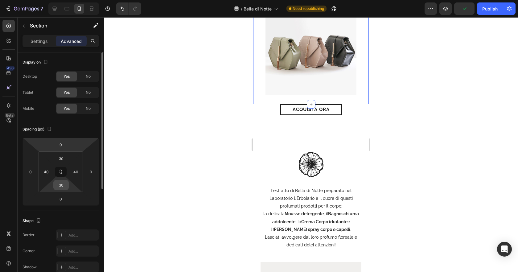
click at [63, 183] on input "30" at bounding box center [61, 184] width 12 height 9
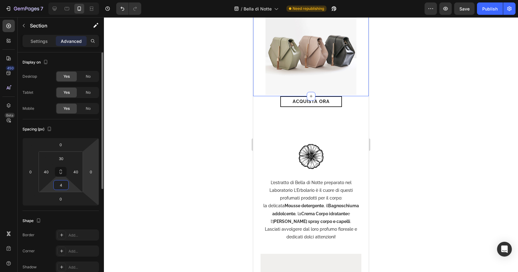
type input "40"
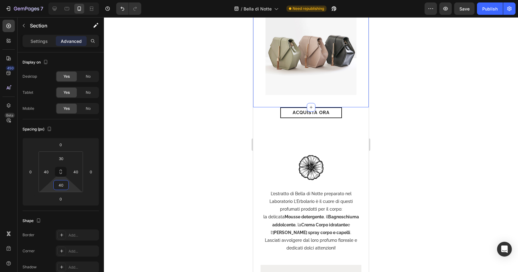
click at [438, 145] on div at bounding box center [311, 144] width 414 height 255
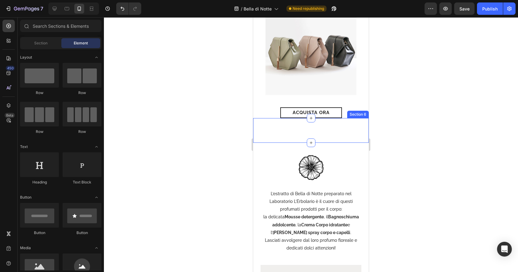
click at [344, 127] on div "Bellezza e armonia per il corpo Heading Video Row Section 6" at bounding box center [311, 130] width 116 height 25
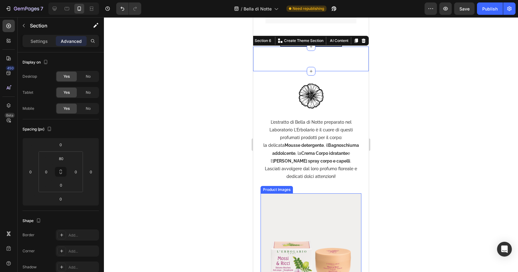
scroll to position [566, 0]
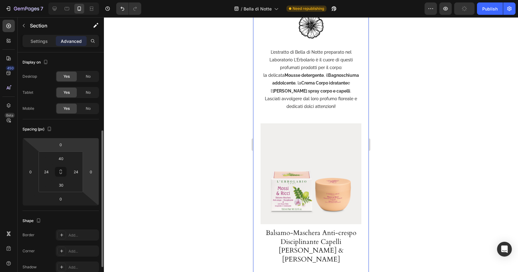
scroll to position [50, 0]
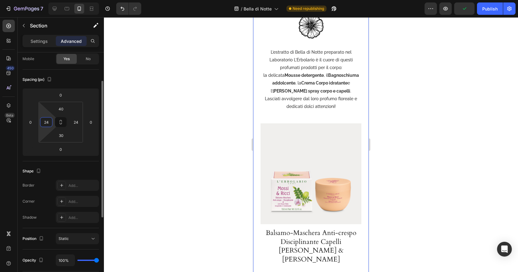
click at [48, 125] on input "24" at bounding box center [46, 121] width 9 height 9
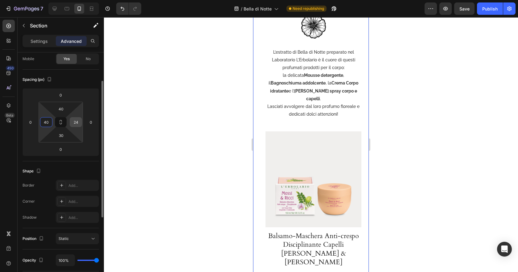
type input "40"
drag, startPoint x: 78, startPoint y: 122, endPoint x: 107, endPoint y: 123, distance: 29.6
click at [78, 122] on input "24" at bounding box center [75, 121] width 9 height 9
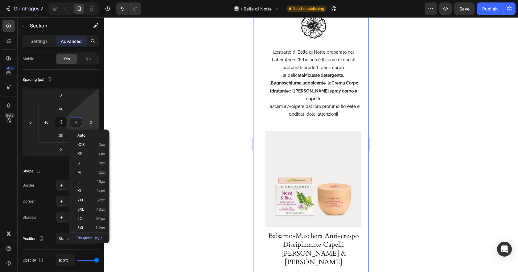
type input "40"
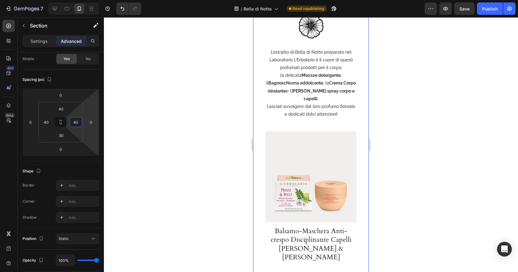
click at [452, 134] on div at bounding box center [311, 144] width 414 height 255
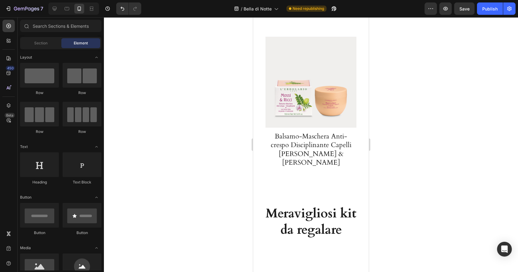
scroll to position [1126, 0]
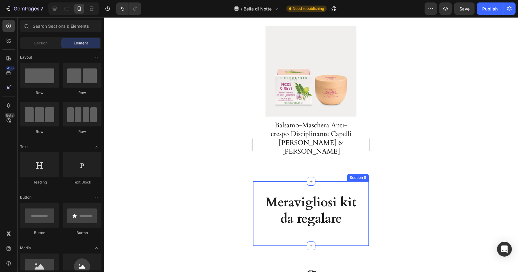
click at [260, 181] on div "Meravigliosi kit da regalare Heading Section 8" at bounding box center [311, 213] width 116 height 64
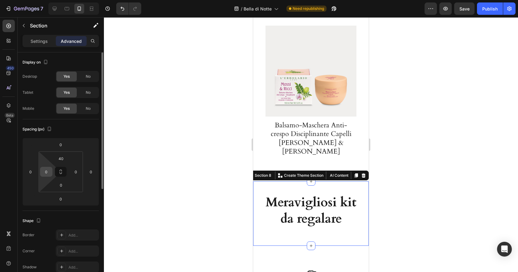
click at [50, 171] on input "0" at bounding box center [46, 171] width 9 height 9
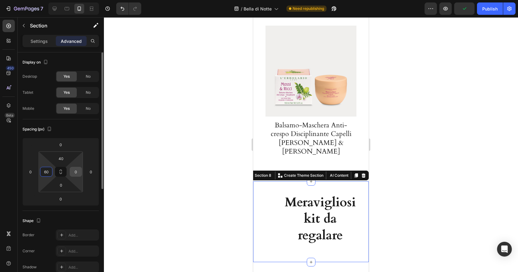
type input "60"
click at [78, 171] on input "0" at bounding box center [75, 171] width 9 height 9
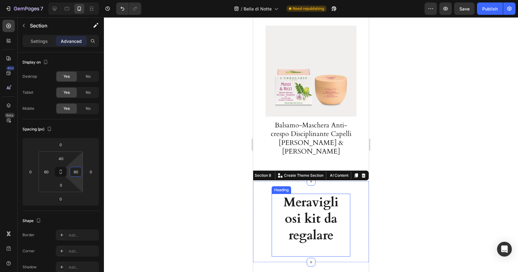
type input "6"
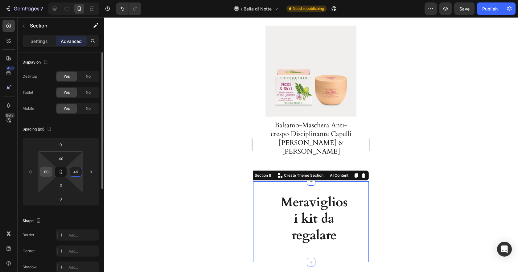
type input "40"
click at [49, 173] on input "60" at bounding box center [46, 171] width 9 height 9
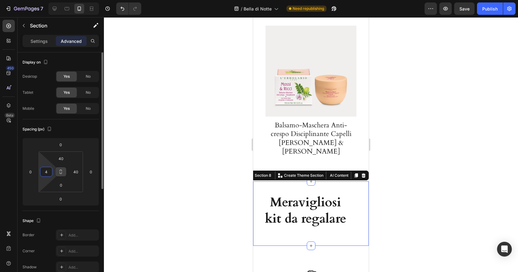
type input "40"
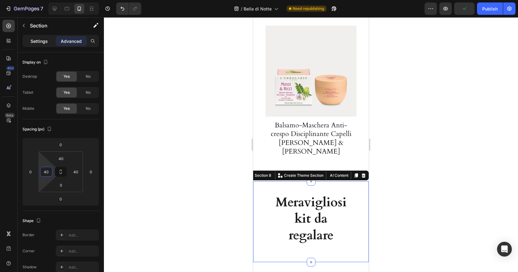
drag, startPoint x: 39, startPoint y: 41, endPoint x: 73, endPoint y: 53, distance: 35.6
click at [39, 41] on p "Settings" at bounding box center [39, 41] width 17 height 6
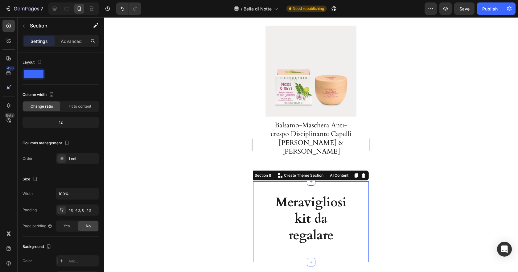
drag, startPoint x: 449, startPoint y: 175, endPoint x: 378, endPoint y: 173, distance: 71.2
click at [449, 175] on div at bounding box center [311, 144] width 414 height 255
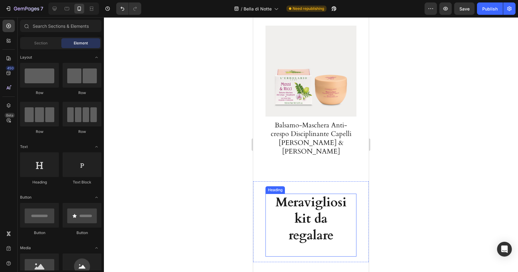
click at [326, 194] on h2 "Meravigliosi kit da regalare" at bounding box center [311, 219] width 76 height 51
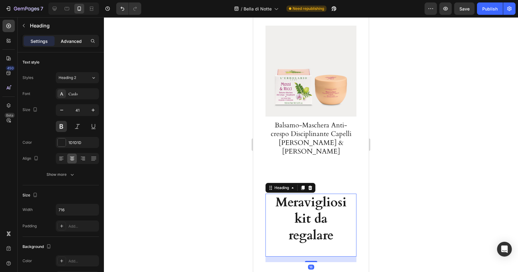
click at [76, 40] on p "Advanced" at bounding box center [71, 41] width 21 height 6
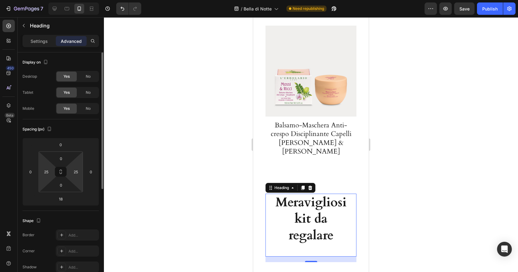
click at [48, 172] on input "25" at bounding box center [46, 171] width 9 height 9
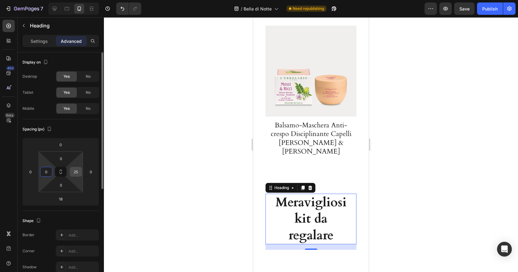
type input "0"
drag, startPoint x: 77, startPoint y: 172, endPoint x: 105, endPoint y: 170, distance: 28.7
click at [77, 172] on input "25" at bounding box center [75, 171] width 9 height 9
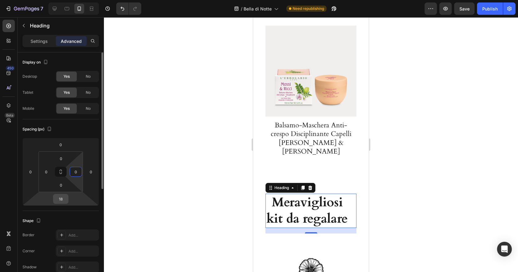
type input "0"
drag, startPoint x: 63, startPoint y: 198, endPoint x: 66, endPoint y: 198, distance: 3.1
click at [63, 198] on input "18" at bounding box center [61, 198] width 12 height 9
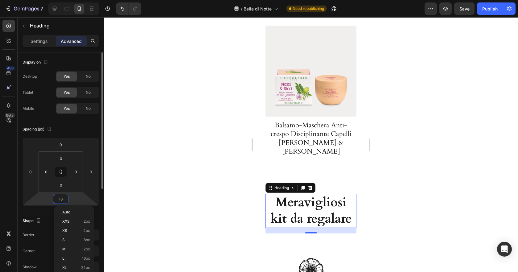
type input "0"
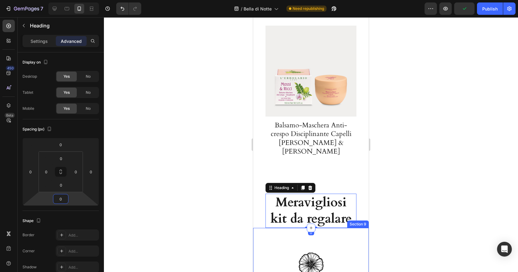
drag, startPoint x: 355, startPoint y: 195, endPoint x: 309, endPoint y: 170, distance: 52.6
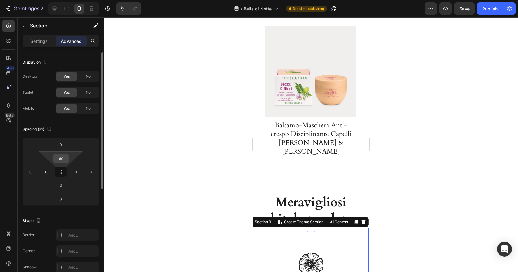
click at [62, 155] on input "80" at bounding box center [61, 158] width 12 height 9
type input "40"
click at [46, 170] on input "0" at bounding box center [46, 171] width 9 height 9
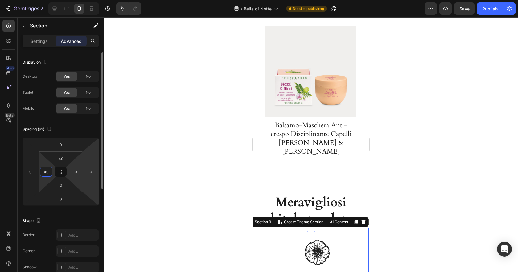
type input "40"
click at [74, 172] on input "0" at bounding box center [75, 171] width 9 height 9
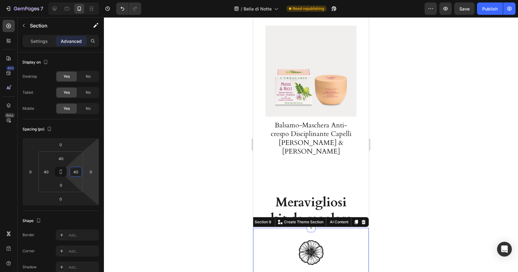
type input "40"
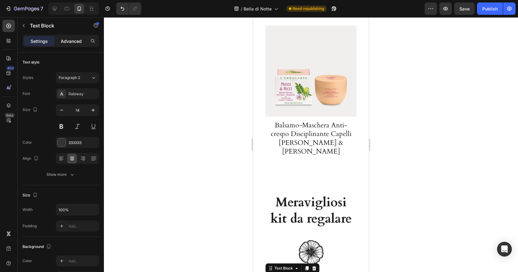
click at [68, 39] on p "Advanced" at bounding box center [71, 41] width 21 height 6
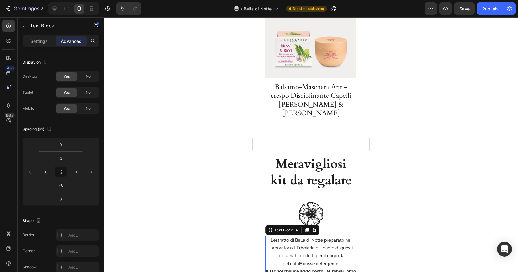
scroll to position [1238, 0]
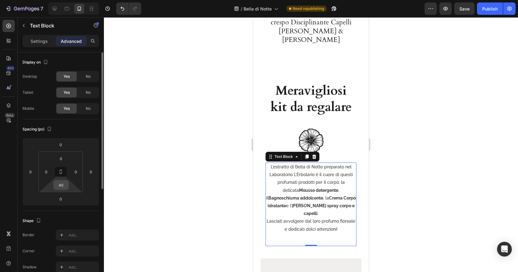
click at [62, 182] on input "40" at bounding box center [61, 184] width 12 height 9
type input "0"
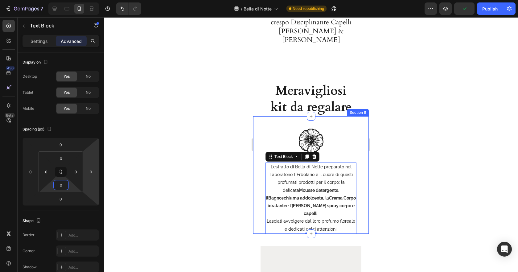
click at [365, 169] on div "Video Row Image L’estratto di Bella di Notte preparato nel Laboratorio L’Erbola…" at bounding box center [311, 174] width 116 height 117
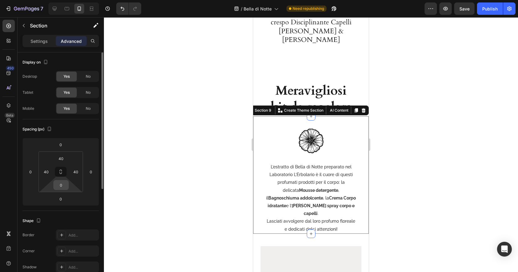
click at [64, 185] on input "0" at bounding box center [61, 184] width 12 height 9
type input "30"
click at [64, 157] on input "40" at bounding box center [61, 158] width 12 height 9
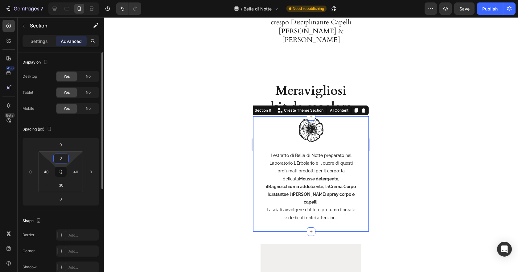
type input "30"
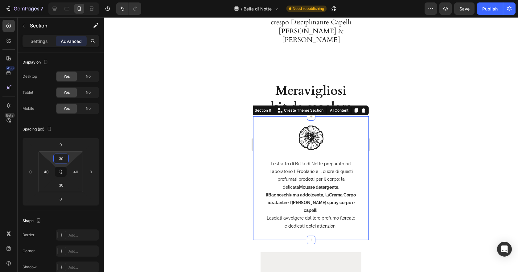
click at [405, 140] on div at bounding box center [311, 144] width 414 height 255
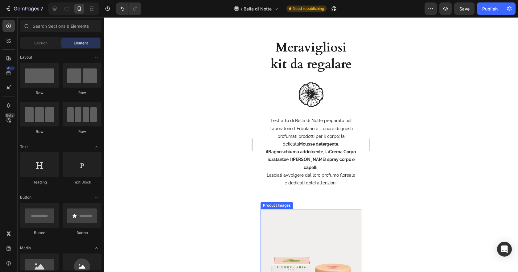
scroll to position [1277, 0]
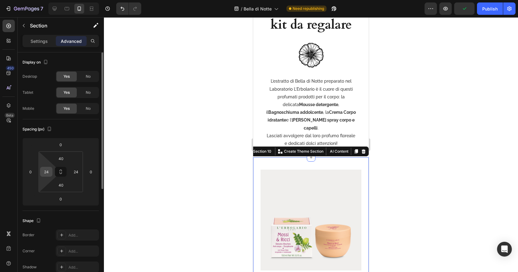
click at [48, 173] on input "24" at bounding box center [46, 171] width 9 height 9
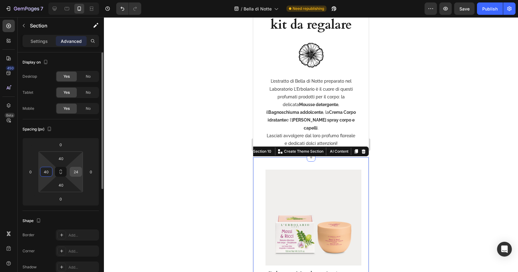
type input "40"
click at [77, 171] on input "24" at bounding box center [75, 171] width 9 height 9
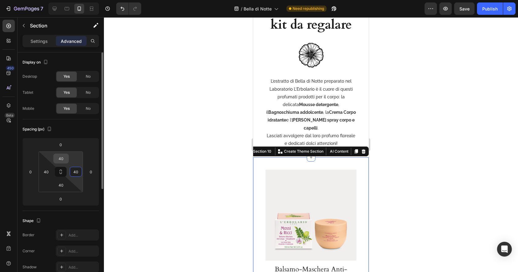
type input "40"
click at [65, 159] on input "40" at bounding box center [61, 158] width 12 height 9
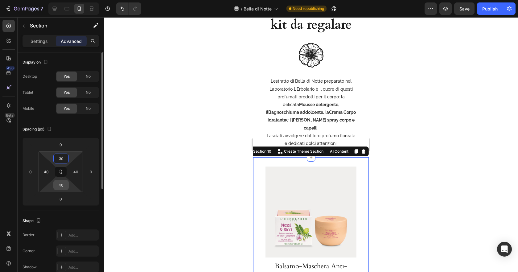
type input "30"
drag, startPoint x: 61, startPoint y: 185, endPoint x: 66, endPoint y: 185, distance: 4.3
click at [61, 185] on input "40" at bounding box center [61, 184] width 12 height 9
type input "30"
click at [403, 175] on div at bounding box center [311, 144] width 414 height 255
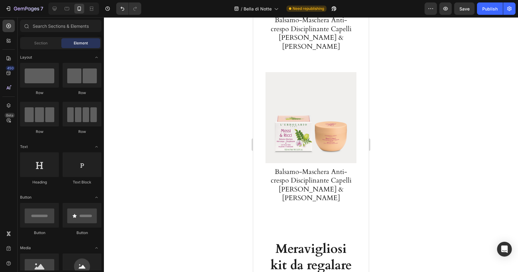
scroll to position [1067, 0]
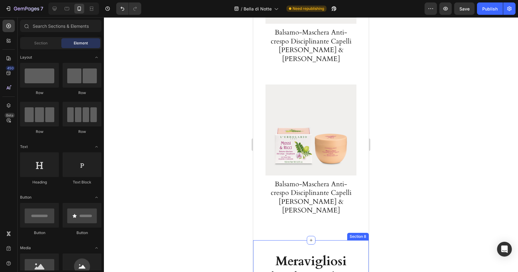
click at [338, 240] on div "Meravigliosi kit da regalare Heading Section 8" at bounding box center [311, 263] width 116 height 47
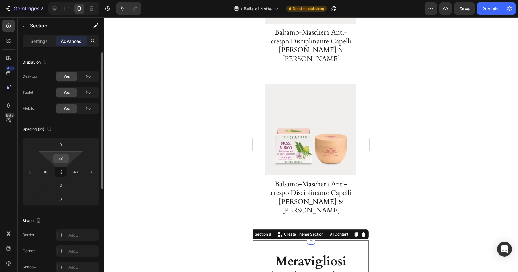
click at [64, 160] on input "40" at bounding box center [61, 158] width 12 height 9
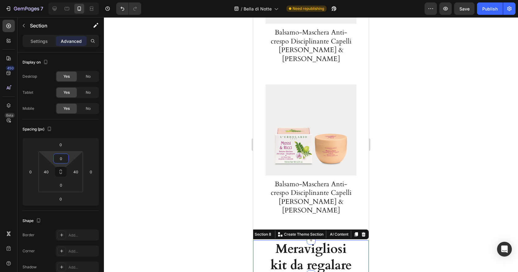
type input "0"
click at [441, 176] on div at bounding box center [311, 144] width 414 height 255
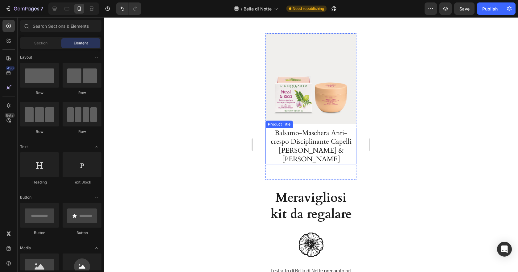
scroll to position [1127, 0]
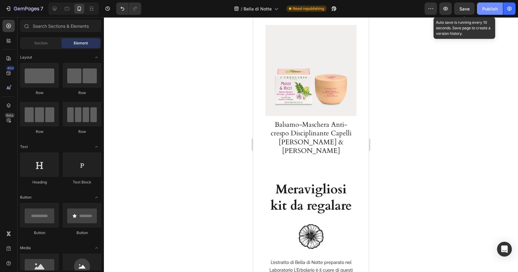
drag, startPoint x: 462, startPoint y: 12, endPoint x: 477, endPoint y: 10, distance: 15.9
click at [462, 12] on button "Save" at bounding box center [464, 8] width 20 height 12
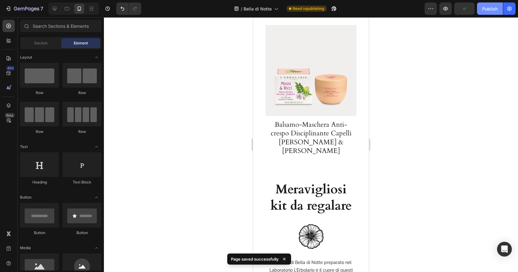
click at [487, 9] on div "Publish" at bounding box center [489, 9] width 15 height 6
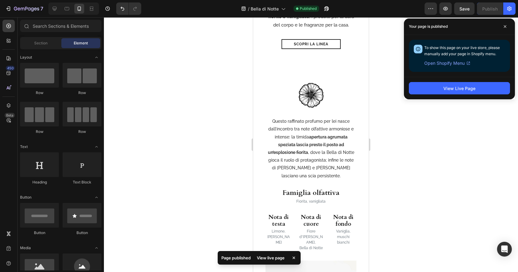
scroll to position [171, 0]
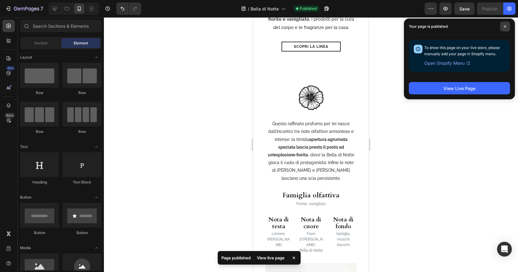
click at [507, 26] on span at bounding box center [505, 27] width 10 height 10
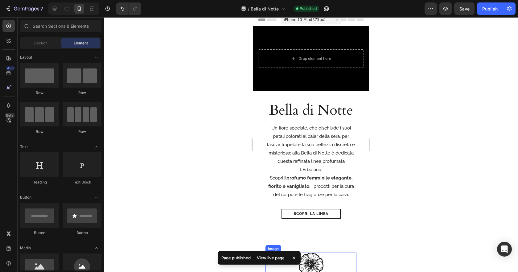
scroll to position [0, 0]
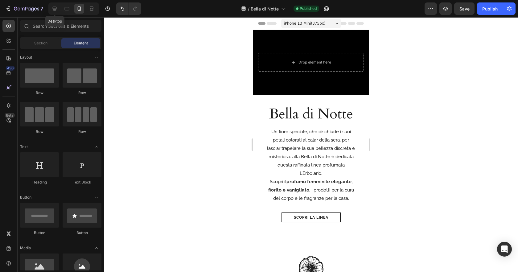
drag, startPoint x: 53, startPoint y: 7, endPoint x: 109, endPoint y: 21, distance: 56.8
click at [54, 7] on icon at bounding box center [54, 9] width 6 height 6
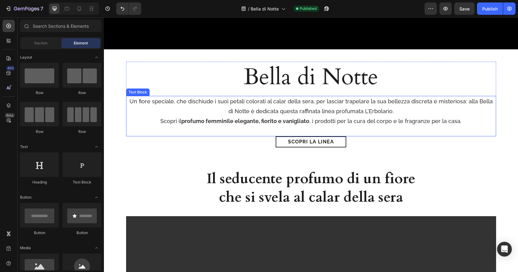
scroll to position [196, 0]
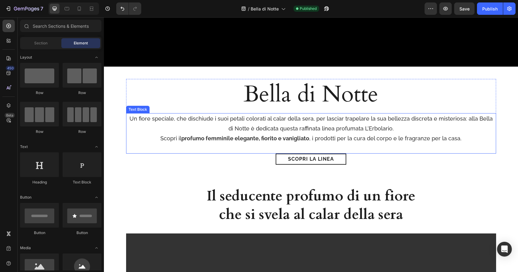
click at [437, 119] on p "Un fiore speciale, che dischiude i suoi petali colorati al calar della sera, pe…" at bounding box center [311, 124] width 369 height 20
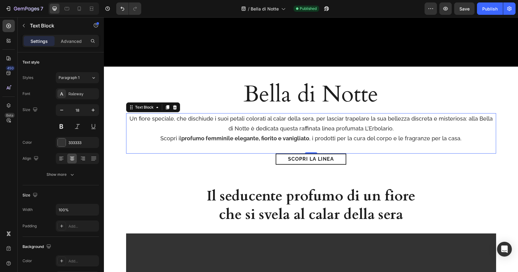
click at [362, 119] on p "Un fiore speciale, che dischiude i suoi petali colorati al calar della sera, pe…" at bounding box center [311, 124] width 369 height 20
drag, startPoint x: 362, startPoint y: 119, endPoint x: 370, endPoint y: 119, distance: 7.4
click at [362, 119] on p "Un fiore speciale, che dischiude i suoi petali colorati al calar della sera, pe…" at bounding box center [311, 124] width 369 height 20
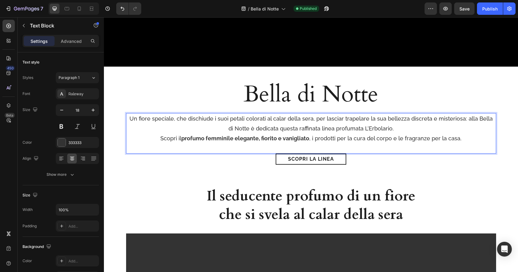
click at [427, 121] on p "Un fiore speciale, che dischiude i suoi petali colorati al calar della sera, pe…" at bounding box center [311, 124] width 369 height 20
click at [463, 119] on p "Un fiore speciale, che dischiude i suoi petali colorati al calar della sera, pe…" at bounding box center [311, 124] width 369 height 20
click at [330, 118] on p "Un fiore speciale, che dischiude i suoi petali colorati al calar della sera, pe…" at bounding box center [311, 119] width 369 height 10
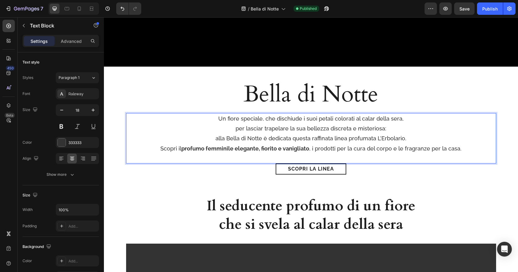
click at [313, 149] on p "Scopri il profumo femminile elegante, fiorito e vanigliato , i prodotti per la …" at bounding box center [311, 149] width 369 height 10
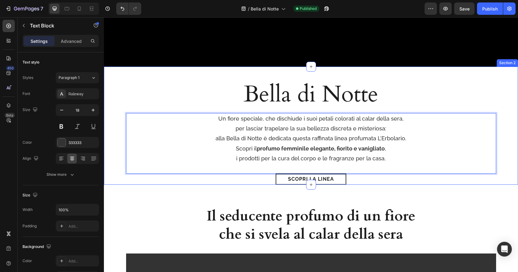
click at [171, 73] on div "Bella di Notte Heading Un fiore speciale, che dischiude i suoi petali colorati …" at bounding box center [311, 126] width 414 height 118
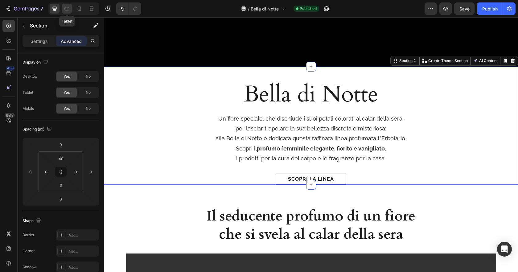
click at [62, 5] on div at bounding box center [67, 9] width 10 height 10
type input "60"
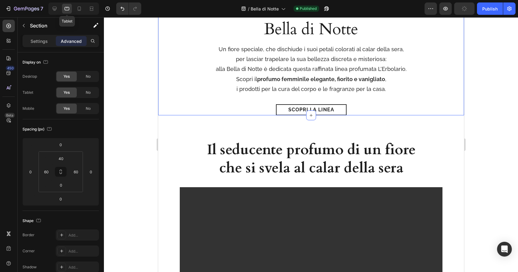
scroll to position [175, 0]
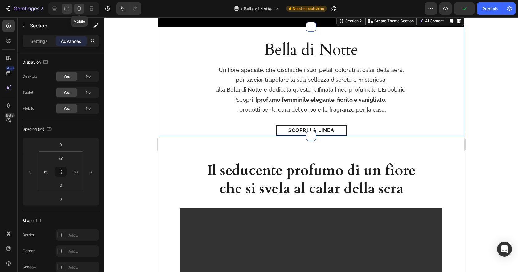
click at [83, 10] on div at bounding box center [79, 9] width 10 height 10
type input "30"
type input "40"
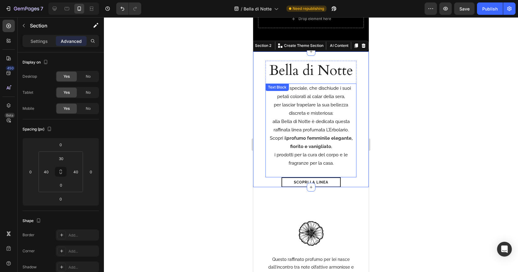
scroll to position [35, 0]
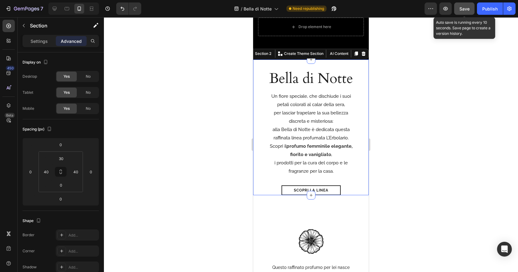
click at [461, 5] on button "Save" at bounding box center [464, 8] width 20 height 12
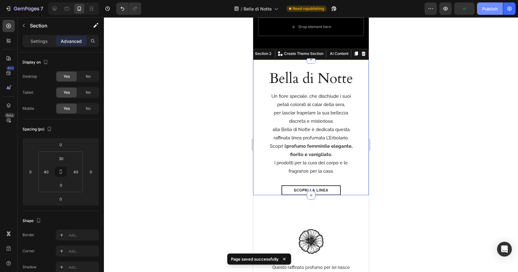
click at [493, 10] on div "Publish" at bounding box center [489, 9] width 15 height 6
click at [55, 7] on icon at bounding box center [54, 9] width 6 height 6
type input "40"
type input "0"
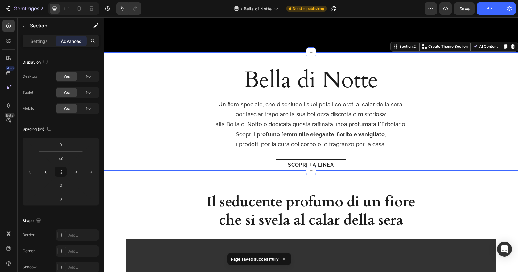
scroll to position [224, 0]
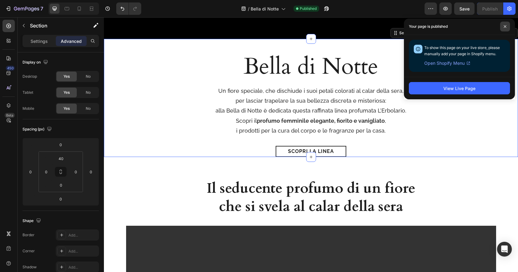
click at [505, 27] on icon at bounding box center [505, 26] width 3 height 3
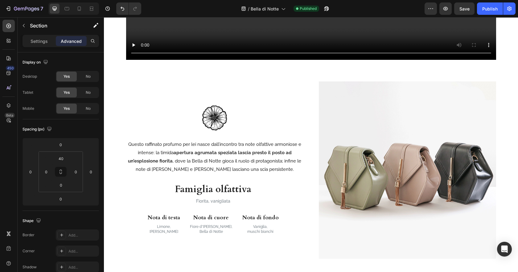
scroll to position [614, 0]
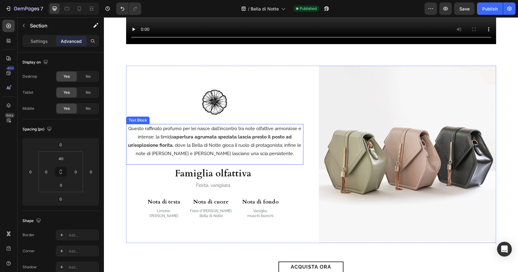
click at [255, 138] on strong "apertura agrumata speziata lascia presto il posto ad un’esplosione fiorita" at bounding box center [210, 141] width 164 height 14
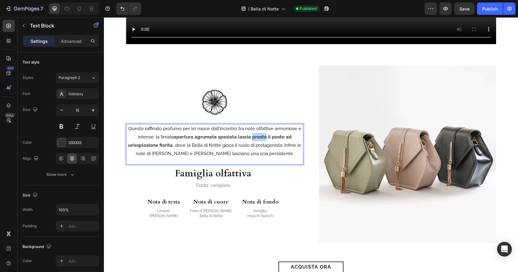
click at [249, 147] on p "Questo raffinato profumo per lei nasce dall’incontro tra note olfattive armonio…" at bounding box center [215, 141] width 176 height 33
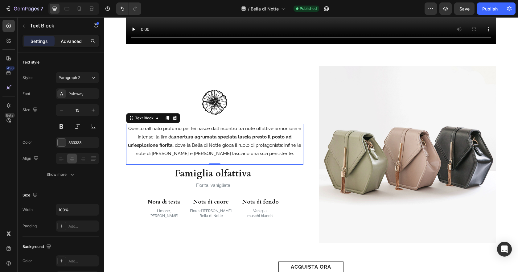
click at [71, 43] on p "Advanced" at bounding box center [71, 41] width 21 height 6
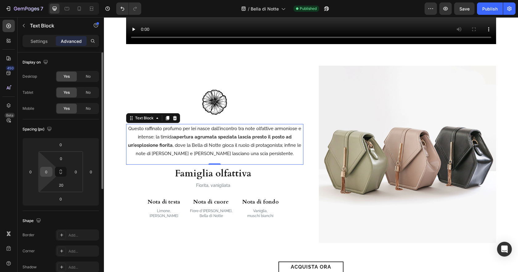
click at [48, 169] on input "0" at bounding box center [46, 171] width 9 height 9
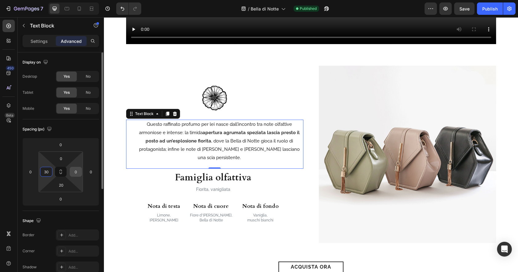
type input "30"
drag, startPoint x: 76, startPoint y: 172, endPoint x: 89, endPoint y: 170, distance: 12.5
click at [76, 172] on input "0" at bounding box center [75, 171] width 9 height 9
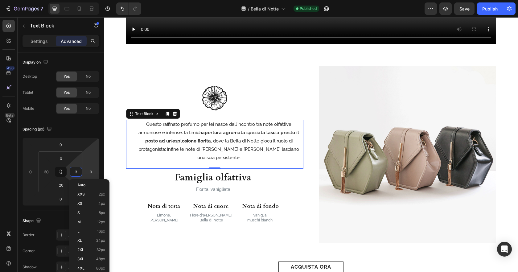
type input "30"
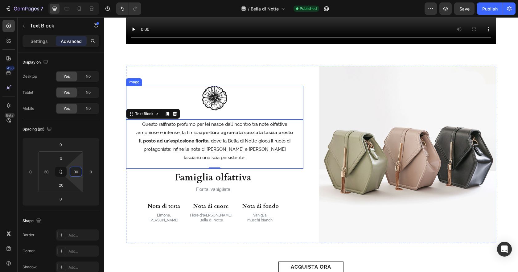
click at [132, 86] on div at bounding box center [214, 98] width 177 height 25
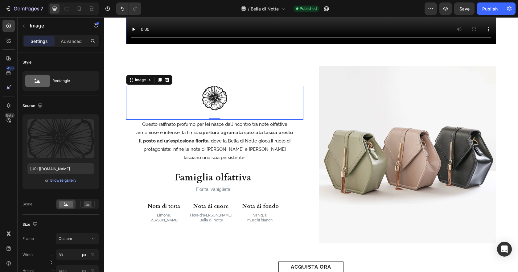
click at [446, 53] on div "Image 0 Questo raffinato profumo per lei nasce dall’incontro tra note olfattive…" at bounding box center [311, 152] width 414 height 217
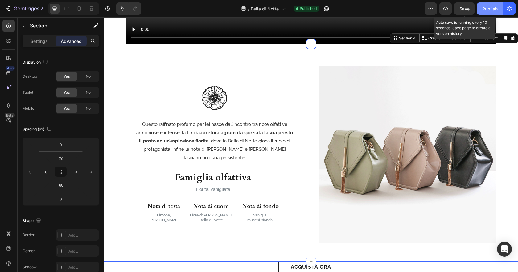
drag, startPoint x: 464, startPoint y: 7, endPoint x: 490, endPoint y: 8, distance: 25.6
click at [464, 7] on span "Save" at bounding box center [464, 8] width 10 height 5
click at [490, 8] on div "Publish" at bounding box center [489, 9] width 15 height 6
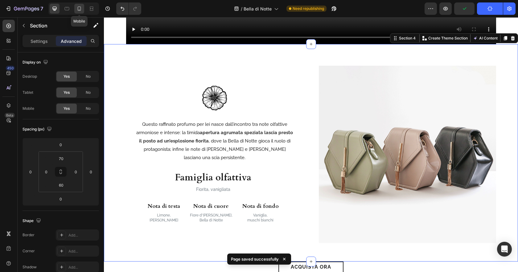
click at [78, 9] on icon at bounding box center [79, 8] width 3 height 4
type input "30"
type input "40"
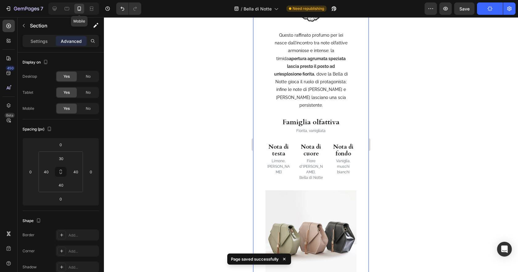
scroll to position [363, 0]
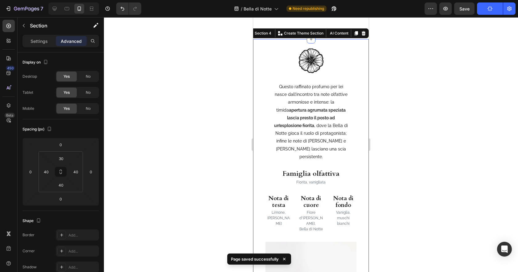
click at [356, 108] on div "Image Questo raffinato profumo per lei nasce dall’incontro tra note olfattive a…" at bounding box center [311, 192] width 116 height 306
click at [351, 111] on div "Questo raffinato profumo per lei nasce dall’incontro tra note olfattive armonio…" at bounding box center [310, 124] width 91 height 85
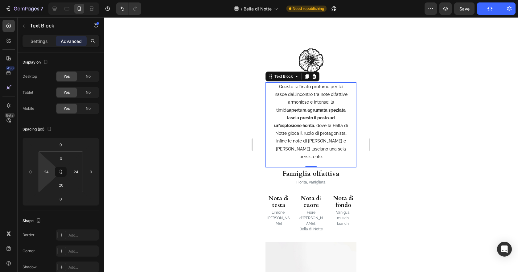
drag, startPoint x: 47, startPoint y: 171, endPoint x: 116, endPoint y: 172, distance: 68.5
click at [47, 171] on input "24" at bounding box center [46, 171] width 9 height 9
type input "0"
drag, startPoint x: 77, startPoint y: 171, endPoint x: 107, endPoint y: 166, distance: 30.1
click at [77, 171] on input "24" at bounding box center [75, 171] width 9 height 9
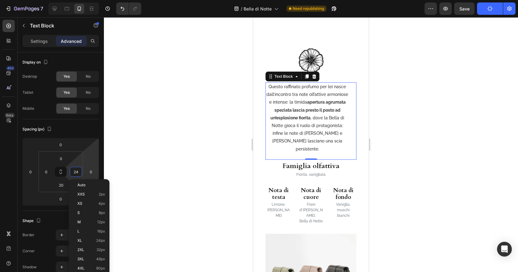
type input "0"
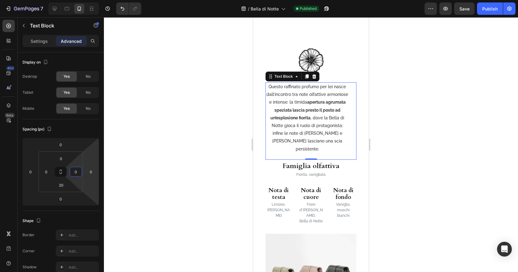
click at [232, 146] on div at bounding box center [311, 144] width 414 height 255
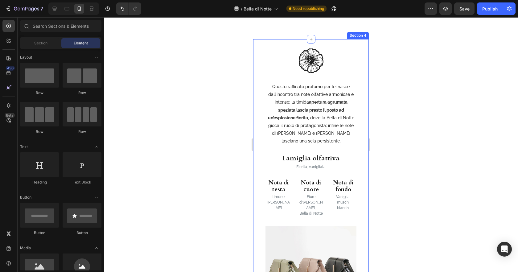
click at [367, 224] on div "Image Questo raffinato profumo per lei nasce dall’incontro tra note olfattive a…" at bounding box center [311, 184] width 116 height 290
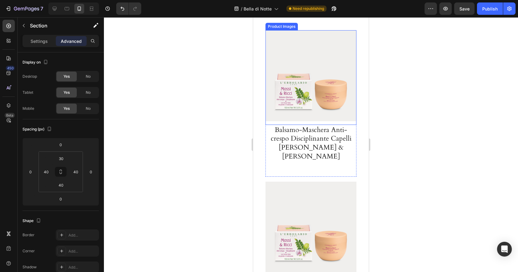
scroll to position [975, 0]
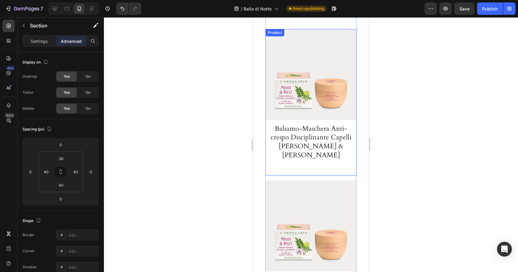
click at [352, 142] on div "Product Images Balsamo-Maschera Anti-crespo Disciplinante Capelli Mossi & Ricci…" at bounding box center [310, 102] width 91 height 146
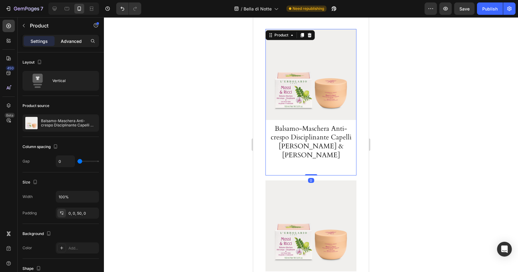
click at [71, 40] on p "Advanced" at bounding box center [71, 41] width 21 height 6
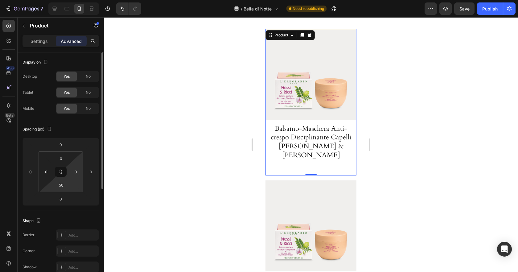
click at [63, 187] on input "50" at bounding box center [61, 184] width 12 height 9
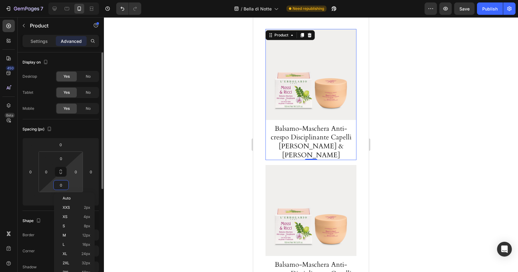
type input "0"
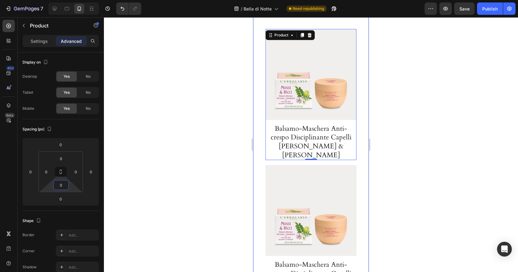
click at [429, 188] on div at bounding box center [311, 144] width 414 height 255
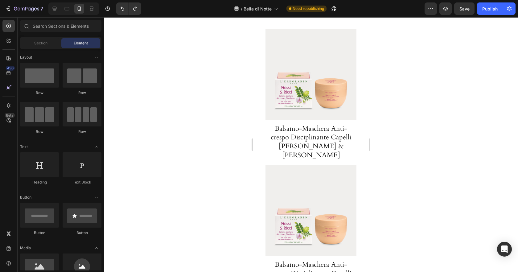
drag, startPoint x: 196, startPoint y: 147, endPoint x: 207, endPoint y: 145, distance: 10.4
click at [197, 147] on div at bounding box center [311, 144] width 414 height 255
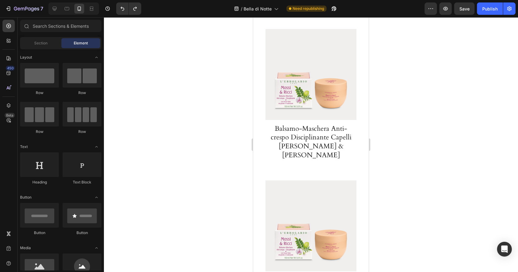
click at [409, 142] on div at bounding box center [311, 144] width 414 height 255
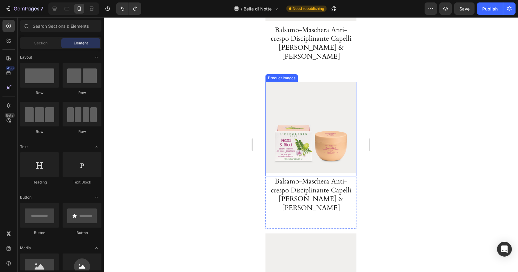
scroll to position [1089, 0]
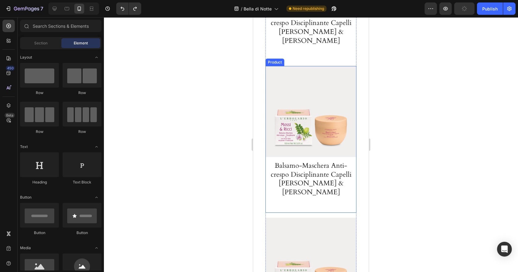
click at [354, 173] on div "Product Images Balsamo-Maschera Anti-crespo Disciplinante Capelli Mossi & Ricci…" at bounding box center [310, 139] width 91 height 146
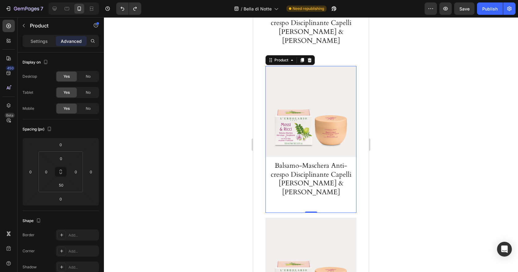
click at [441, 223] on div at bounding box center [311, 144] width 414 height 255
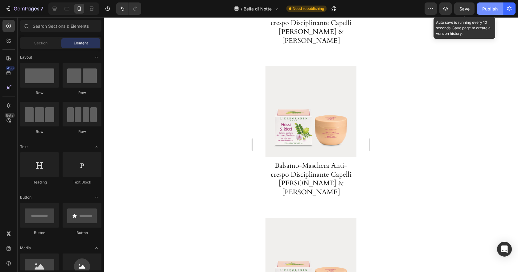
drag, startPoint x: 463, startPoint y: 5, endPoint x: 477, endPoint y: 8, distance: 14.2
click at [463, 5] on button "Save" at bounding box center [464, 8] width 20 height 12
click at [482, 10] on div "Publish" at bounding box center [489, 9] width 15 height 6
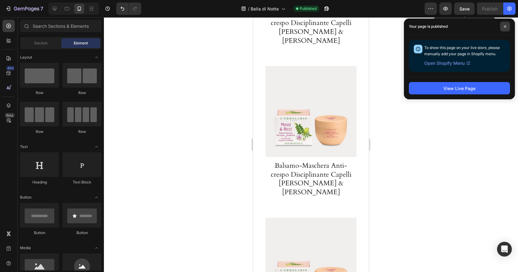
click at [505, 26] on icon at bounding box center [505, 26] width 2 height 2
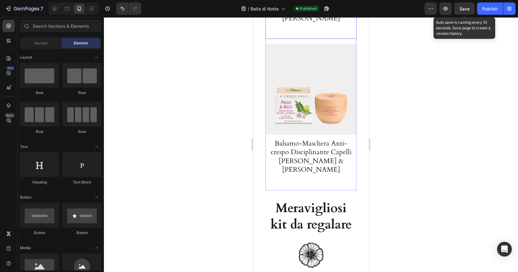
scroll to position [1369, 0]
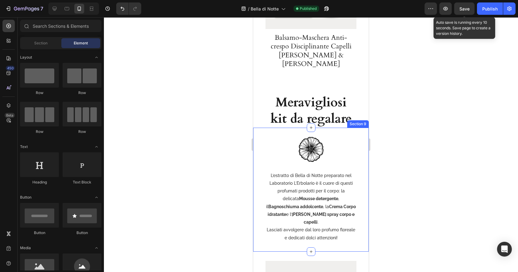
click at [347, 191] on div "Video Row Image L’estratto di Bella di Notte preparato nel Laboratorio L’Erbola…" at bounding box center [311, 190] width 116 height 124
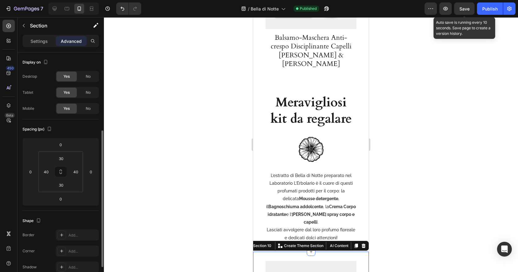
scroll to position [50, 0]
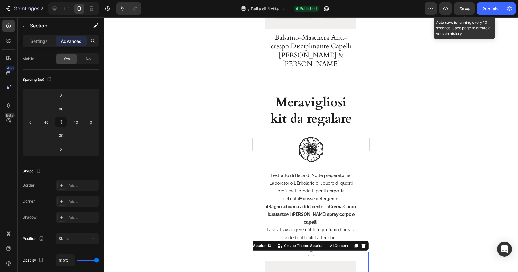
click at [426, 197] on div at bounding box center [311, 144] width 414 height 255
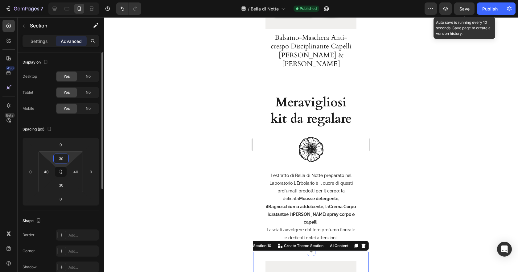
click at [64, 157] on input "30" at bounding box center [61, 158] width 12 height 9
type input "20"
click at [196, 150] on div at bounding box center [311, 144] width 414 height 255
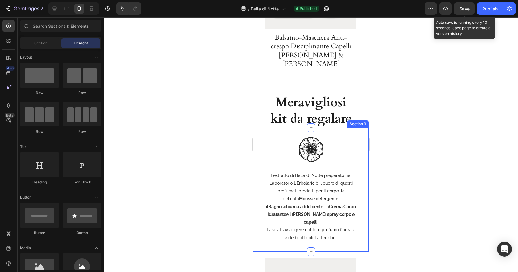
click at [449, 187] on div at bounding box center [311, 144] width 414 height 255
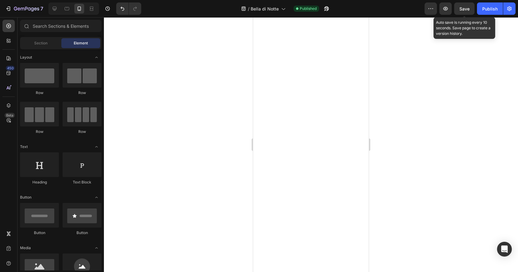
scroll to position [399, 0]
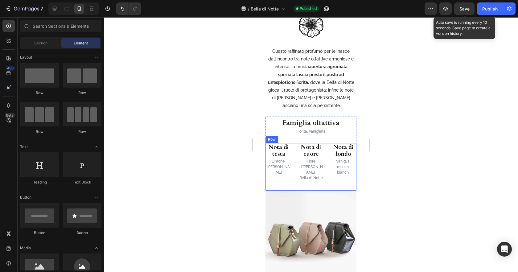
click at [347, 179] on div "Nota di testa Heading Limone, Pepe rosa Text Block Nota di cuore Heading Fiore …" at bounding box center [310, 166] width 91 height 47
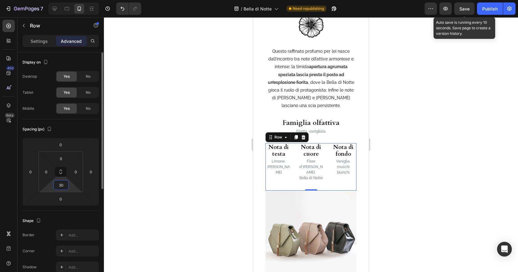
click at [64, 185] on input "30" at bounding box center [61, 184] width 12 height 9
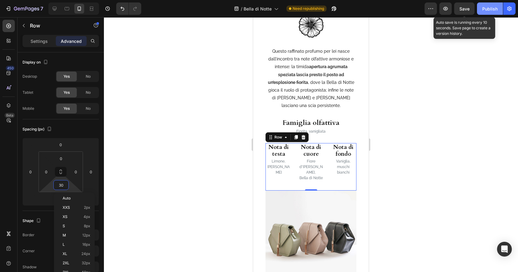
click at [466, 7] on span "Save" at bounding box center [464, 8] width 10 height 5
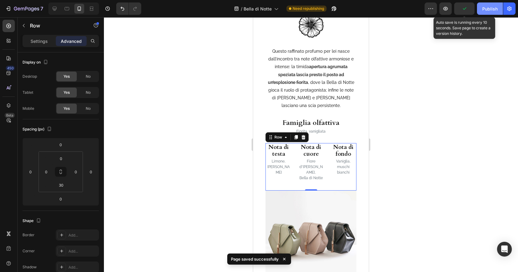
click at [490, 8] on div "Publish" at bounding box center [489, 9] width 15 height 6
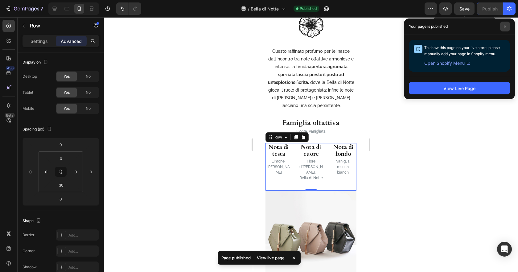
click at [508, 26] on span at bounding box center [505, 27] width 10 height 10
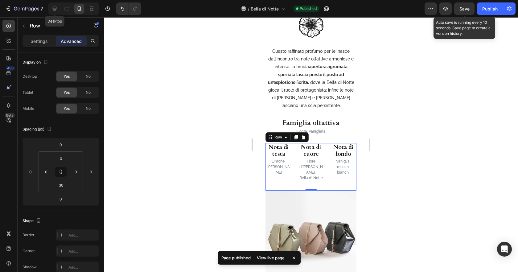
drag, startPoint x: 57, startPoint y: 10, endPoint x: 80, endPoint y: 15, distance: 22.8
click at [57, 10] on icon at bounding box center [54, 9] width 6 height 6
type input "0"
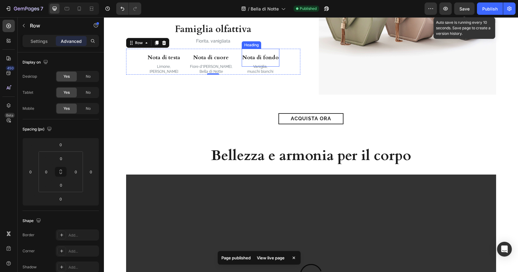
scroll to position [516, 0]
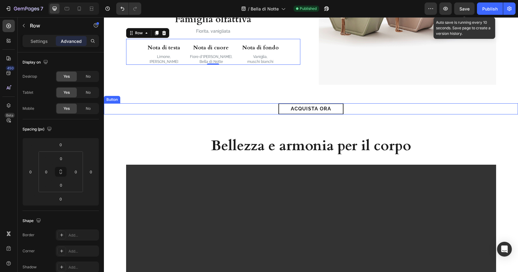
click at [221, 110] on div "acquista ora Button" at bounding box center [311, 108] width 414 height 11
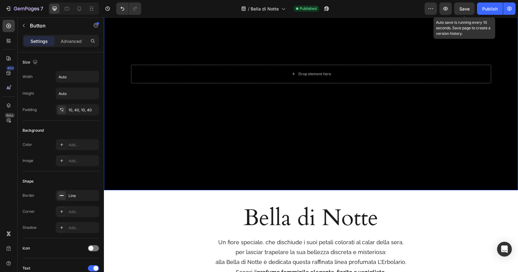
scroll to position [132, 0]
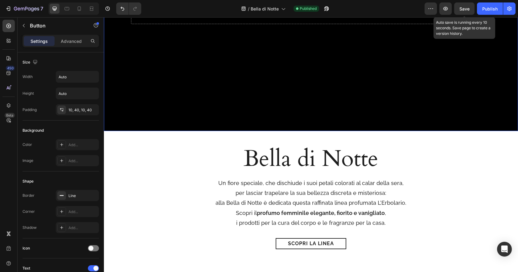
click at [350, 89] on div "Background Image" at bounding box center [311, 14] width 414 height 233
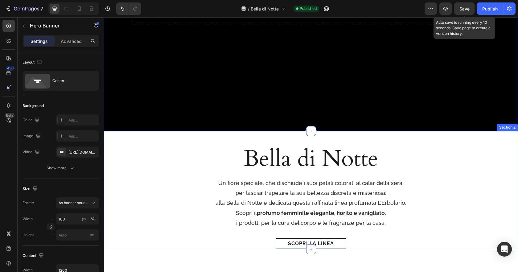
click at [109, 136] on div "[PERSON_NAME] di Notte Heading Un fiore speciale, che dischiude i suoi petali c…" at bounding box center [311, 190] width 414 height 118
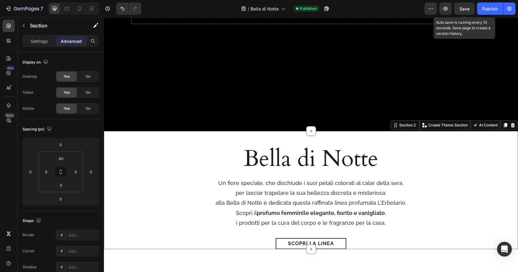
click at [109, 137] on div "Bella di Notte Heading Un fiore speciale, che dischiude i suoi petali colorati …" at bounding box center [311, 190] width 414 height 118
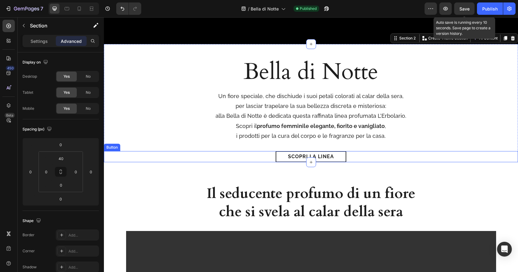
scroll to position [220, 0]
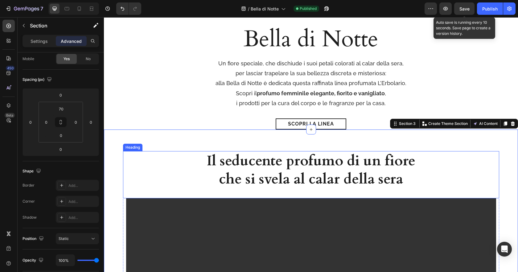
scroll to position [275, 0]
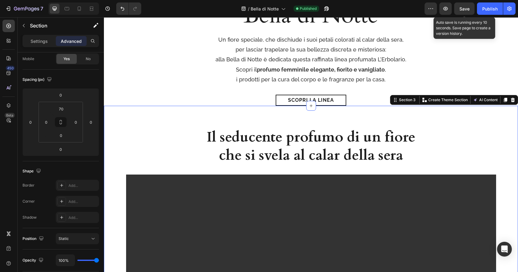
click at [109, 116] on div "Il seducente profumo di un fiore che si svela al calar della sera Heading Video…" at bounding box center [311, 244] width 414 height 277
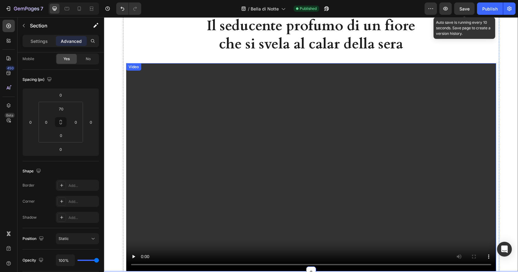
scroll to position [563, 0]
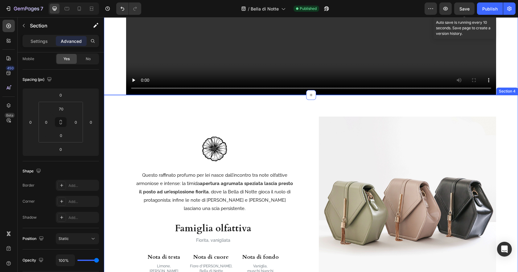
click at [107, 98] on div "Image Questo raffinato profumo per lei nasce dall’incontro tra note olfattive a…" at bounding box center [311, 203] width 414 height 217
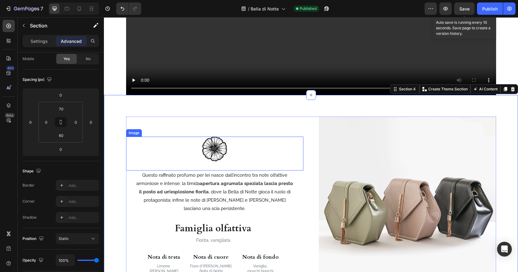
click at [209, 154] on img at bounding box center [214, 149] width 25 height 25
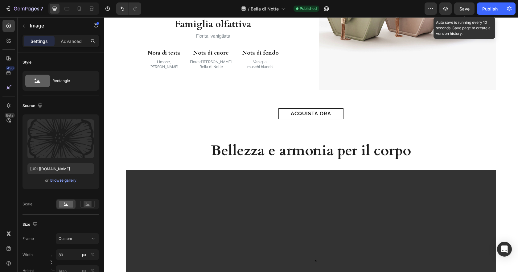
scroll to position [795, 0]
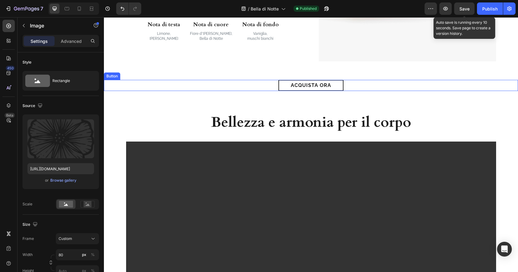
click at [249, 82] on div "acquista ora Button" at bounding box center [311, 85] width 414 height 11
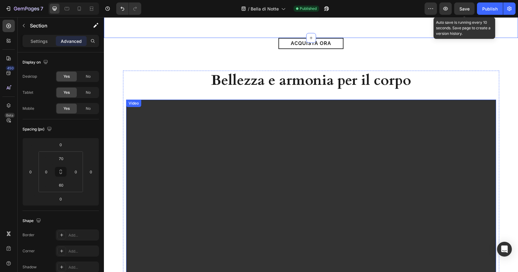
scroll to position [874, 0]
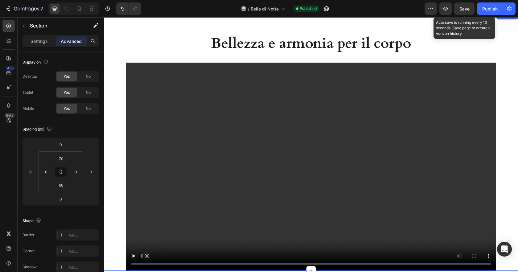
click at [117, 49] on div "Bellezza e armonia per il corpo Heading Video Row" at bounding box center [311, 152] width 414 height 237
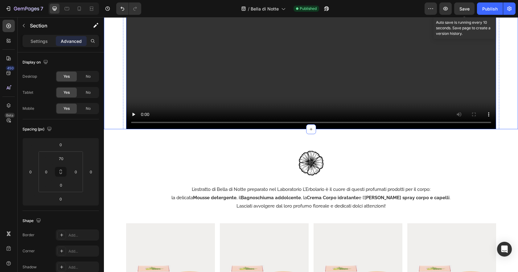
scroll to position [1049, 0]
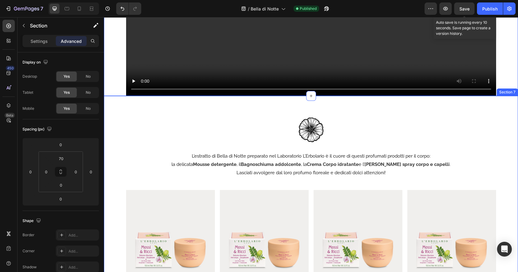
click at [115, 108] on div "Image L’estratto di Bella di Notte preparato nel Laboratorio L’Erbolario è il c…" at bounding box center [311, 219] width 414 height 247
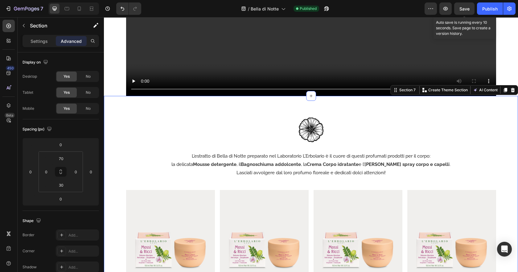
click at [112, 108] on div "Image L’estratto di Bella di Notte preparato nel Laboratorio L’Erbolario è il c…" at bounding box center [311, 219] width 414 height 247
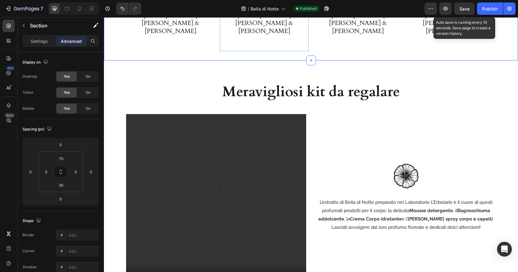
scroll to position [1337, 0]
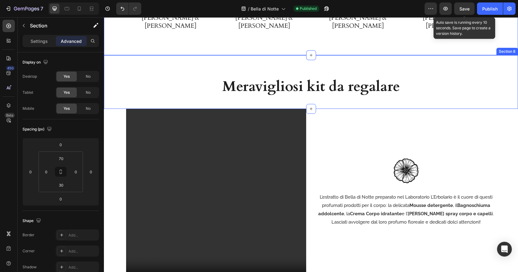
click at [107, 55] on div "Meravigliosi kit da regalare Heading Section 8" at bounding box center [311, 82] width 414 height 54
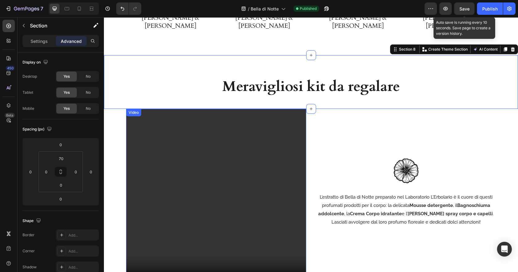
scroll to position [1356, 0]
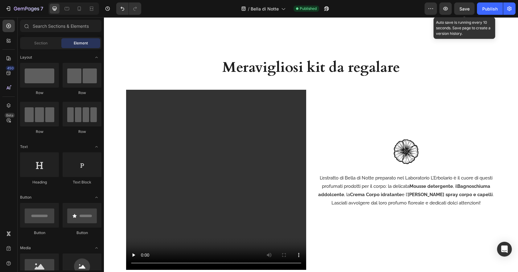
click at [128, 81] on div "Meravigliosi kit da regalare Heading" at bounding box center [311, 74] width 414 height 32
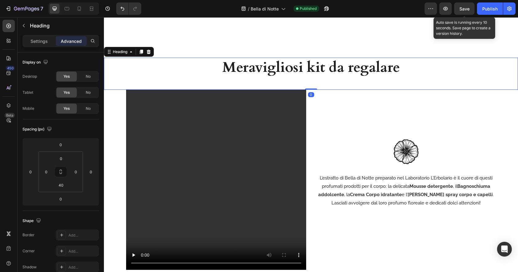
click at [116, 81] on div "Meravigliosi kit da regalare Heading 0" at bounding box center [311, 74] width 414 height 32
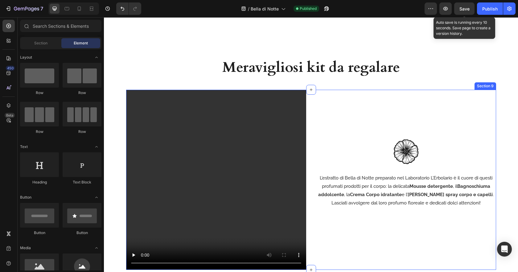
click at [311, 169] on div "Video Row Image L’estratto di Bella di Notte preparato nel Laboratorio L’Erbola…" at bounding box center [311, 180] width 370 height 180
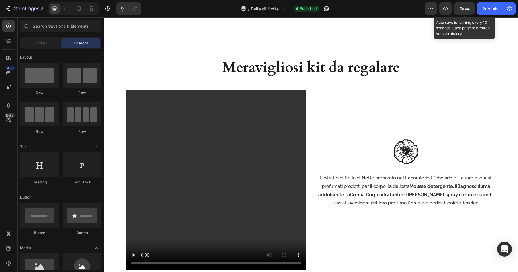
click at [477, 174] on p "L’estratto di Bella di Notte preparato nel Laboratorio L’Erbolario è il cuore d…" at bounding box center [406, 186] width 179 height 25
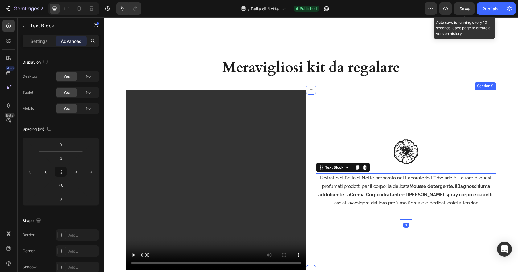
click at [313, 180] on div "Video Row Image L’estratto di Bella di Notte preparato nel Laboratorio L’Erbola…" at bounding box center [311, 180] width 370 height 180
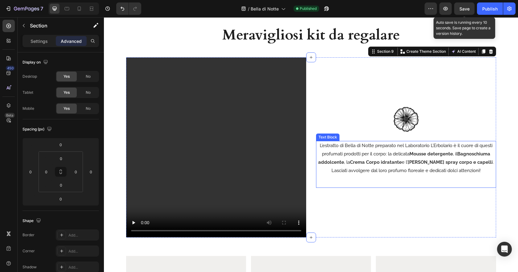
scroll to position [1396, 0]
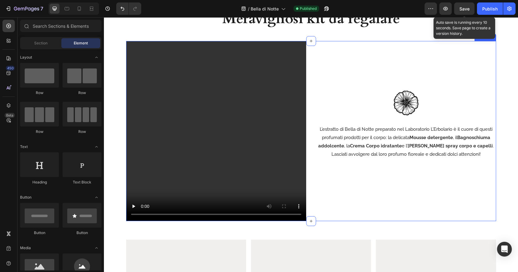
click at [319, 197] on div "Image L’estratto di Bella di Notte preparato nel Laboratorio L’Erbolario è il c…" at bounding box center [406, 131] width 180 height 180
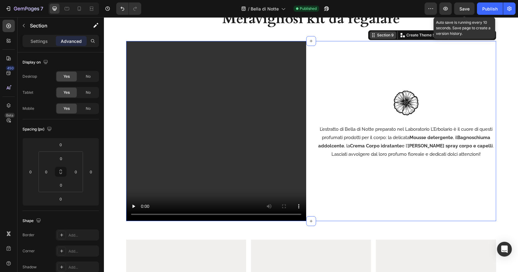
click at [389, 33] on div "Section 9" at bounding box center [385, 35] width 19 height 6
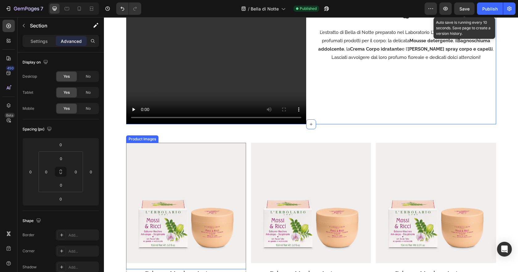
scroll to position [1497, 0]
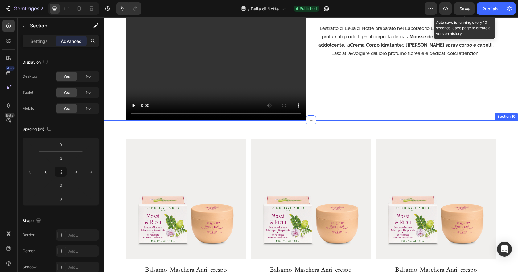
click at [115, 148] on div "Product Images Balsamo-Maschera Anti-crespo Disciplinante Capelli Mossi & Ricci…" at bounding box center [311, 226] width 414 height 175
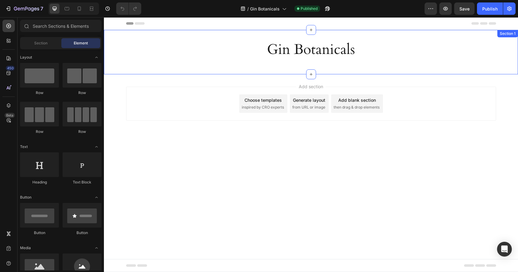
click at [320, 31] on div "Gin Botanicals Heading Row Section 1" at bounding box center [311, 52] width 414 height 44
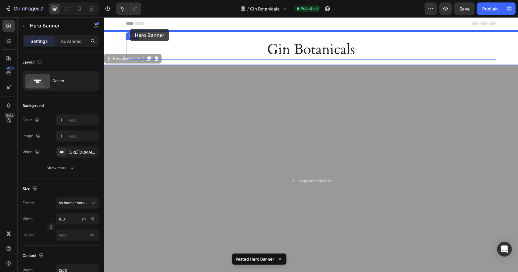
drag, startPoint x: 109, startPoint y: 60, endPoint x: 130, endPoint y: 29, distance: 37.8
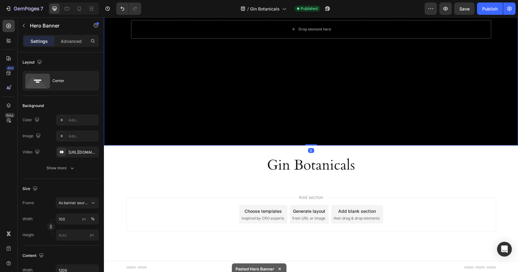
scroll to position [119, 0]
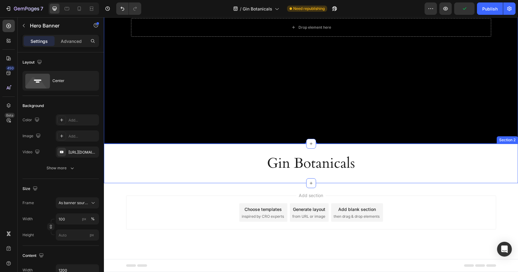
click at [108, 148] on div "Gin Botanicals Heading Row Section 2" at bounding box center [311, 163] width 414 height 39
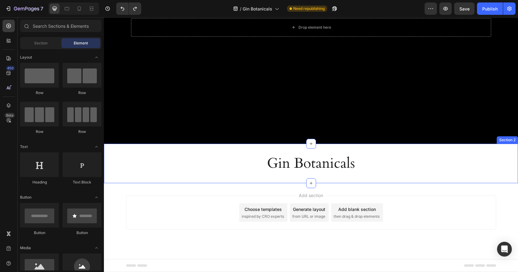
click at [509, 149] on div "Gin Botanicals Heading Row Section 2" at bounding box center [311, 163] width 414 height 39
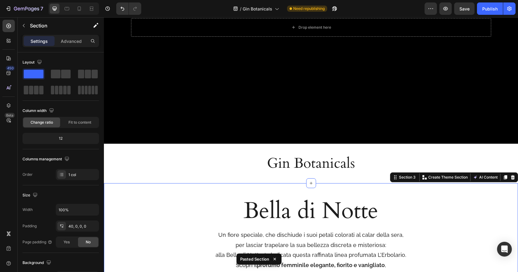
scroll to position [237, 0]
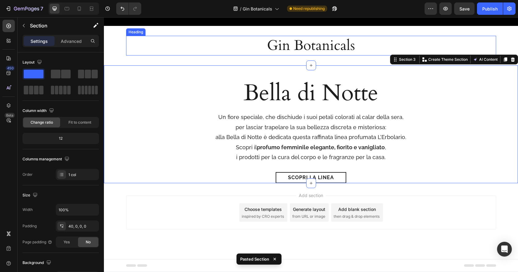
click at [431, 35] on div "Gin Botanicals Heading Row Section 2" at bounding box center [311, 45] width 414 height 39
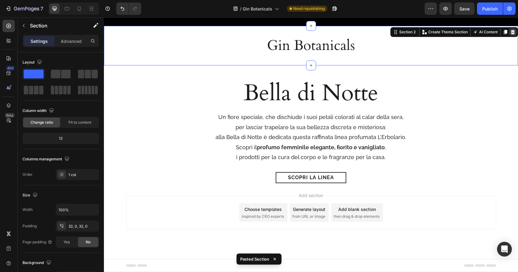
click at [513, 33] on icon at bounding box center [513, 32] width 4 height 4
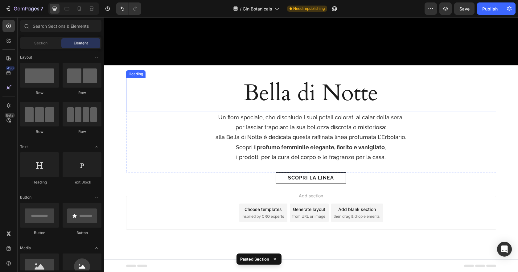
click at [325, 98] on h2 "Bella di Notte" at bounding box center [311, 93] width 370 height 31
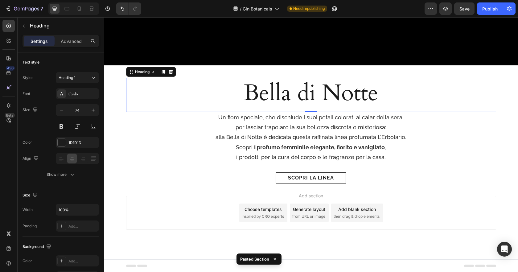
click at [325, 98] on p "Bella di Notte" at bounding box center [311, 93] width 369 height 30
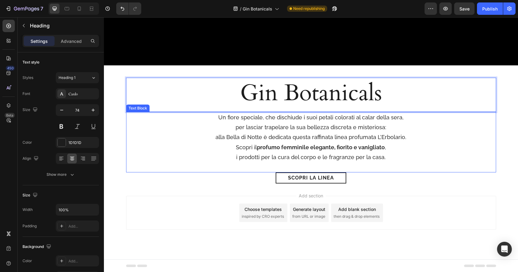
click at [462, 153] on p "i prodotti per la cura del corpo e le fragranze per la casa." at bounding box center [311, 157] width 369 height 10
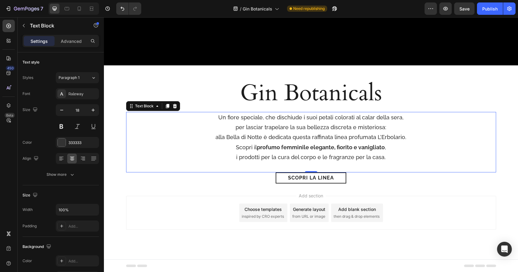
click at [337, 143] on p "Scopri il profumo femminile elegante, fiorito e vanigliato ," at bounding box center [311, 147] width 369 height 10
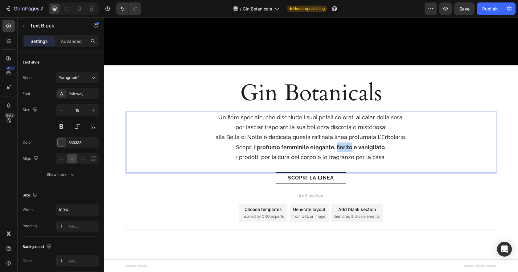
click at [337, 143] on p "Scopri il profumo femminile elegante, fiorito e vanigliato ," at bounding box center [311, 147] width 369 height 10
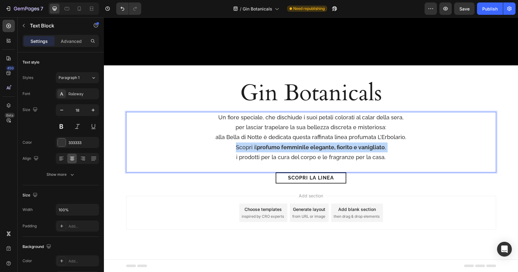
click at [337, 143] on p "Scopri il profumo femminile elegante, fiorito e vanigliato ," at bounding box center [311, 147] width 369 height 10
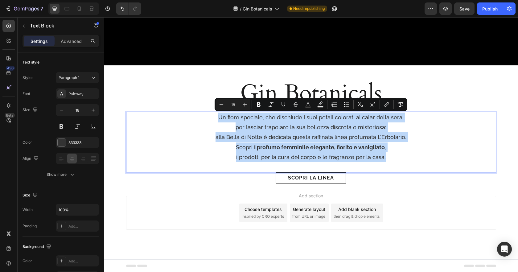
drag, startPoint x: 388, startPoint y: 158, endPoint x: 209, endPoint y: 114, distance: 184.3
click at [209, 114] on div "Un fiore speciale, che dischiude i suoi petali colorati al calar della sera, pe…" at bounding box center [311, 137] width 370 height 51
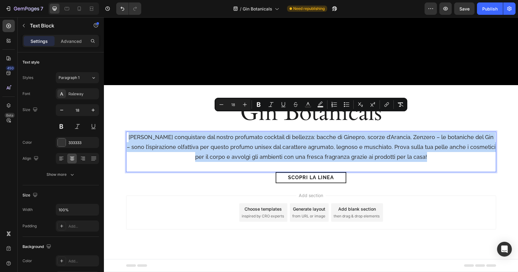
scroll to position [178, 0]
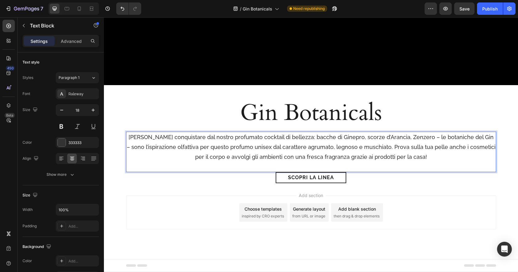
click at [345, 137] on p "Lasciati conquistare dal nostro profumato cocktail di bellezza: bacche di Ginep…" at bounding box center [311, 147] width 369 height 30
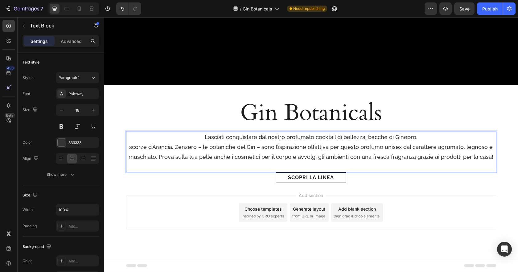
click at [403, 146] on p "scorze d’Arancia, Zenzero – le botaniche del Gin – sono l’ispirazione olfattiva…" at bounding box center [311, 152] width 369 height 20
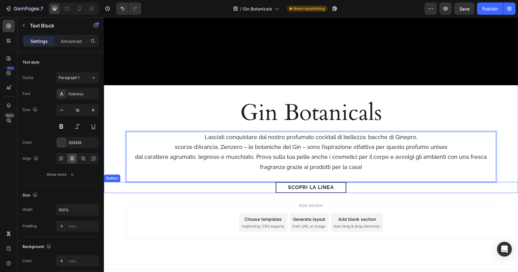
scroll to position [187, 0]
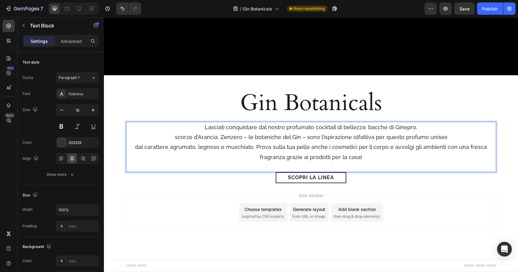
click at [389, 147] on p "dal carattere agrumato, legnoso e muschiato. Prova sulla tua pelle anche i cosm…" at bounding box center [311, 152] width 369 height 20
click at [260, 148] on p "dal carattere agrumato, legnoso e muschiato. Prova sulla tua pelle anche i cosm…" at bounding box center [311, 152] width 369 height 20
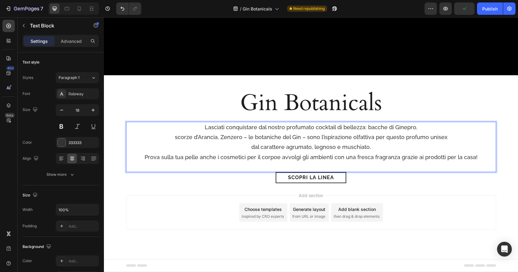
drag, startPoint x: 356, startPoint y: 158, endPoint x: 368, endPoint y: 161, distance: 13.4
click at [356, 158] on p "Prova sulla tua pelle anche i cosmetici per il corpoe avvolgi gli ambienti con …" at bounding box center [311, 157] width 369 height 10
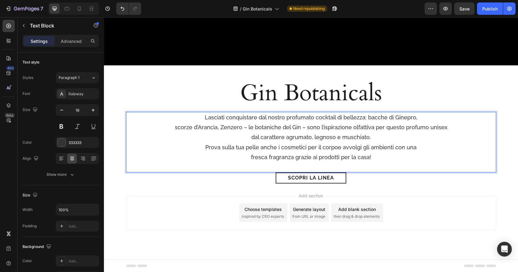
click at [429, 128] on p "scorze d’Arancia, Zenzero – le botaniche del Gin – sono l’ispirazione olfattiva…" at bounding box center [311, 127] width 369 height 10
drag, startPoint x: 368, startPoint y: 118, endPoint x: 401, endPoint y: 155, distance: 49.8
click at [368, 118] on p "Lasciati conquistare dal nostro profumato cocktail di bellezza: bacche di Ginep…" at bounding box center [311, 118] width 369 height 10
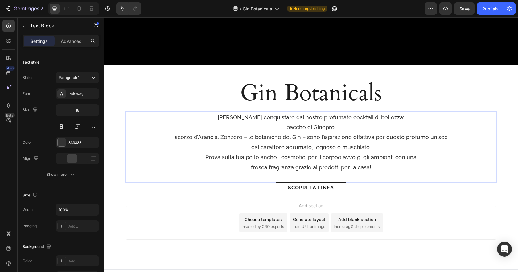
drag, startPoint x: 178, startPoint y: 138, endPoint x: 193, endPoint y: 142, distance: 15.9
click at [178, 138] on p "scorze d’Arancia, Zenzero – le botaniche del Gin – sono l’ispirazione olfattiva…" at bounding box center [311, 137] width 369 height 10
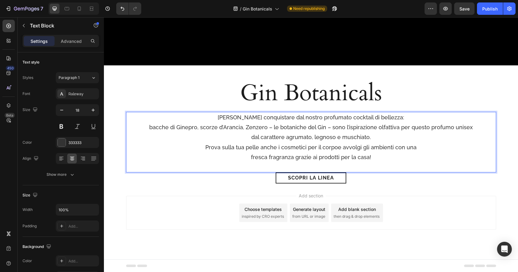
click at [400, 128] on p "bacche di Ginepro, scorze d’Arancia, Zenzero – le botaniche del Gin – sono l’is…" at bounding box center [311, 127] width 369 height 10
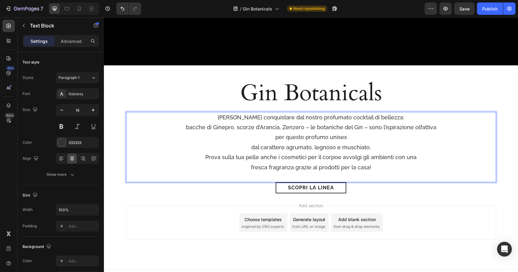
drag, startPoint x: 252, startPoint y: 147, endPoint x: 264, endPoint y: 150, distance: 12.6
click at [252, 147] on p "dal carattere agrumato, legnoso e muschiato." at bounding box center [311, 147] width 369 height 10
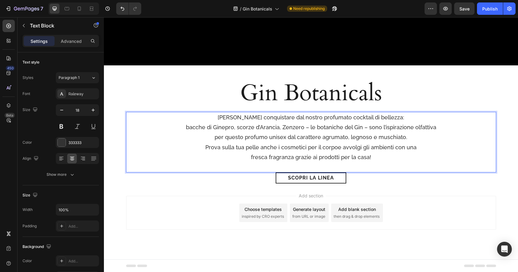
click at [425, 152] on p "fresca fragranza grazie ai prodotti per la casa!" at bounding box center [311, 157] width 369 height 10
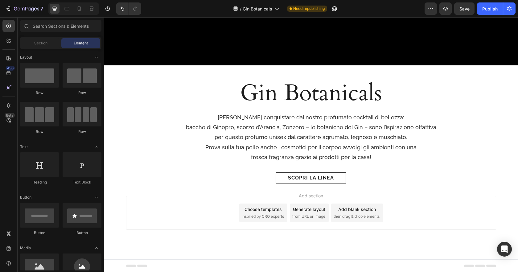
click at [431, 189] on div "Add section Choose templates inspired by CRO experts Generate layout from URL o…" at bounding box center [311, 221] width 414 height 76
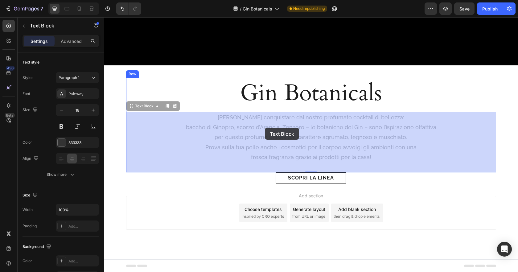
drag, startPoint x: 196, startPoint y: 126, endPoint x: 265, endPoint y: 128, distance: 69.1
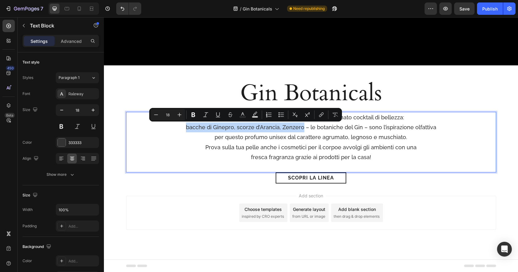
drag, startPoint x: 192, startPoint y: 127, endPoint x: 289, endPoint y: 127, distance: 96.2
click at [303, 130] on p "bacche di Ginepro, scorze d’Arancia, Zenzero – le botaniche del Gin – sono l’is…" at bounding box center [311, 127] width 369 height 10
click at [192, 113] on icon "Editor contextual toolbar" at bounding box center [193, 115] width 6 height 6
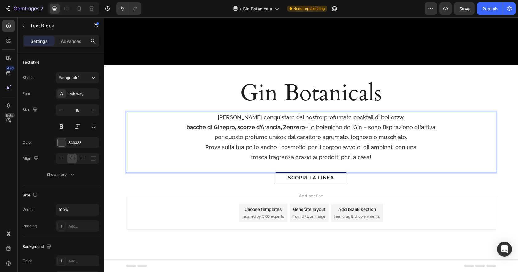
drag, startPoint x: 174, startPoint y: 145, endPoint x: 247, endPoint y: 151, distance: 73.9
click at [174, 145] on p "Prova sulla tua pelle anche i cosmetici per il corpoe avvolgi gli ambienti con …" at bounding box center [311, 147] width 369 height 10
drag, startPoint x: 11, startPoint y: 25, endPoint x: 25, endPoint y: 38, distance: 19.2
click at [11, 25] on icon at bounding box center [9, 26] width 6 height 6
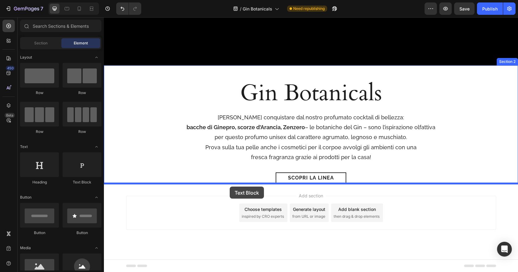
drag, startPoint x: 203, startPoint y: 190, endPoint x: 230, endPoint y: 187, distance: 27.1
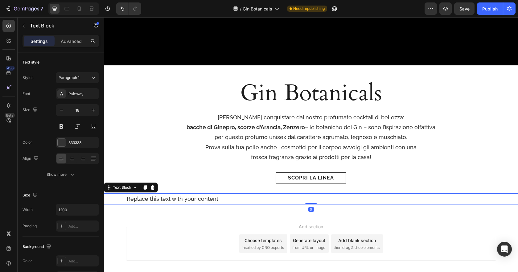
click at [209, 197] on div "Replace this text with your content" at bounding box center [311, 198] width 370 height 11
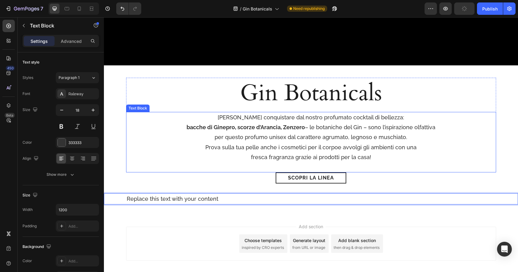
click at [274, 142] on p "per questo profumo unisex dal carattere agrumato, legnoso e muschiato." at bounding box center [311, 137] width 369 height 10
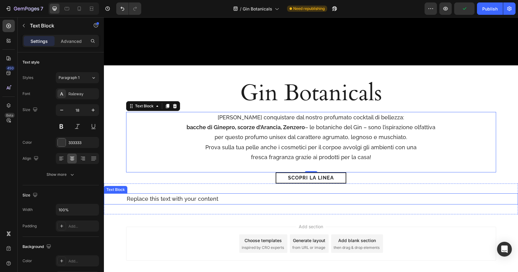
click at [207, 198] on p "Replace this text with your content" at bounding box center [311, 199] width 369 height 10
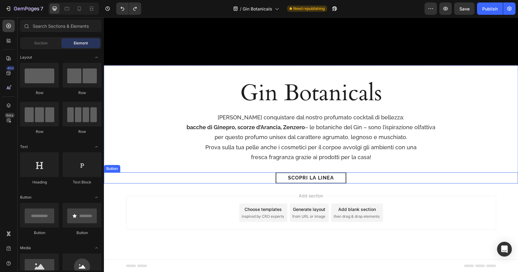
click at [114, 178] on div "Scopri la linea Button" at bounding box center [311, 177] width 414 height 11
click at [115, 179] on div "Scopri la linea Button" at bounding box center [311, 177] width 414 height 11
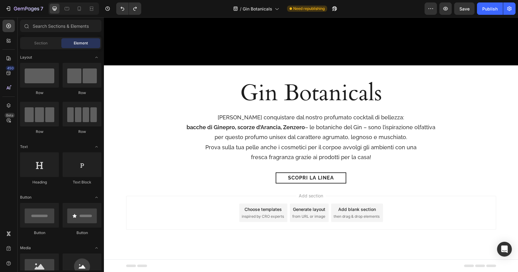
click at [109, 184] on div "Add section Choose templates inspired by CRO experts Generate layout from URL o…" at bounding box center [311, 221] width 414 height 76
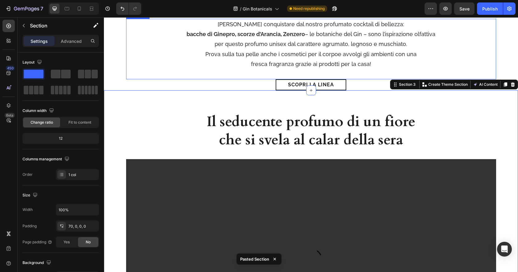
scroll to position [342, 0]
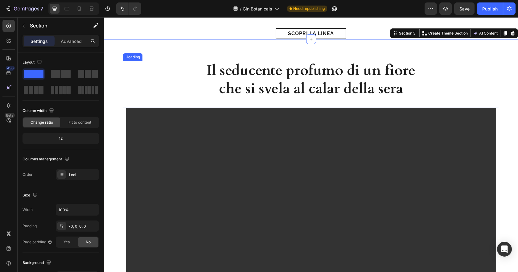
click at [310, 84] on h2 "Il seducente profumo di un fiore che si svela al calar della sera" at bounding box center [311, 80] width 221 height 38
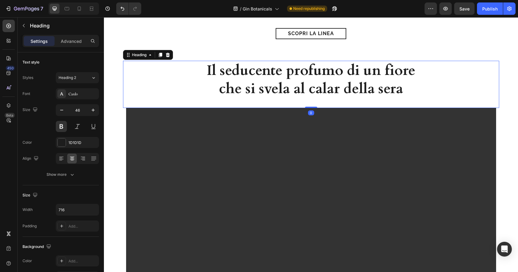
click at [310, 84] on h2 "Il seducente profumo di un fiore che si svela al calar della sera" at bounding box center [311, 80] width 221 height 38
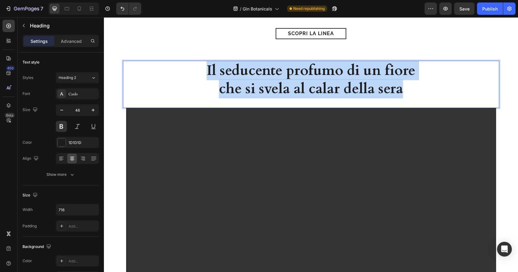
drag, startPoint x: 403, startPoint y: 90, endPoint x: 283, endPoint y: 72, distance: 121.0
click at [160, 65] on div "Il seducente profumo di un fiore che si svela al calar della sera" at bounding box center [311, 80] width 376 height 38
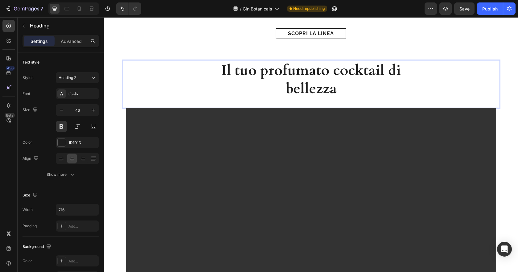
click at [288, 88] on p "Il tuo profumato cocktail di bellezza" at bounding box center [311, 79] width 220 height 37
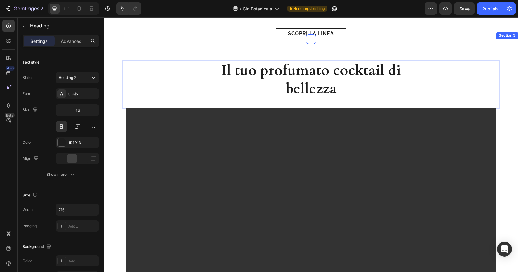
click at [180, 44] on div "Il tuo profumato cocktail di bellezza Heading 0 Video Row Section 3" at bounding box center [311, 177] width 414 height 277
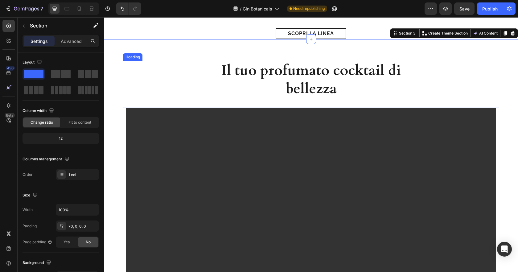
click at [186, 79] on div "Il tuo profumato cocktail di bellezza" at bounding box center [311, 80] width 376 height 38
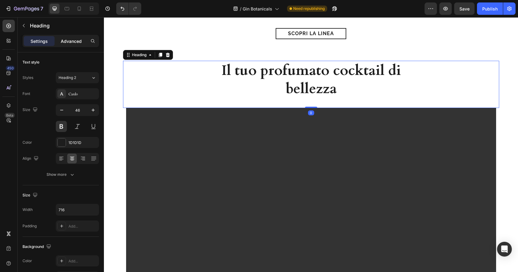
click at [69, 42] on p "Advanced" at bounding box center [71, 41] width 21 height 6
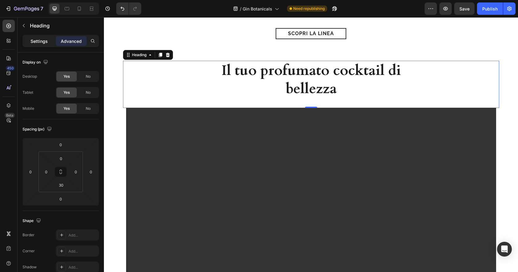
drag, startPoint x: 46, startPoint y: 43, endPoint x: 13, endPoint y: 39, distance: 33.0
click at [46, 43] on p "Settings" at bounding box center [39, 41] width 17 height 6
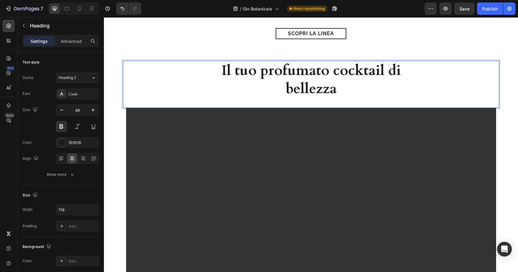
click at [334, 72] on p "Il tuo profumato cocktail di bellezza" at bounding box center [311, 79] width 220 height 37
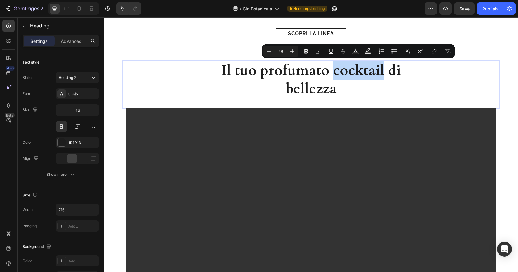
click at [334, 74] on p "Il tuo profumato cocktail di bellezza" at bounding box center [311, 79] width 220 height 37
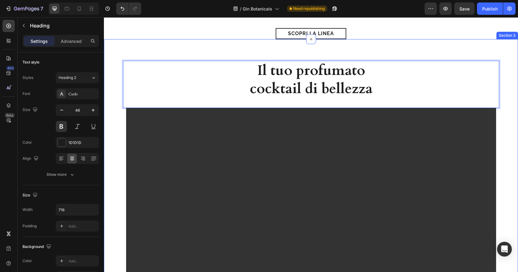
click at [449, 39] on div "Il tuo profumato cocktail di bellezza Heading 0 Video Row Section 3" at bounding box center [311, 177] width 414 height 277
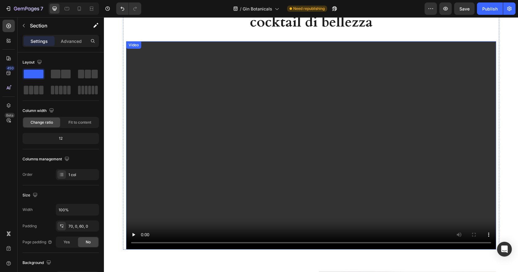
scroll to position [488, 0]
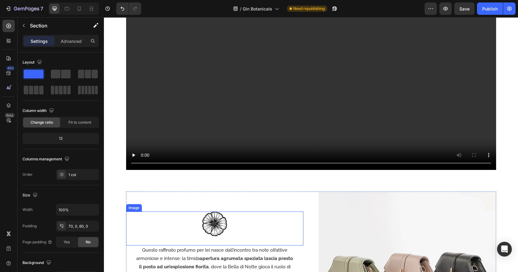
click at [221, 218] on img at bounding box center [214, 224] width 25 height 25
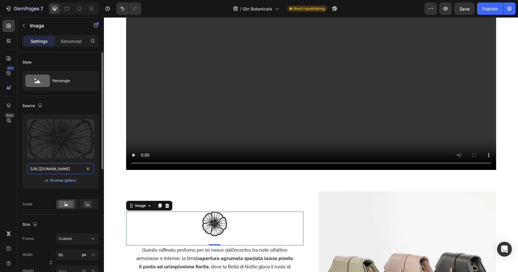
click at [72, 165] on input "[URL][DOMAIN_NAME]" at bounding box center [60, 168] width 67 height 11
drag, startPoint x: 89, startPoint y: 168, endPoint x: 68, endPoint y: 169, distance: 20.7
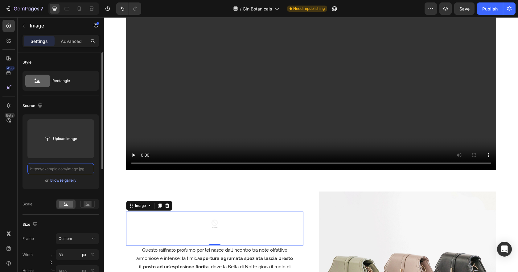
click at [68, 169] on input "text" at bounding box center [60, 168] width 67 height 11
paste input "https://cdn.shopify.com/s/files/1/0919/9966/6474/files/deco-gin-botanicals.png?…"
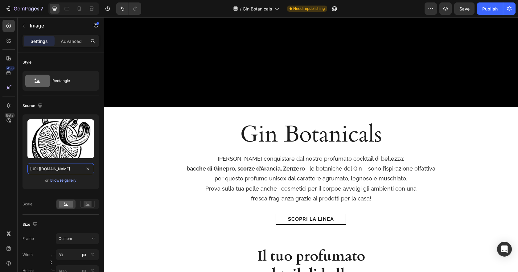
scroll to position [152, 0]
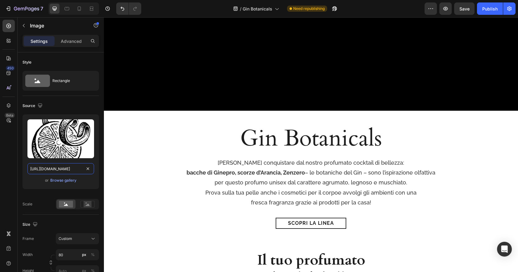
type input "https://cdn.shopify.com/s/files/1/0919/9966/6474/files/deco-gin-botanicals.png?…"
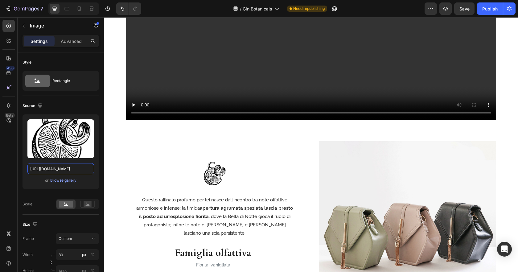
scroll to position [565, 0]
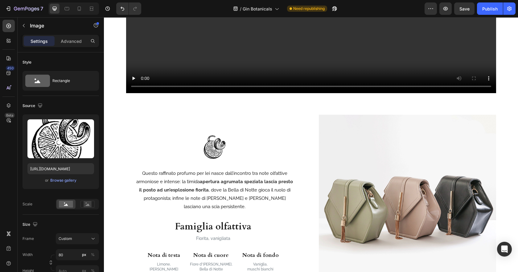
click at [220, 140] on img at bounding box center [214, 147] width 25 height 25
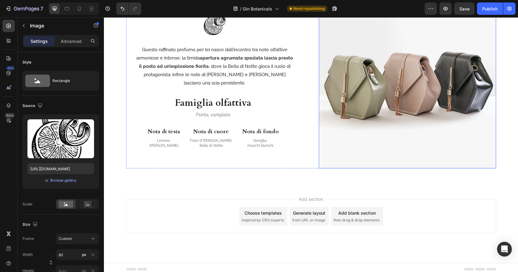
scroll to position [692, 0]
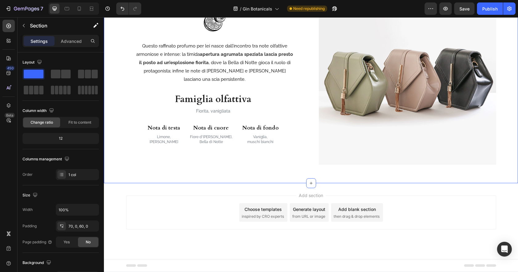
click at [124, 176] on div "Image Questo raffinato profumo per lei nasce dall’incontro tra note olfattive a…" at bounding box center [311, 74] width 414 height 217
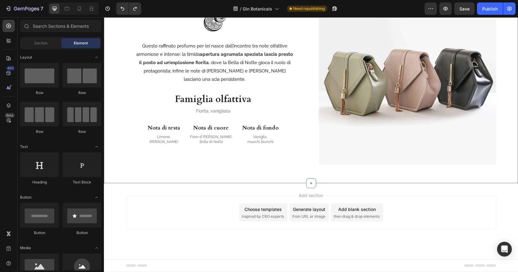
click at [242, 173] on div "Image Questo raffinato profumo per lei nasce dall’incontro tra note olfattive a…" at bounding box center [311, 74] width 414 height 217
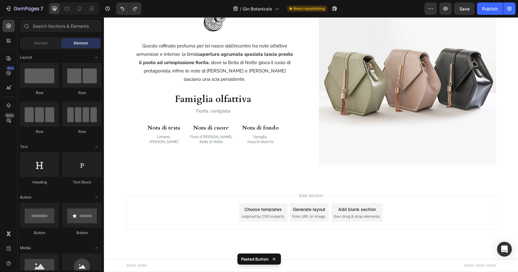
click at [232, 189] on div "Add section Choose templates inspired by CRO experts Generate layout from URL o…" at bounding box center [311, 221] width 414 height 76
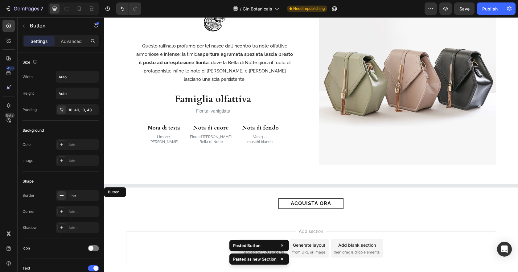
scroll to position [723, 0]
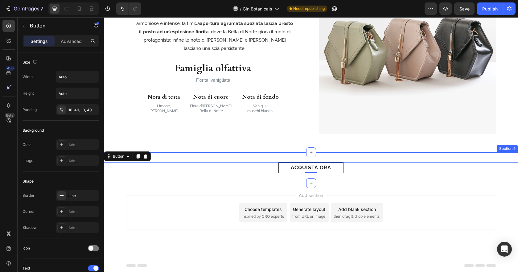
click at [193, 154] on div "acquista ora Button 0 Section 5" at bounding box center [311, 167] width 414 height 31
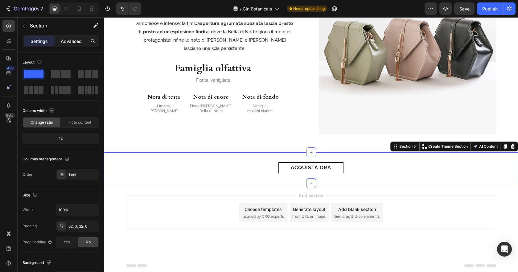
click at [75, 39] on p "Advanced" at bounding box center [71, 41] width 21 height 6
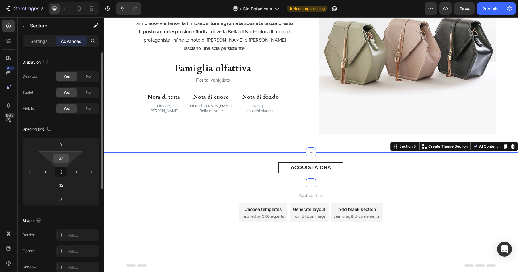
click at [64, 156] on input "32" at bounding box center [61, 158] width 12 height 9
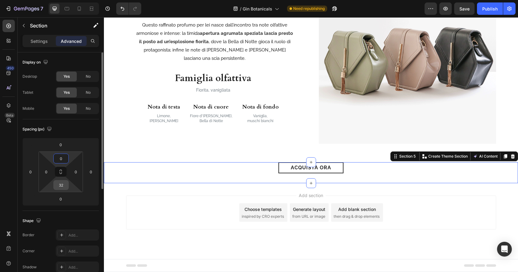
type input "0"
drag, startPoint x: 62, startPoint y: 185, endPoint x: 70, endPoint y: 185, distance: 8.3
click at [63, 185] on input "32" at bounding box center [61, 184] width 12 height 9
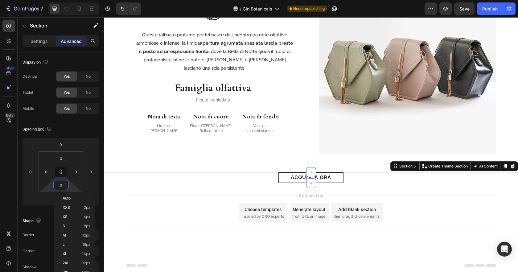
scroll to position [703, 0]
type input "0"
click at [183, 187] on div "Add section Choose templates inspired by CRO experts Generate layout from URL o…" at bounding box center [311, 221] width 414 height 76
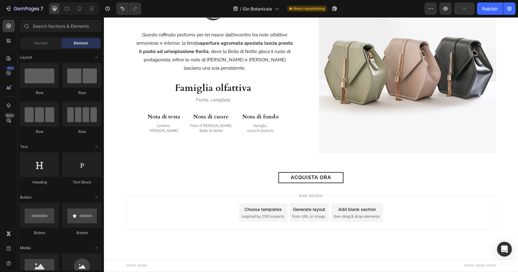
click at [111, 189] on div "Add section Choose templates inspired by CRO experts Generate layout from URL o…" at bounding box center [311, 221] width 414 height 76
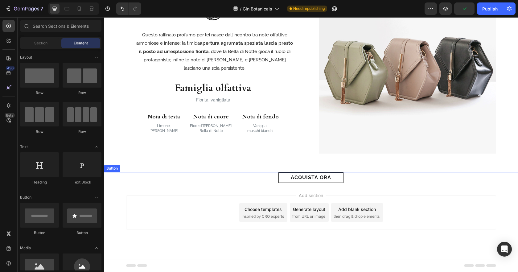
click at [128, 180] on div "acquista ora Button" at bounding box center [311, 177] width 414 height 11
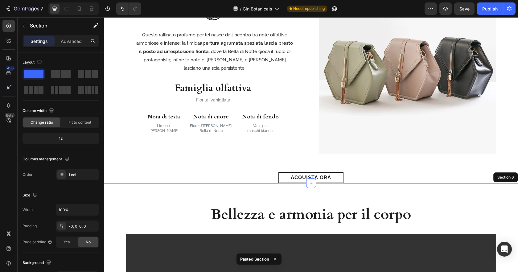
scroll to position [836, 0]
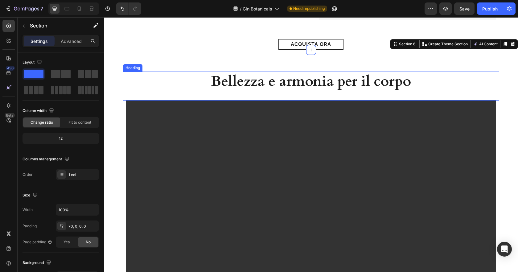
click at [319, 79] on h2 "Bellezza e armonia per il corpo" at bounding box center [311, 82] width 221 height 20
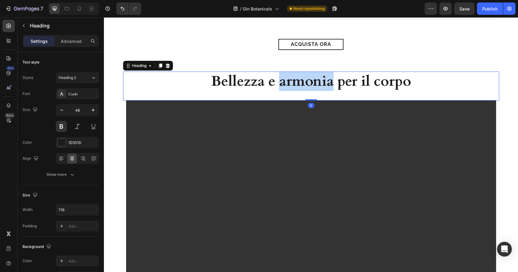
click at [319, 79] on h2 "Bellezza e armonia per il corpo" at bounding box center [311, 82] width 221 height 20
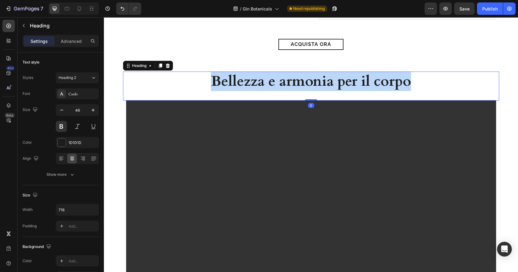
click at [319, 79] on p "Bellezza e armonia per il corpo" at bounding box center [311, 81] width 220 height 19
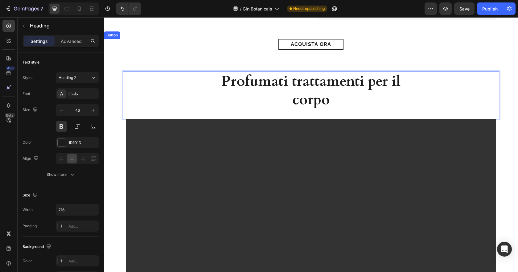
click at [448, 45] on div "acquista ora Button" at bounding box center [311, 44] width 414 height 11
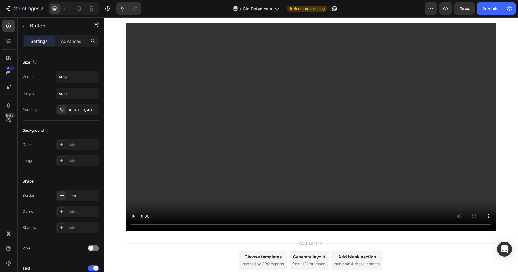
scroll to position [962, 0]
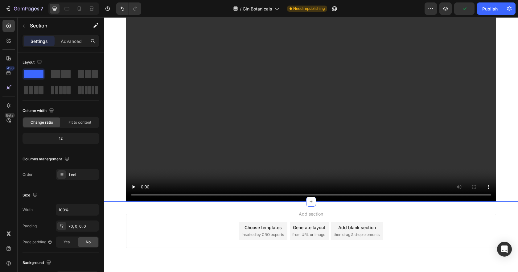
click at [112, 181] on div "Profumati trattamenti per il corpo Heading Video Row" at bounding box center [311, 74] width 414 height 256
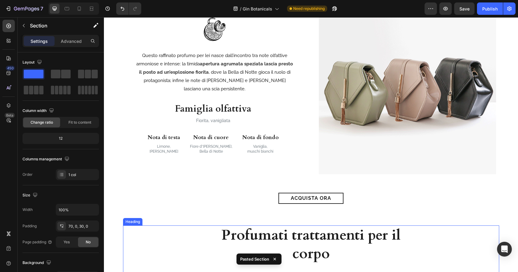
scroll to position [639, 0]
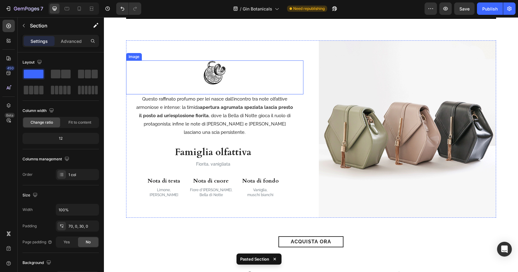
click at [218, 69] on img at bounding box center [214, 72] width 25 height 25
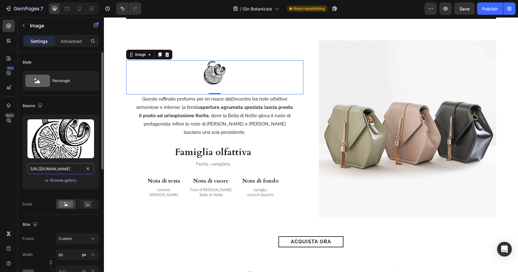
click at [73, 166] on input "https://cdn.shopify.com/s/files/1/0919/9966/6474/files/deco-gin-botanicals.png?…" at bounding box center [60, 168] width 67 height 11
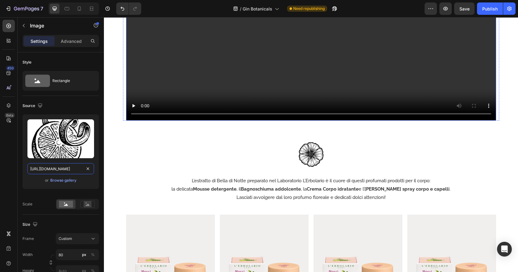
scroll to position [1092, 0]
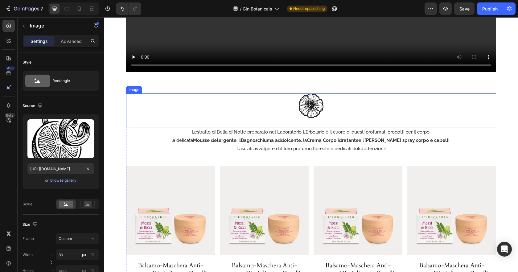
click at [309, 93] on img at bounding box center [311, 105] width 25 height 25
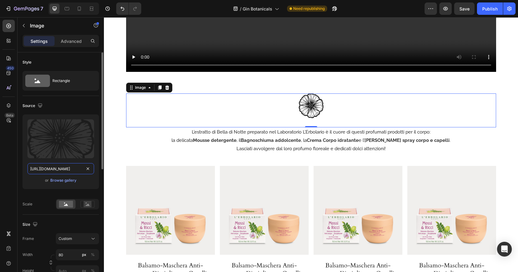
click at [63, 170] on input "[URL][DOMAIN_NAME]" at bounding box center [60, 168] width 67 height 11
paste input "gin-botanicals.png?v=1756365780.com/s/files/1/0919/9966/6474/files/deco-"
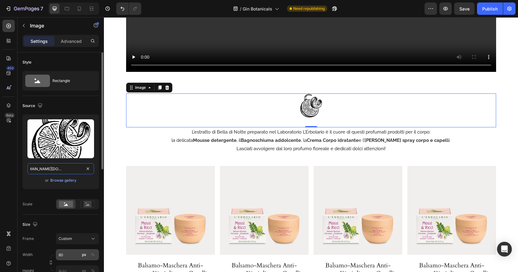
type input "https://cdn.shopify.com/s/files/1/0919/9966/6474/files/deco-gin-botanicals.png?…"
click at [66, 253] on input "80" at bounding box center [77, 254] width 43 height 11
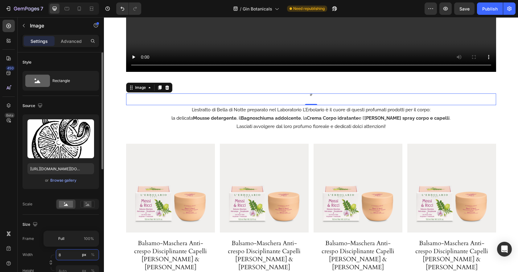
type input "85"
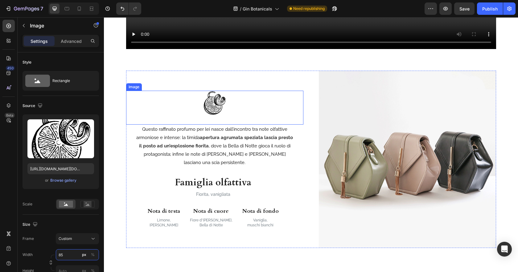
scroll to position [600, 0]
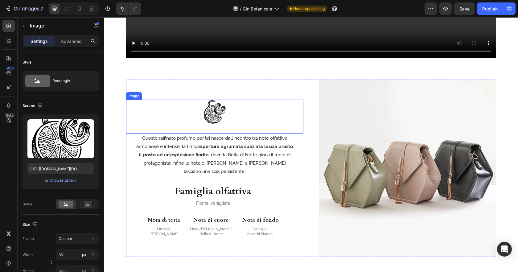
click at [225, 119] on img at bounding box center [214, 112] width 25 height 25
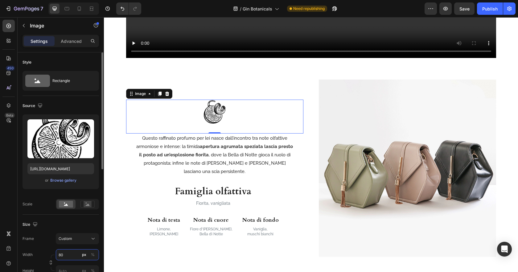
click at [64, 252] on input "80" at bounding box center [77, 254] width 43 height 11
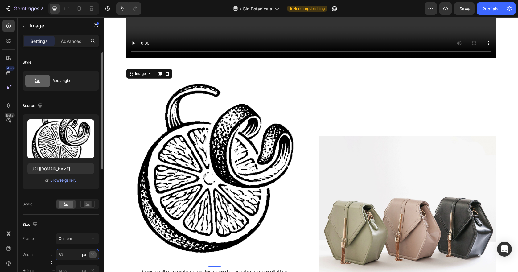
type input "0"
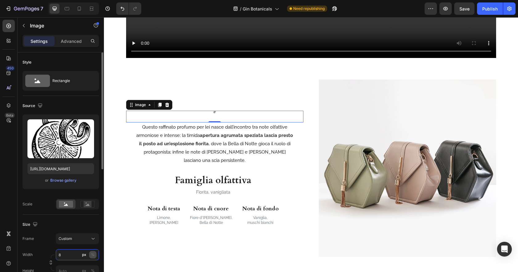
type input "85"
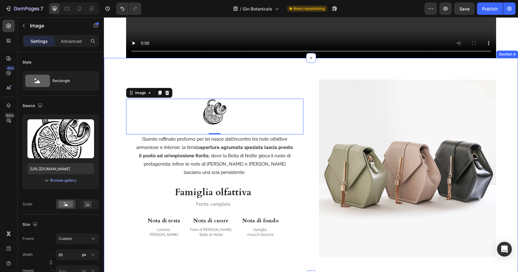
click at [343, 79] on div "Image 0 Questo raffinato profumo per lei nasce dall’incontro tra note olfattive…" at bounding box center [311, 166] width 414 height 217
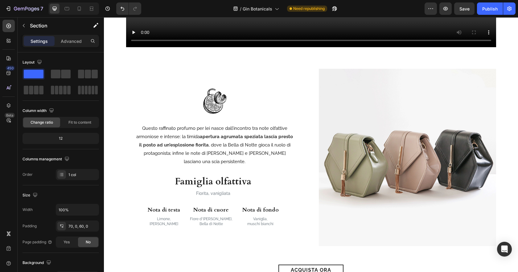
scroll to position [580, 0]
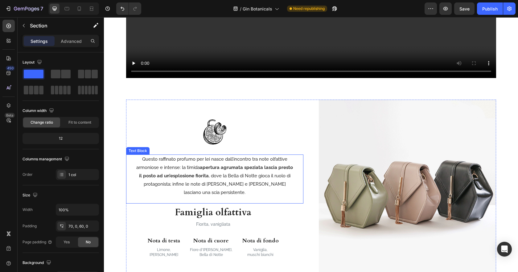
click at [197, 181] on p "Questo raffinato profumo per lei nasce dall’incontro tra note olfattive armonio…" at bounding box center [215, 176] width 158 height 42
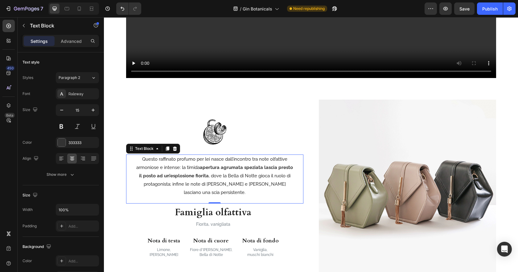
click at [197, 181] on p "Questo raffinato profumo per lei nasce dall’incontro tra note olfattive armonio…" at bounding box center [215, 176] width 158 height 42
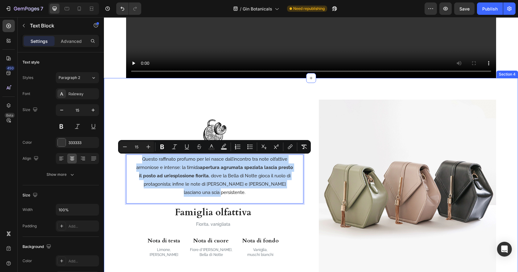
drag, startPoint x: 215, startPoint y: 189, endPoint x: 154, endPoint y: 158, distance: 69.1
click at [105, 150] on div "Image Questo raffinato profumo per lei nasce dall’incontro tra note olfattive a…" at bounding box center [311, 188] width 414 height 177
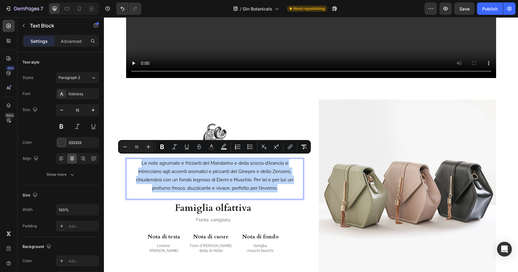
scroll to position [584, 0]
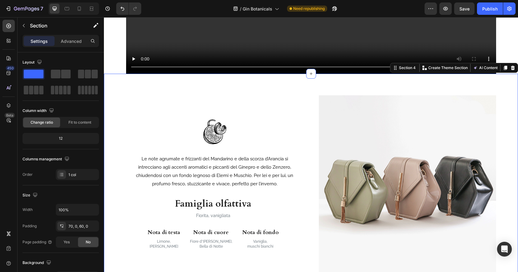
click at [296, 91] on div "Image Le note agrumate e frizzanti del Mandarino e della scorza d’Arancia si in…" at bounding box center [311, 182] width 414 height 217
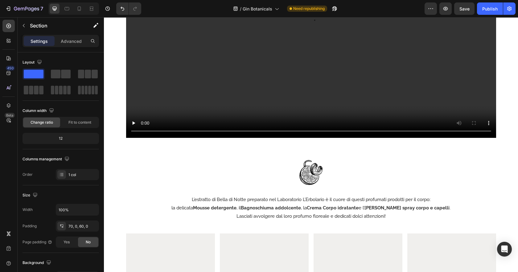
scroll to position [1041, 0]
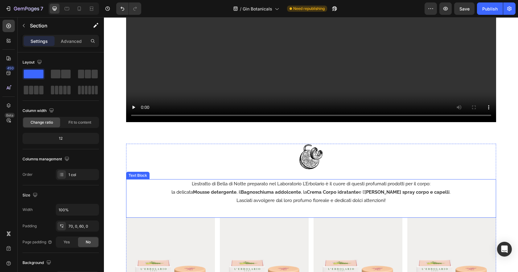
click at [359, 189] on strong "Crema Corpo idratante" at bounding box center [333, 192] width 52 height 6
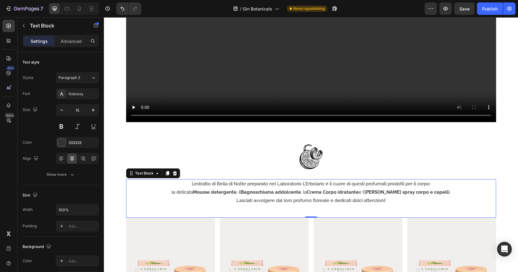
click at [359, 189] on strong "Crema Corpo idratante" at bounding box center [333, 192] width 52 height 6
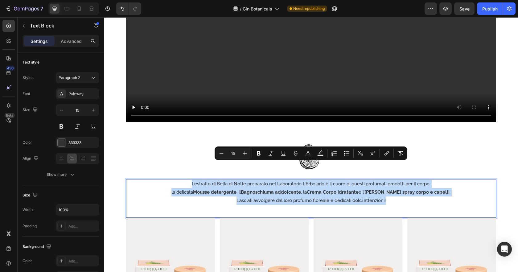
drag, startPoint x: 397, startPoint y: 181, endPoint x: 211, endPoint y: 168, distance: 186.1
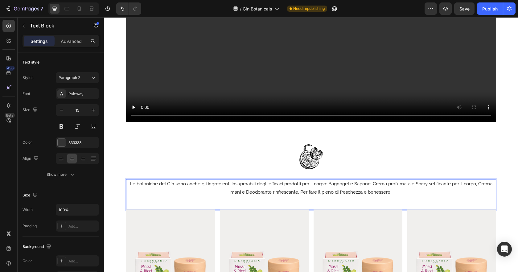
click at [374, 180] on p "Le botaniche del Gin sono anche gli ingredienti insuperabili degli efficaci pro…" at bounding box center [311, 188] width 369 height 17
drag, startPoint x: 328, startPoint y: 164, endPoint x: 336, endPoint y: 167, distance: 8.3
click at [330, 180] on p "Le botaniche del Gin sono anche gli ingredienti insuperabili degli efficaci pro…" at bounding box center [311, 188] width 369 height 17
click at [383, 188] on p "Bagnogel e Sapone, Crema profumata e Spray setificante per il corpo, Crema mani…" at bounding box center [311, 192] width 369 height 8
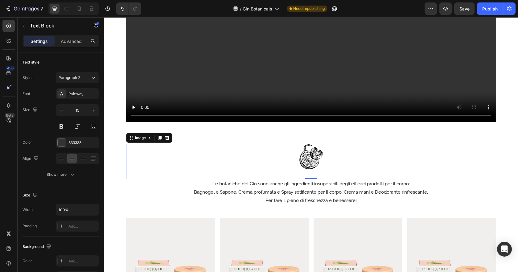
click at [450, 144] on div at bounding box center [311, 157] width 370 height 26
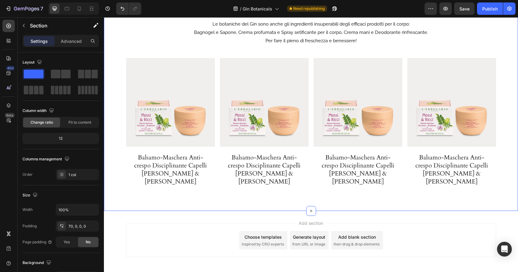
scroll to position [1202, 0]
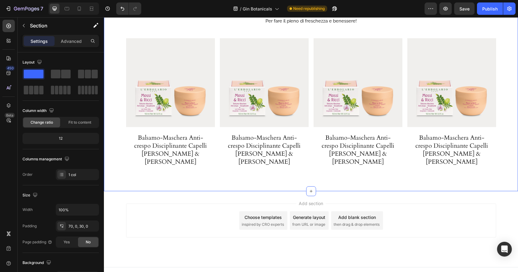
click at [117, 159] on div "Image Le botaniche del Gin sono anche gli ingredienti insuperabili degli effica…" at bounding box center [311, 73] width 414 height 218
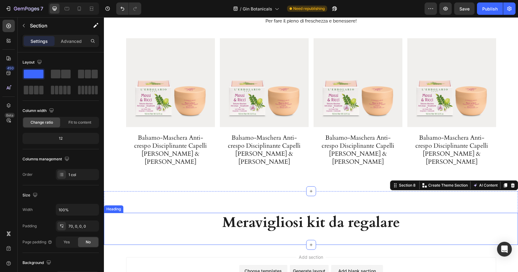
click at [352, 213] on h2 "Meravigliosi kit da regalare" at bounding box center [311, 223] width 221 height 20
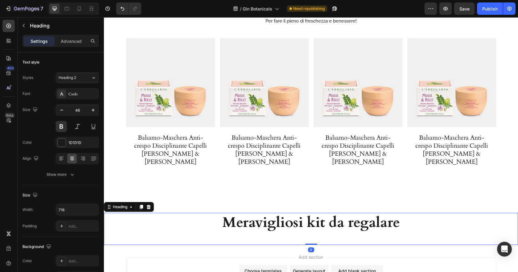
click at [352, 213] on h2 "Meravigliosi kit da regalare" at bounding box center [311, 223] width 221 height 20
click at [352, 213] on p "Meravigliosi kit da regalare" at bounding box center [311, 222] width 220 height 19
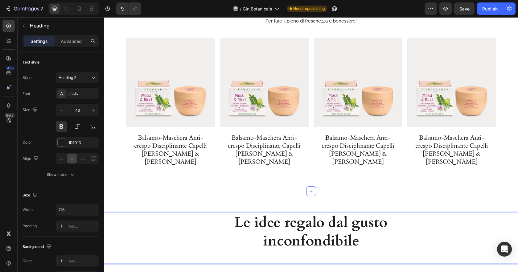
click at [230, 178] on div "Image Le botaniche del Gin sono anche gli ingredienti insuperabili degli effica…" at bounding box center [311, 67] width 414 height 249
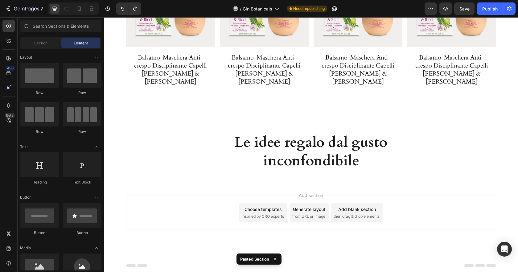
scroll to position [1274, 0]
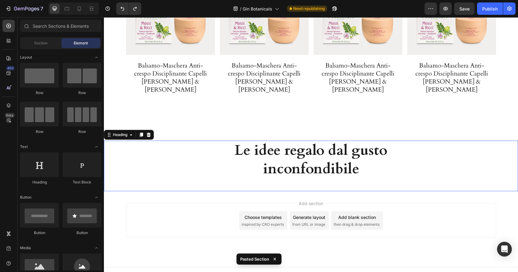
click at [399, 161] on h2 "Le idee regalo dal gusto inconfondibile" at bounding box center [311, 160] width 221 height 38
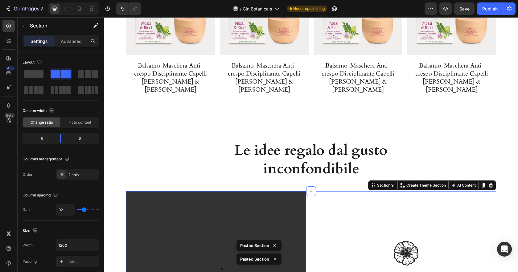
scroll to position [1323, 0]
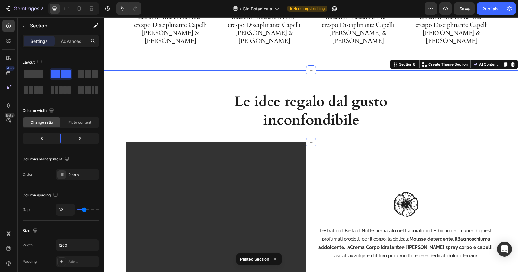
click at [349, 72] on div "Le idee regalo dal gusto inconfondibile Heading Section 8 Create Theme Section …" at bounding box center [311, 106] width 414 height 72
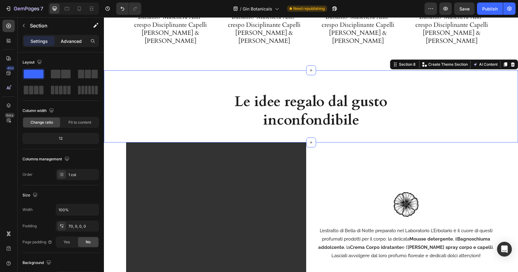
click at [73, 39] on p "Advanced" at bounding box center [71, 41] width 21 height 6
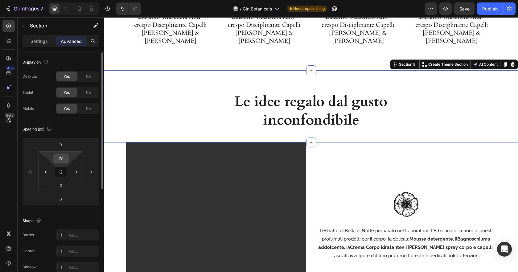
click at [64, 157] on input "70" at bounding box center [61, 158] width 12 height 9
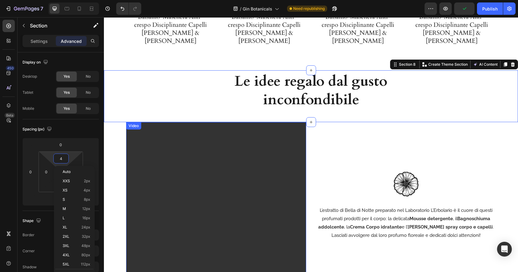
type input "40"
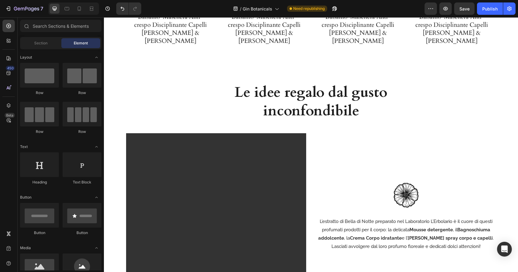
click at [121, 142] on section "Video Row Image L’estratto di Bella di Notte preparato nel Laboratorio L’Erbola…" at bounding box center [311, 223] width 382 height 180
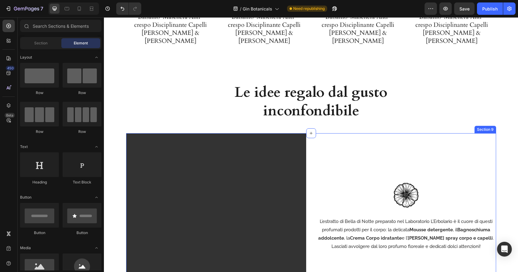
click at [310, 187] on div "Video Row Image L’estratto di Bella di Notte preparato nel Laboratorio L’Erbola…" at bounding box center [311, 223] width 370 height 180
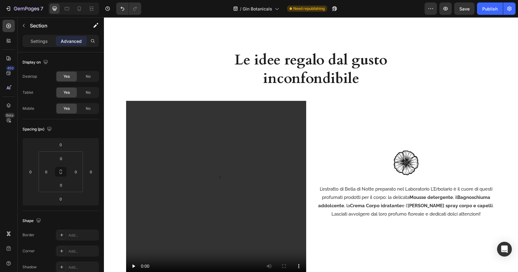
scroll to position [1381, 0]
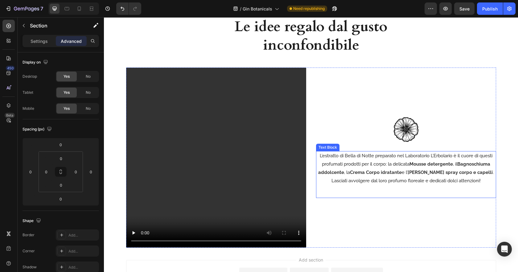
click at [392, 163] on p "L’estratto di Bella di Notte preparato nel Laboratorio L’Erbolario è il cuore d…" at bounding box center [406, 164] width 179 height 25
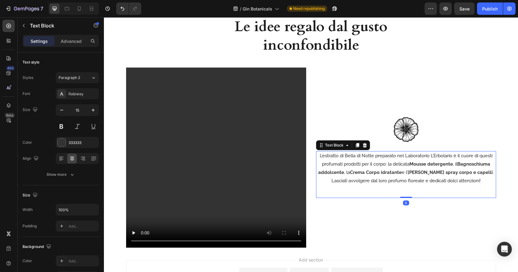
click at [392, 163] on p "L’estratto di Bella di Notte preparato nel Laboratorio L’Erbolario è il cuore d…" at bounding box center [406, 164] width 179 height 25
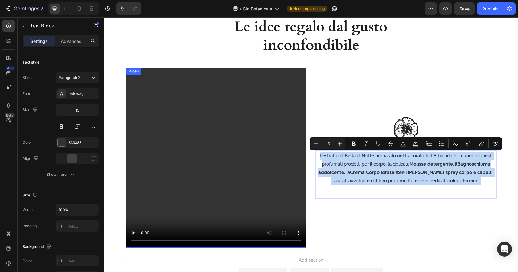
drag, startPoint x: 484, startPoint y: 181, endPoint x: 308, endPoint y: 155, distance: 177.9
click at [281, 149] on div "Video Row Image L’estratto di Bella di Notte preparato nel Laboratorio L’Erbola…" at bounding box center [311, 158] width 370 height 180
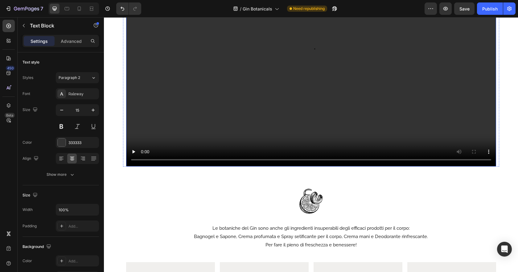
scroll to position [1007, 0]
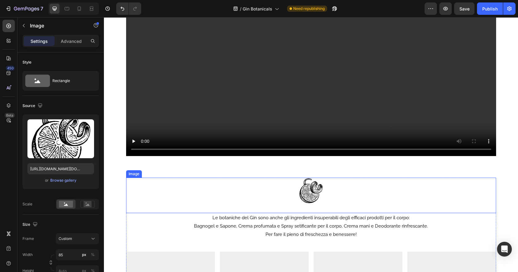
click at [317, 178] on img at bounding box center [311, 191] width 26 height 26
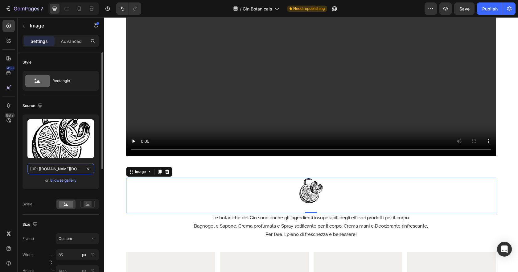
click at [70, 169] on input "https://cdn.shopify.com/s/files/1/0919/9966/6474/files/deco-gin-botanicals.png?…" at bounding box center [60, 168] width 67 height 11
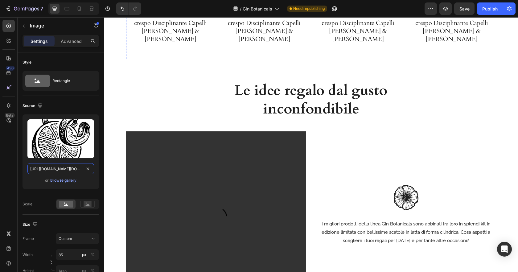
scroll to position [1329, 0]
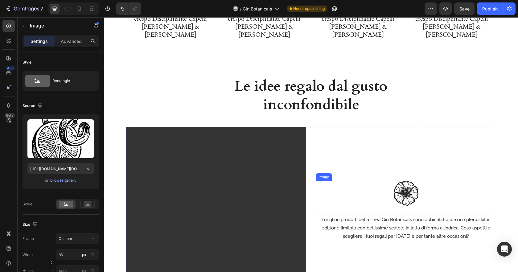
click at [415, 194] on img at bounding box center [406, 193] width 25 height 25
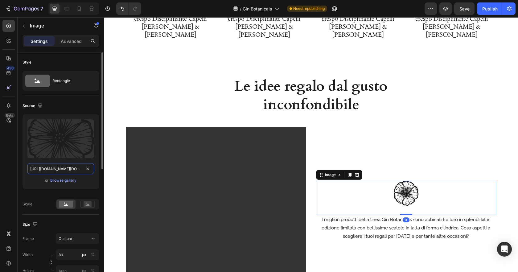
click at [70, 169] on input "[URL][DOMAIN_NAME][DOMAIN_NAME]" at bounding box center [60, 168] width 67 height 11
paste input "gin-botanicals.png?v=1756365780.com/s/files/1/0919/9966/6474/files/deco-bella-d…"
type input "https://cdn.shopify.com/s/files/1/0919/9966/6474/files/deco-gin-botanicals.png?…"
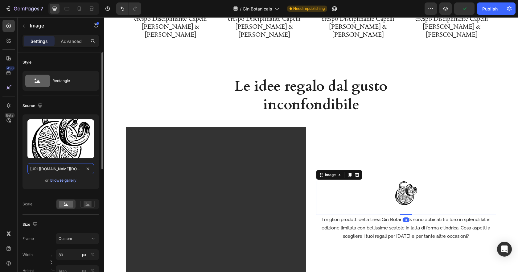
scroll to position [0, 261]
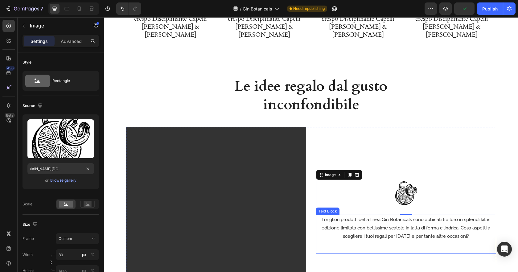
click at [475, 233] on div "I migliori prodotti della linea Gin Botanicals sono abbinati tra loro in splend…" at bounding box center [406, 234] width 180 height 39
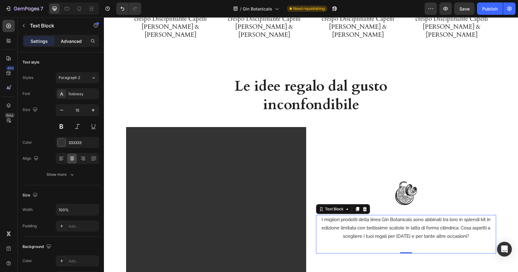
click at [75, 39] on p "Advanced" at bounding box center [71, 41] width 21 height 6
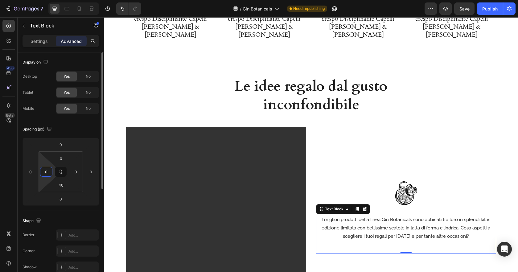
click at [46, 168] on input "0" at bounding box center [46, 171] width 9 height 9
type input "50"
drag, startPoint x: 76, startPoint y: 171, endPoint x: 97, endPoint y: 175, distance: 21.3
click at [76, 171] on input "0" at bounding box center [75, 171] width 9 height 9
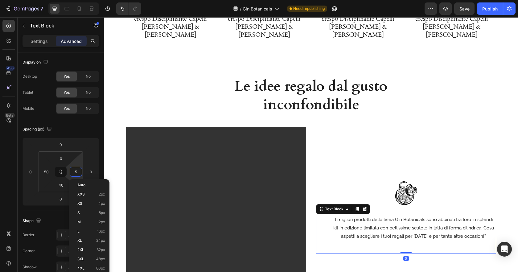
type input "50"
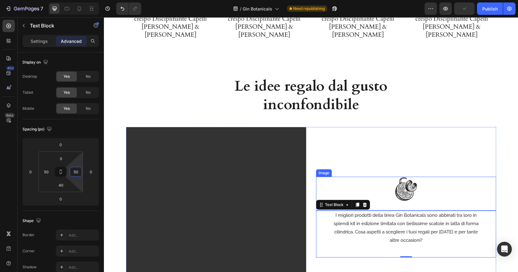
click at [483, 177] on div at bounding box center [406, 189] width 180 height 25
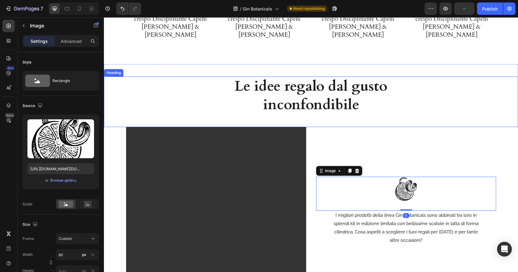
click at [463, 113] on div "Le idee regalo dal gusto inconfondibile Heading" at bounding box center [311, 101] width 414 height 51
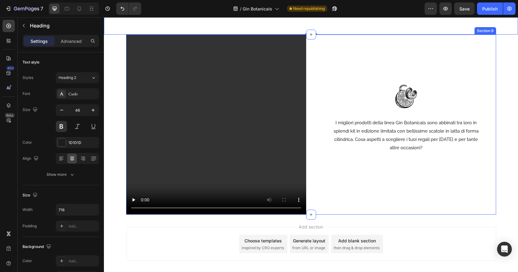
scroll to position [1420, 0]
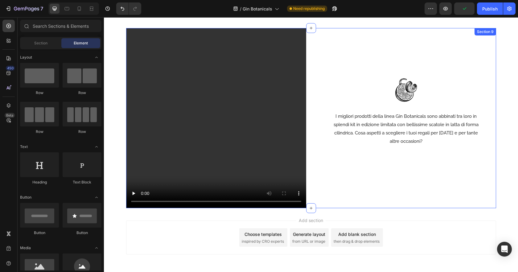
click at [383, 207] on div "Image I migliori prodotti della linea Gin Botanicals sono abbinati tra loro in …" at bounding box center [406, 118] width 180 height 180
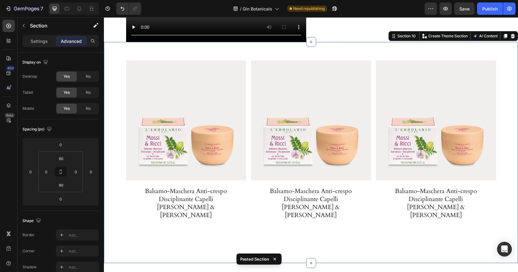
scroll to position [1589, 0]
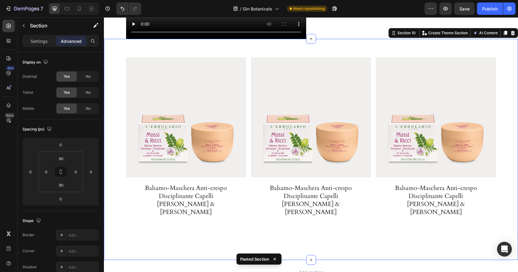
click at [439, 220] on div "Product Images Balsamo-Maschera Anti-crespo Disciplinante Capelli Mossi & Ricci…" at bounding box center [311, 149] width 414 height 221
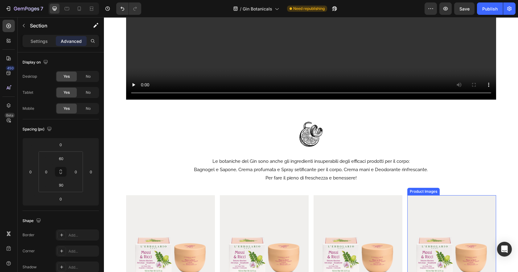
scroll to position [935, 0]
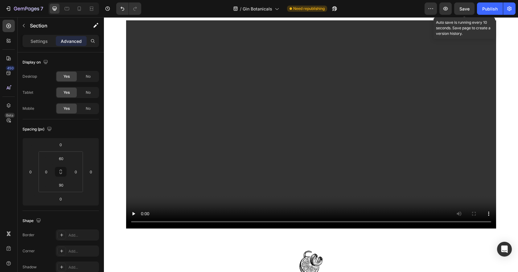
drag, startPoint x: 465, startPoint y: 10, endPoint x: 476, endPoint y: 10, distance: 11.1
click at [465, 10] on span "Save" at bounding box center [464, 8] width 10 height 5
click at [487, 10] on div "Publish" at bounding box center [489, 9] width 15 height 6
click at [70, 9] on icon at bounding box center [67, 9] width 6 height 6
type input "60"
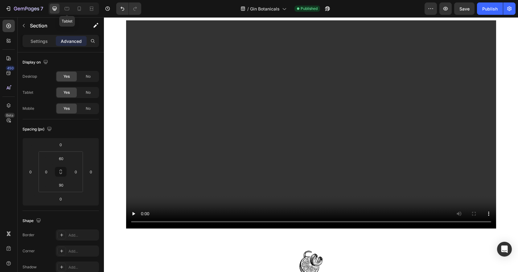
type input "60"
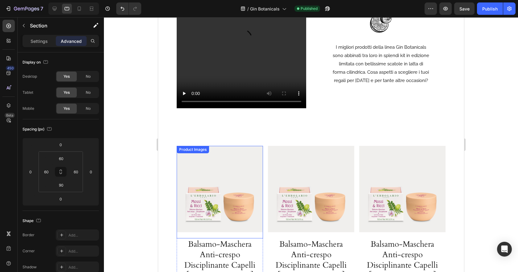
scroll to position [1363, 0]
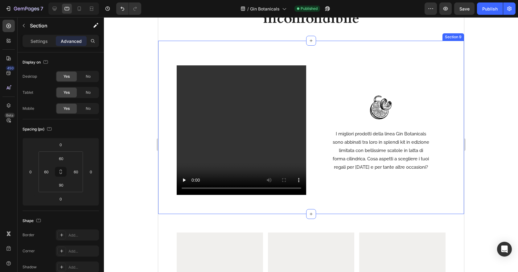
click at [164, 85] on div "Video Row Image I migliori prodotti della linea Gin Botanicals sono abbinati tr…" at bounding box center [311, 127] width 306 height 173
